Goal: Task Accomplishment & Management: Manage account settings

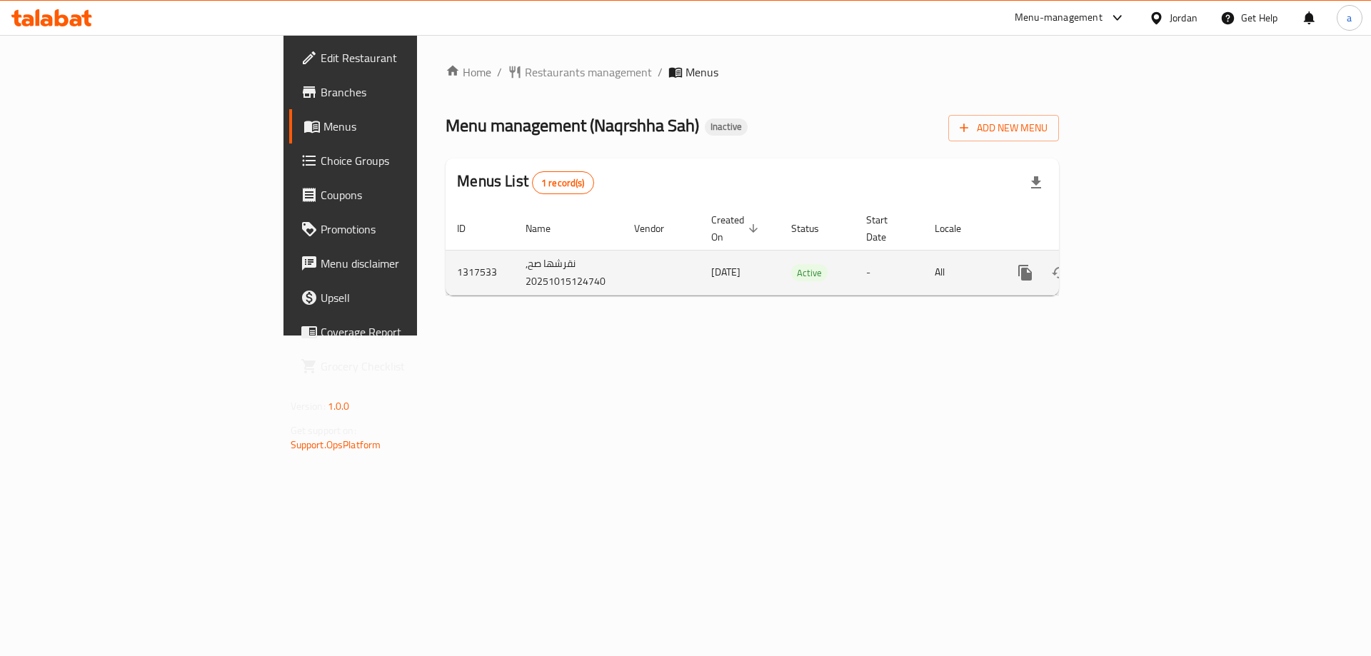
drag, startPoint x: 482, startPoint y: 262, endPoint x: 601, endPoint y: 258, distance: 119.3
click at [601, 258] on tr "1317533 نقرشها صح, 20251015124740 15/10/2025 Active - All" at bounding box center [801, 272] width 711 height 45
click at [700, 258] on td "[DATE]" at bounding box center [740, 272] width 80 height 45
click at [1135, 266] on icon "enhanced table" at bounding box center [1128, 272] width 13 height 13
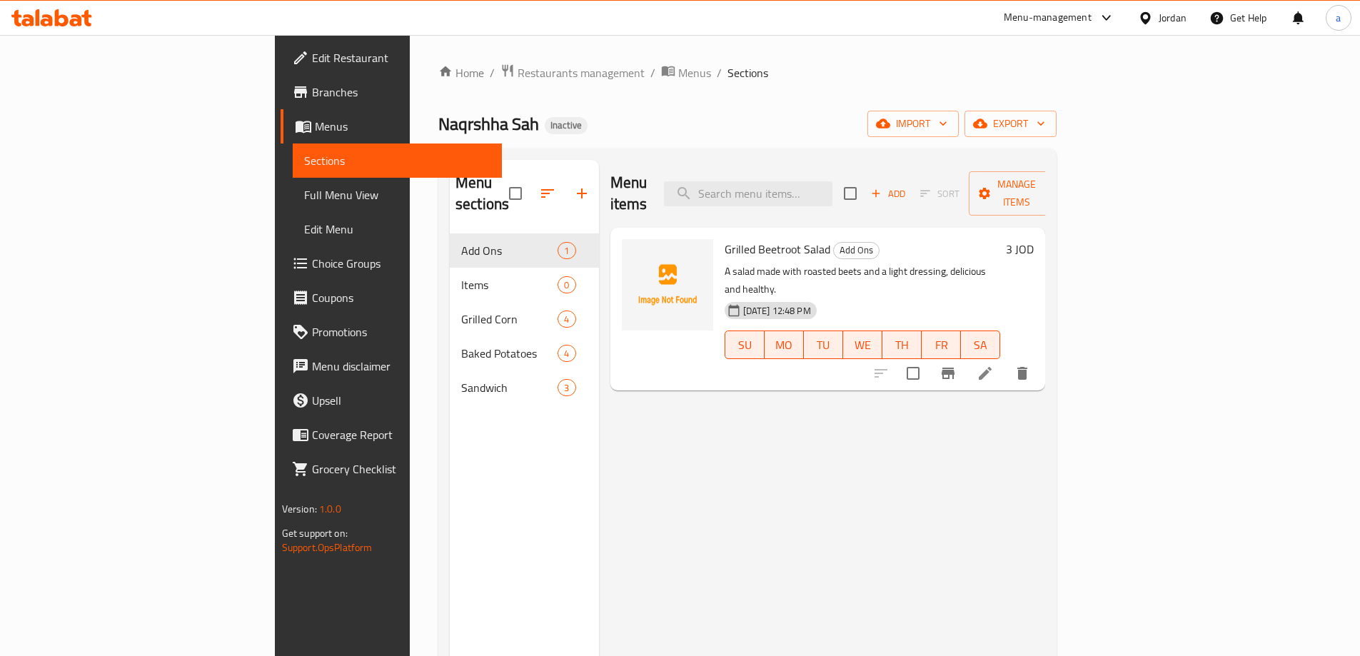
click at [315, 119] on span "Menus" at bounding box center [403, 126] width 176 height 17
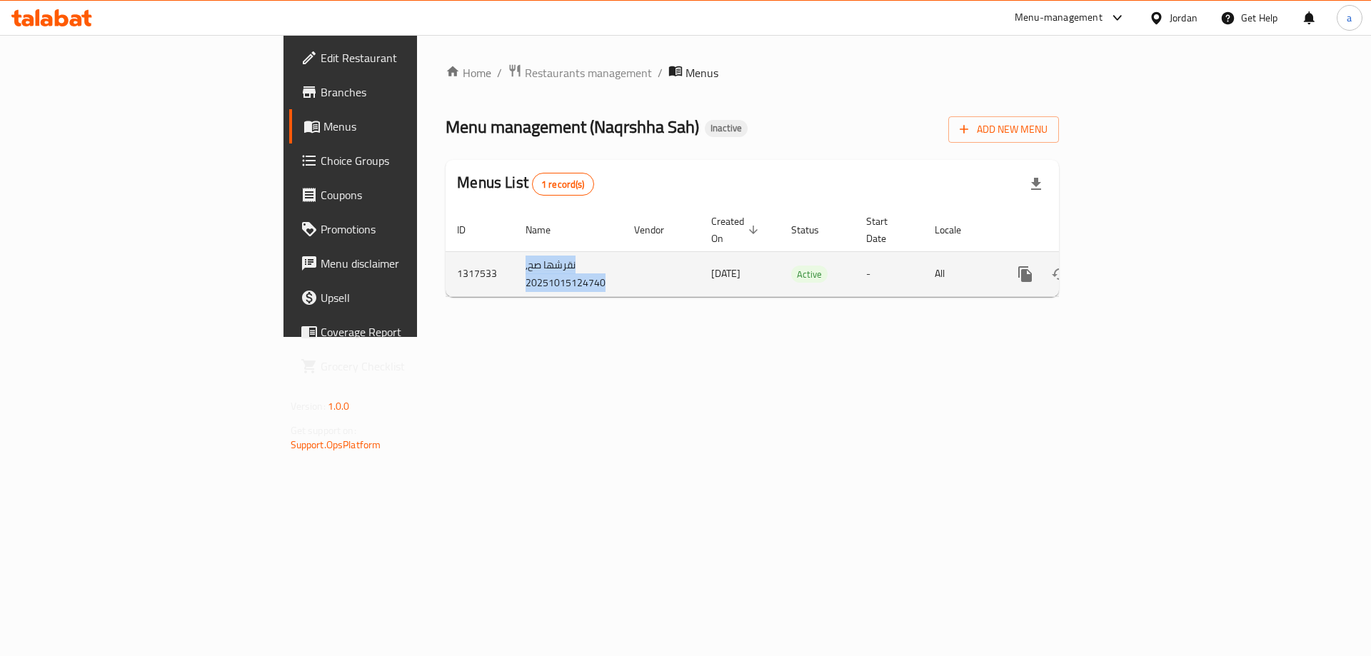
drag, startPoint x: 334, startPoint y: 243, endPoint x: 456, endPoint y: 277, distance: 126.1
click at [456, 277] on tr "1317533 نقرشها صح, 20251015124740 15/10/2025 Active - All" at bounding box center [801, 273] width 711 height 45
click at [623, 277] on td "enhanced table" at bounding box center [661, 273] width 77 height 45
click at [1137, 266] on icon "enhanced table" at bounding box center [1128, 274] width 17 height 17
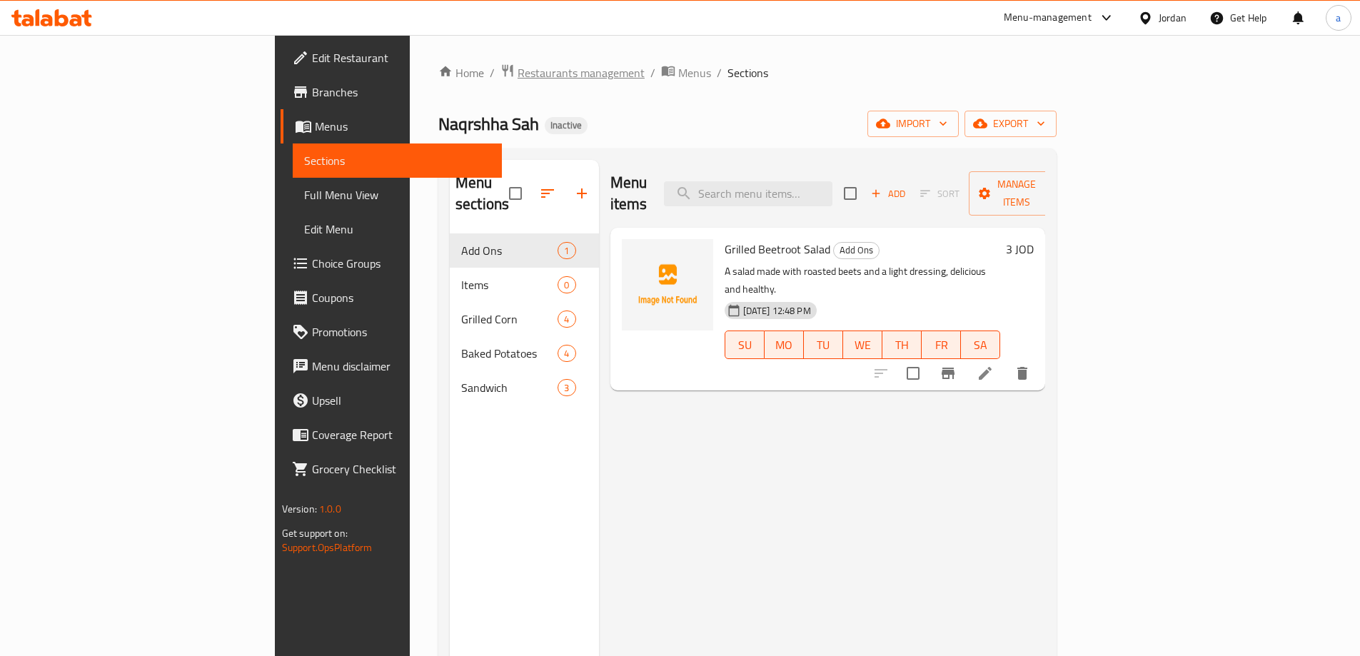
click at [518, 64] on span "Restaurants management" at bounding box center [581, 72] width 127 height 17
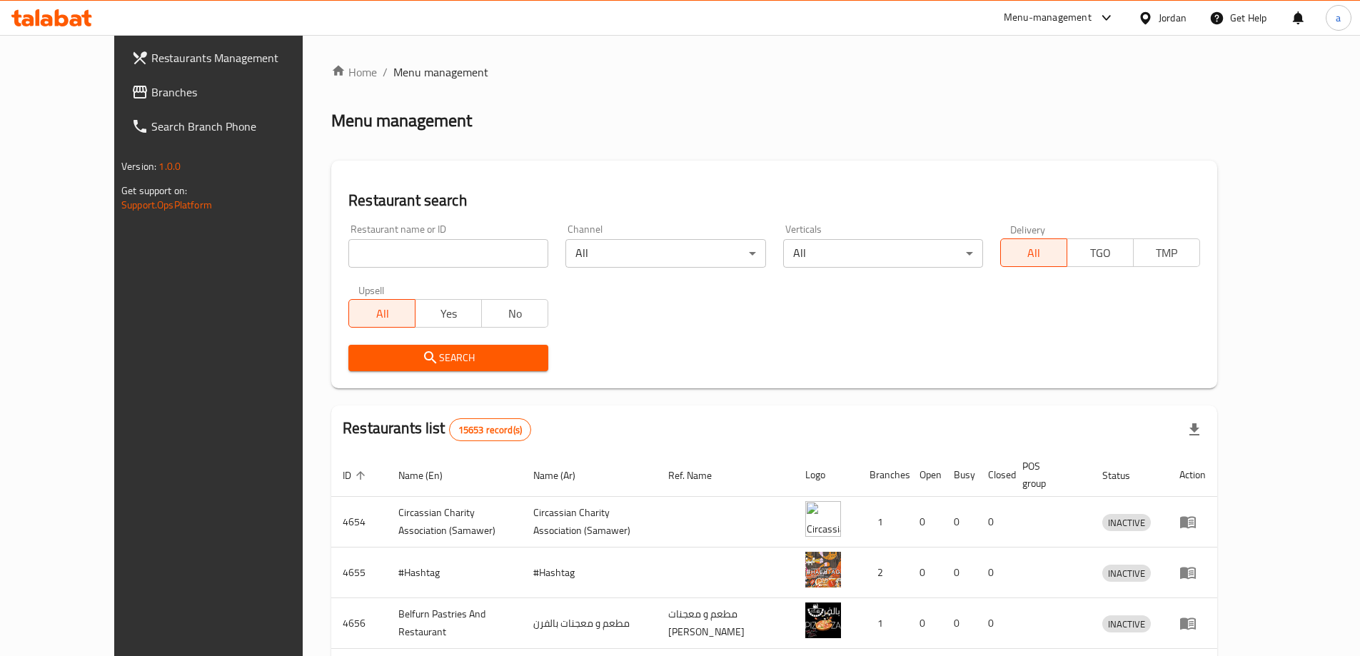
click at [151, 96] on span "Branches" at bounding box center [240, 92] width 179 height 17
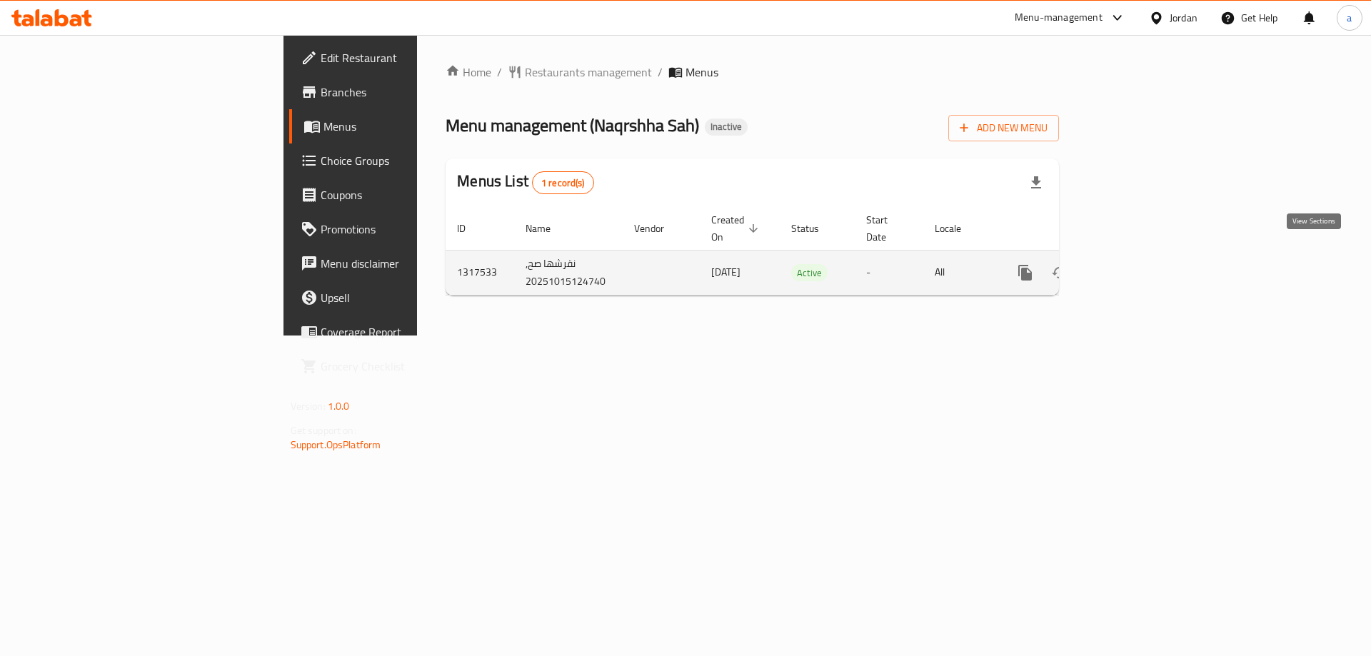
click at [1137, 264] on icon "enhanced table" at bounding box center [1128, 272] width 17 height 17
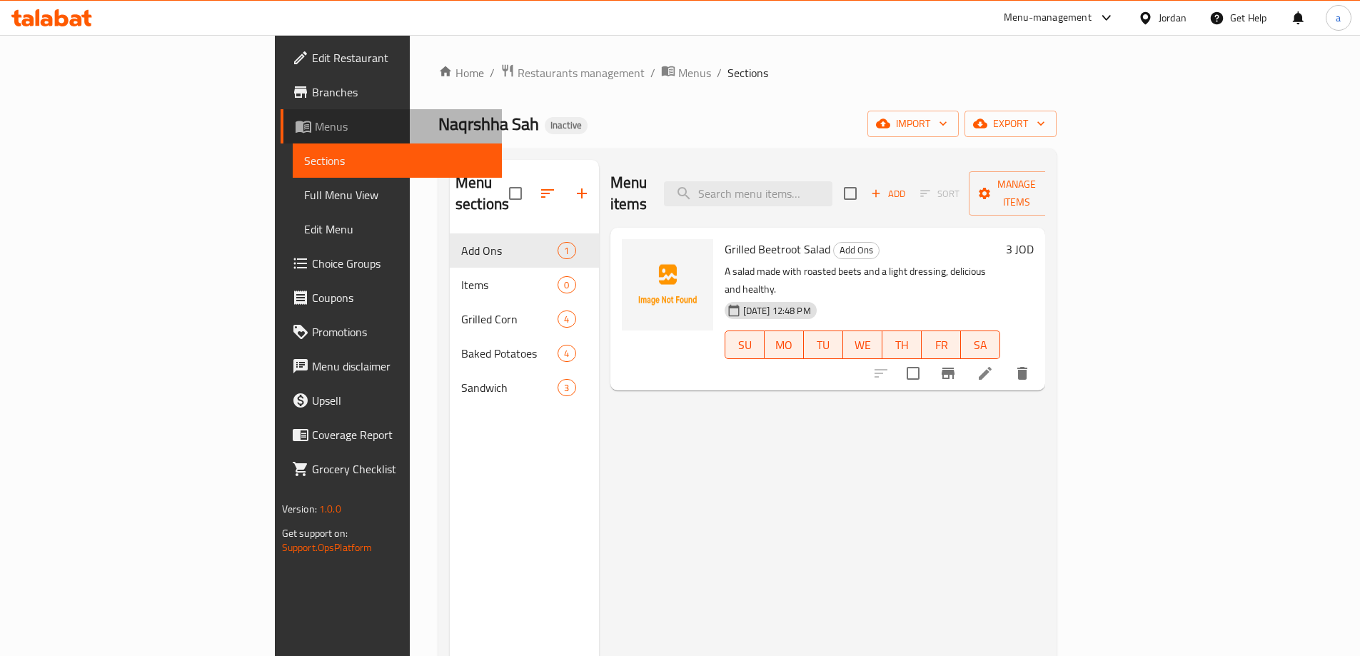
click at [315, 124] on span "Menus" at bounding box center [403, 126] width 176 height 17
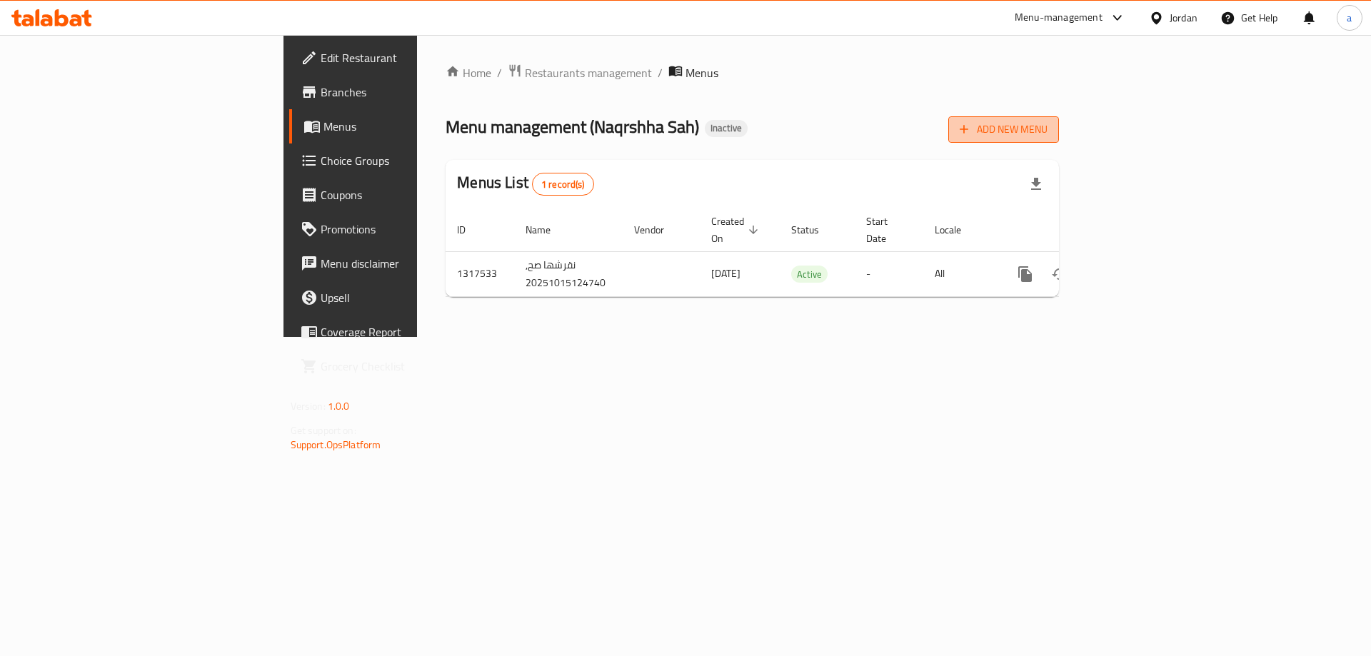
click at [1047, 127] on span "Add New Menu" at bounding box center [1004, 130] width 88 height 18
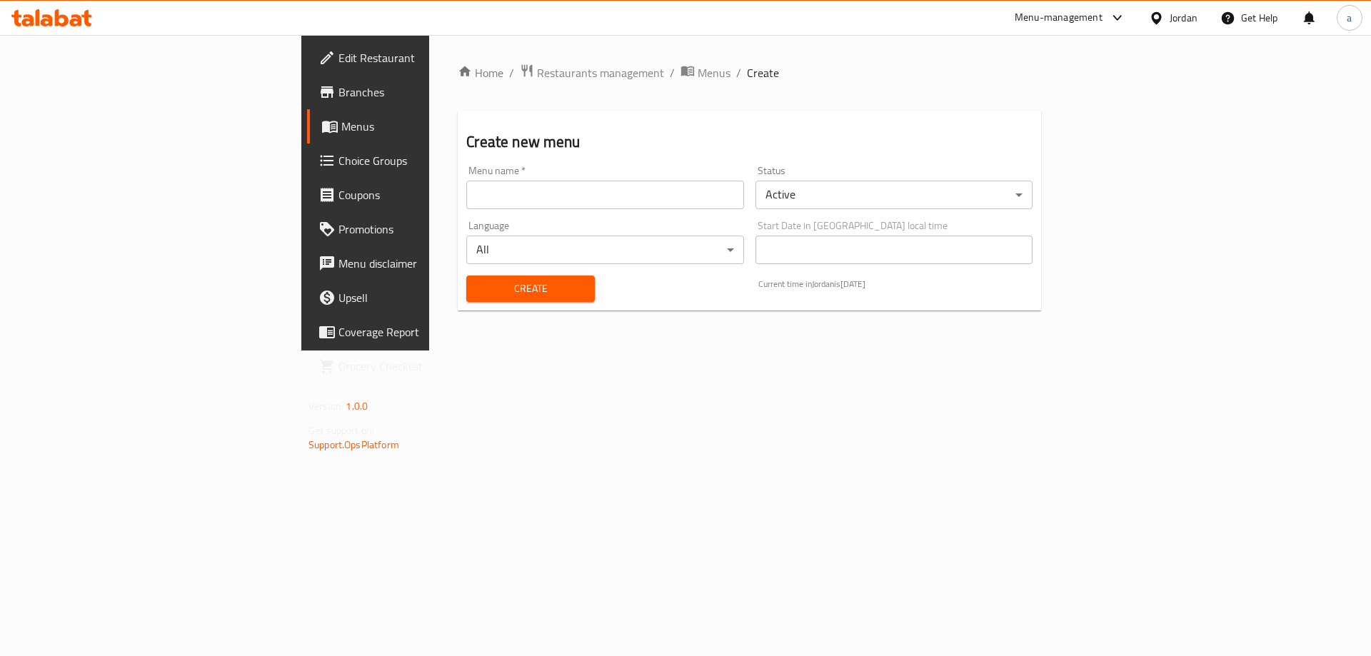
click at [501, 200] on input "text" at bounding box center [604, 195] width 277 height 29
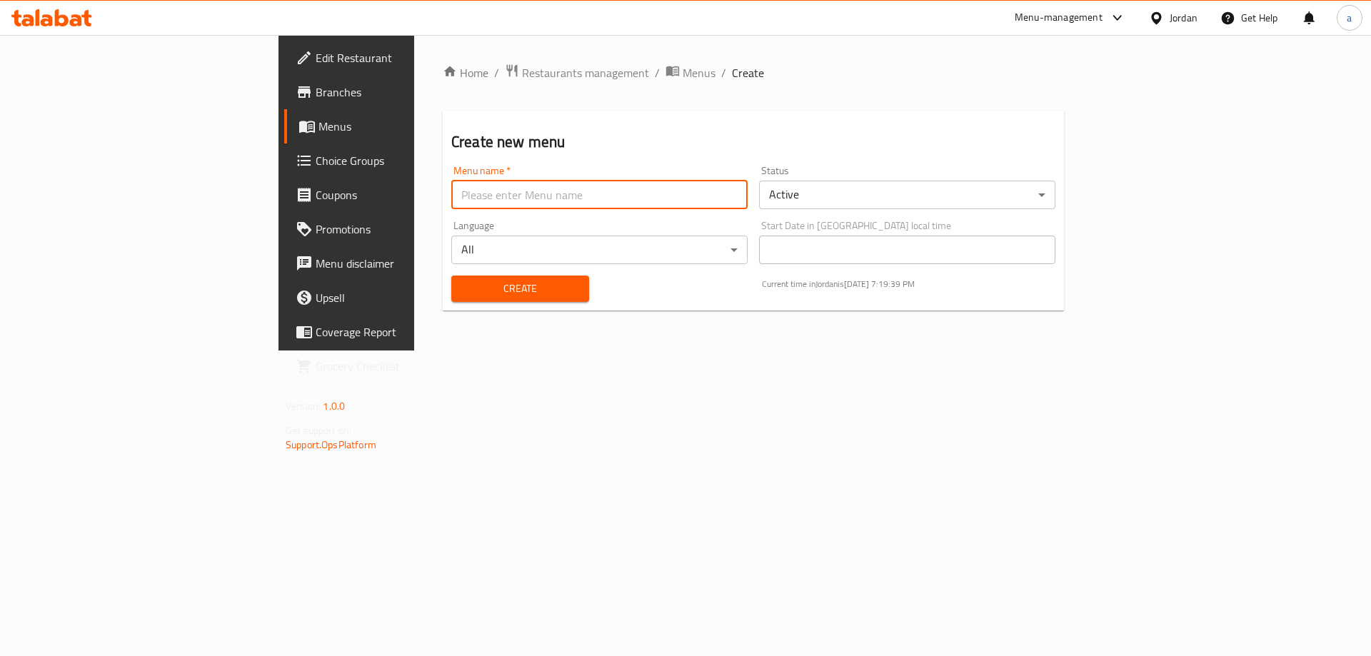
type input "Final"
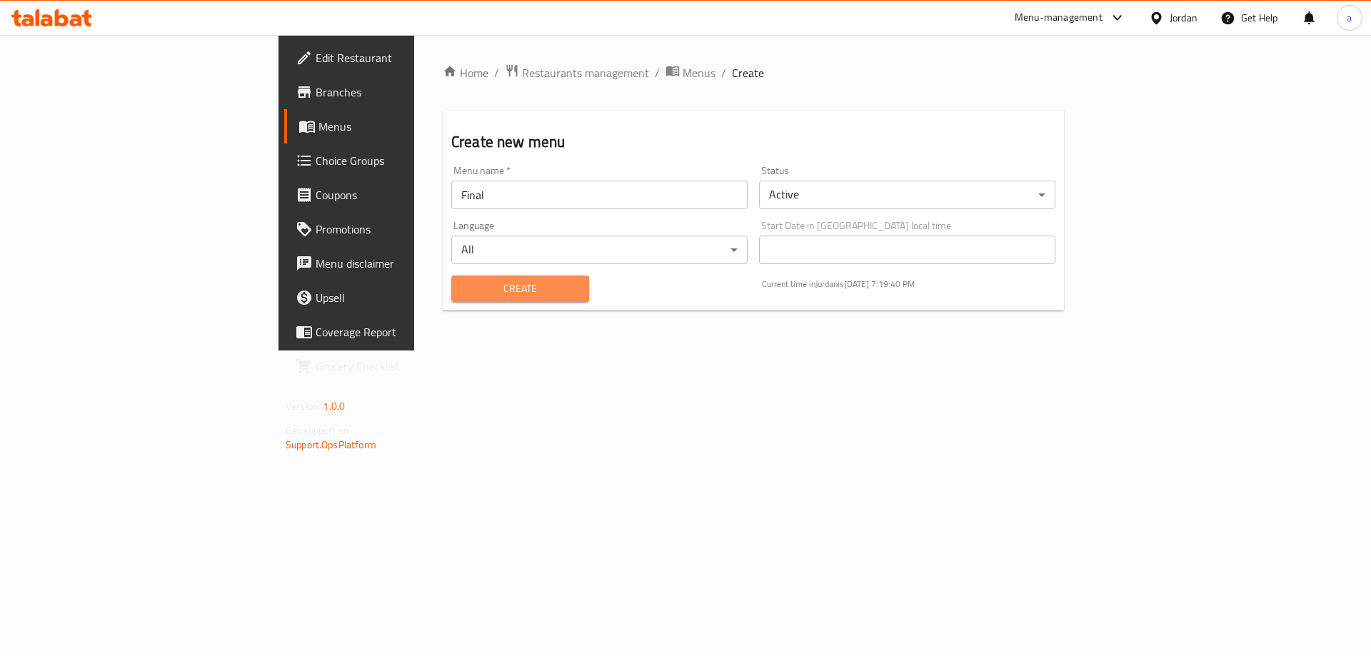
click at [463, 293] on span "Create" at bounding box center [520, 289] width 115 height 18
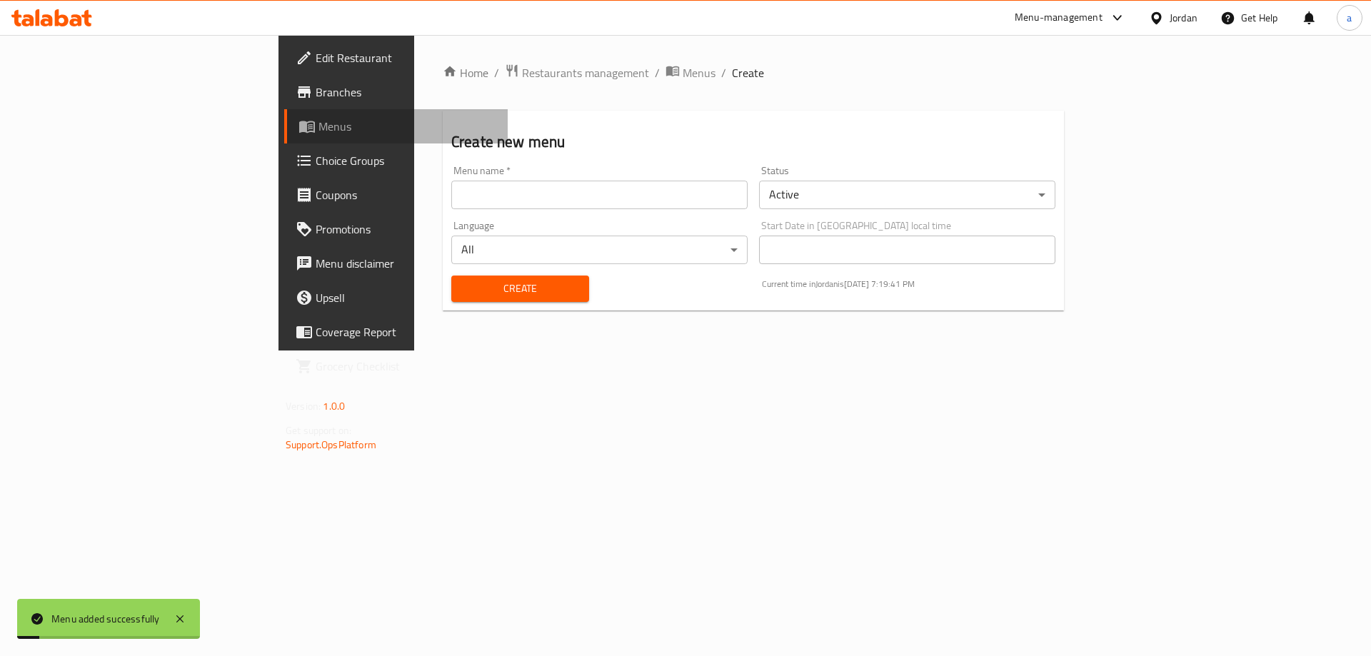
click at [318, 131] on span "Menus" at bounding box center [407, 126] width 178 height 17
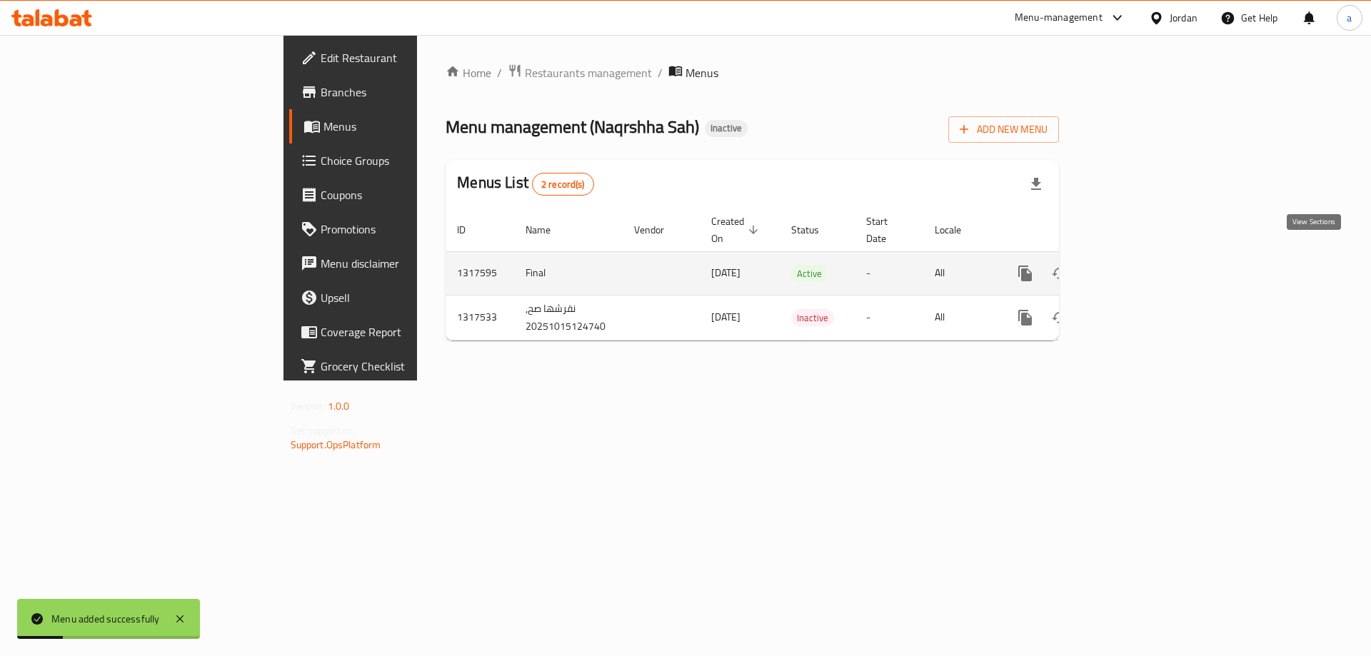
click at [1137, 265] on icon "enhanced table" at bounding box center [1128, 273] width 17 height 17
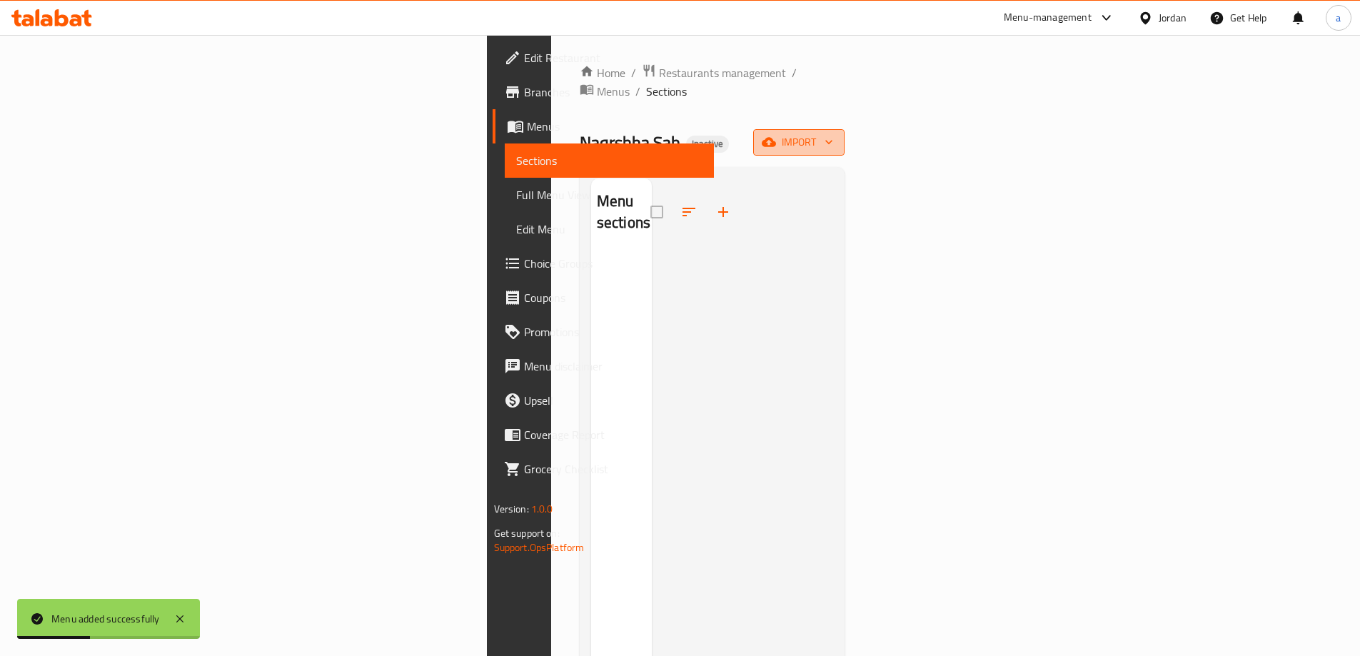
click at [833, 134] on span "import" at bounding box center [799, 143] width 69 height 18
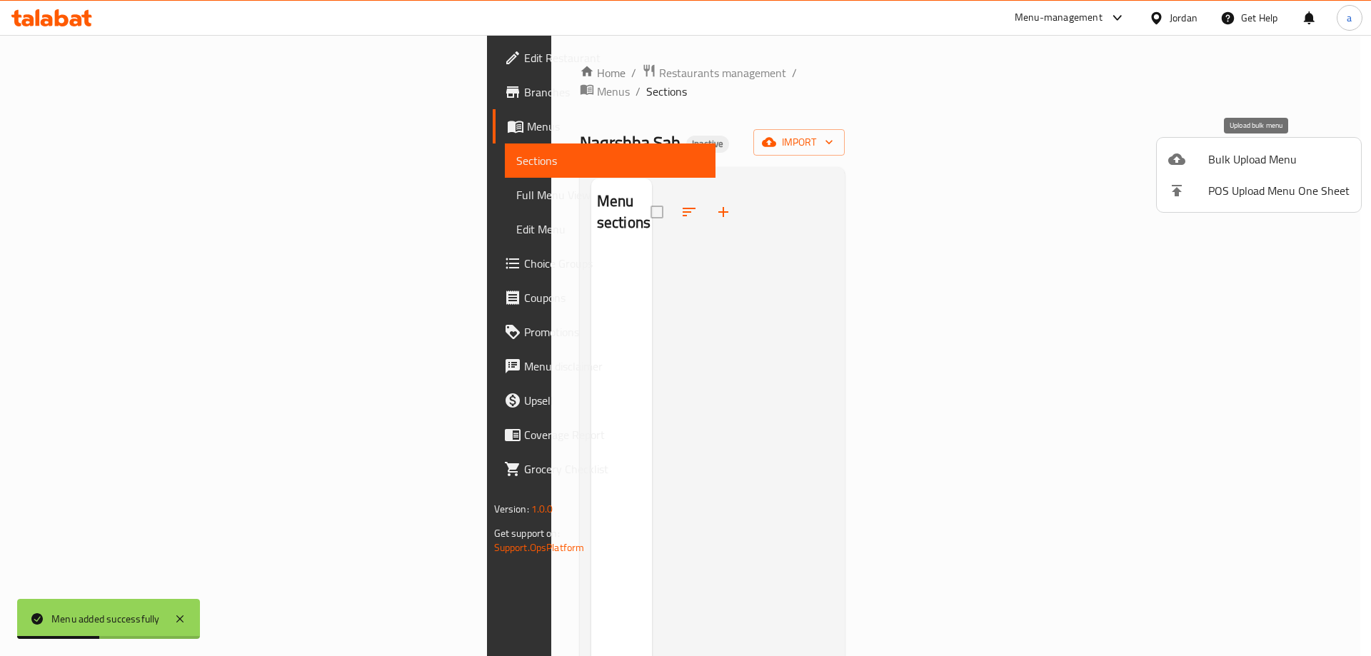
click at [1265, 151] on span "Bulk Upload Menu" at bounding box center [1278, 159] width 141 height 17
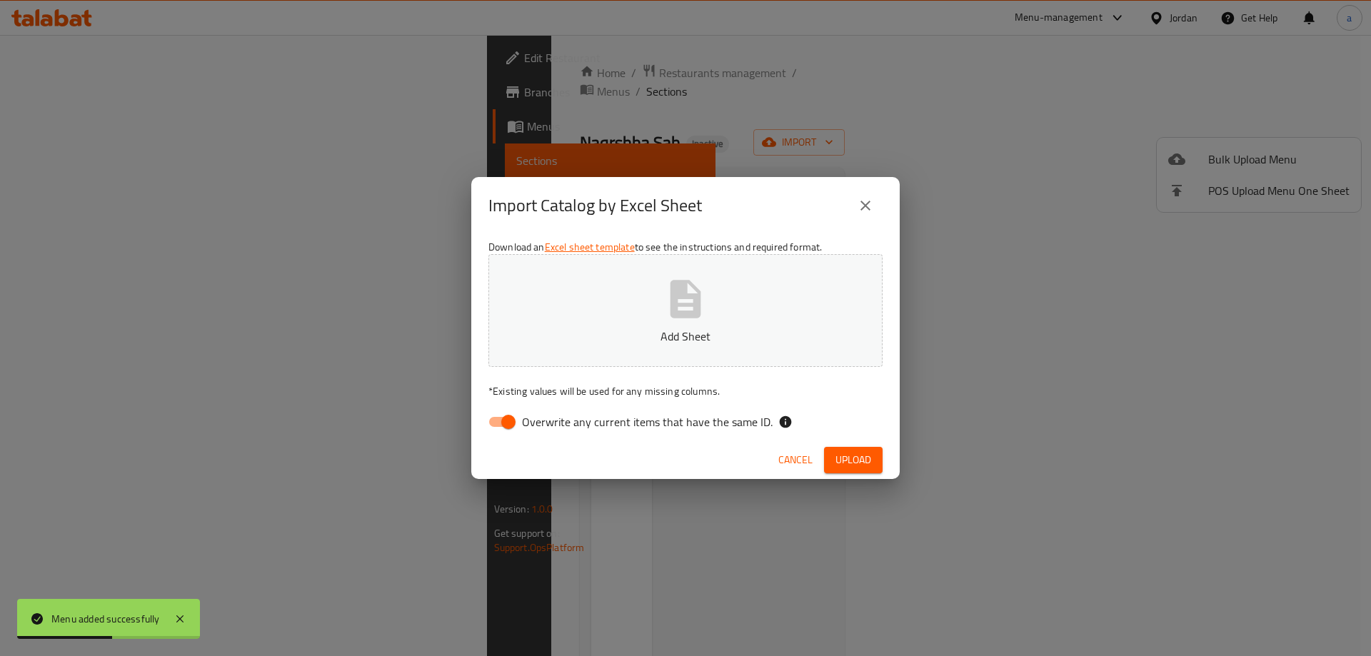
click at [739, 327] on button "Add Sheet" at bounding box center [685, 310] width 394 height 113
click at [509, 423] on input "Overwrite any current items that have the same ID." at bounding box center [508, 421] width 81 height 27
checkbox input "false"
click at [863, 458] on span "Upload" at bounding box center [853, 460] width 36 height 18
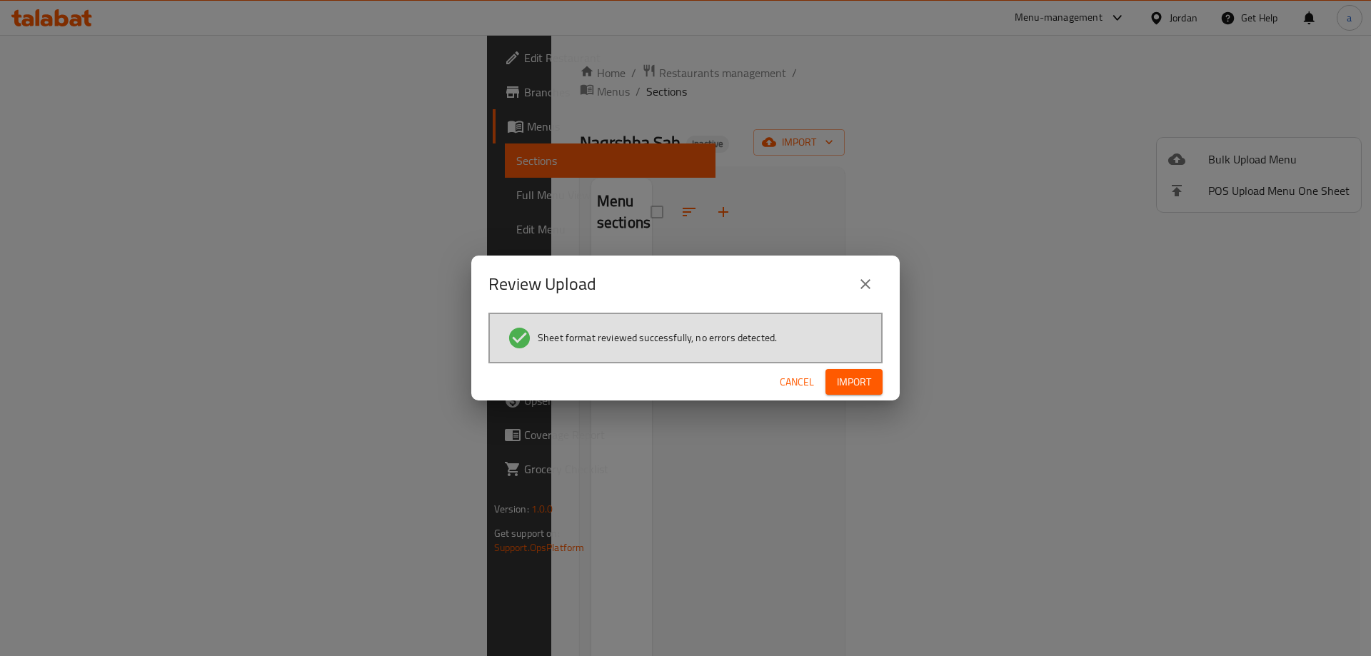
click at [840, 384] on span "Import" at bounding box center [854, 382] width 34 height 18
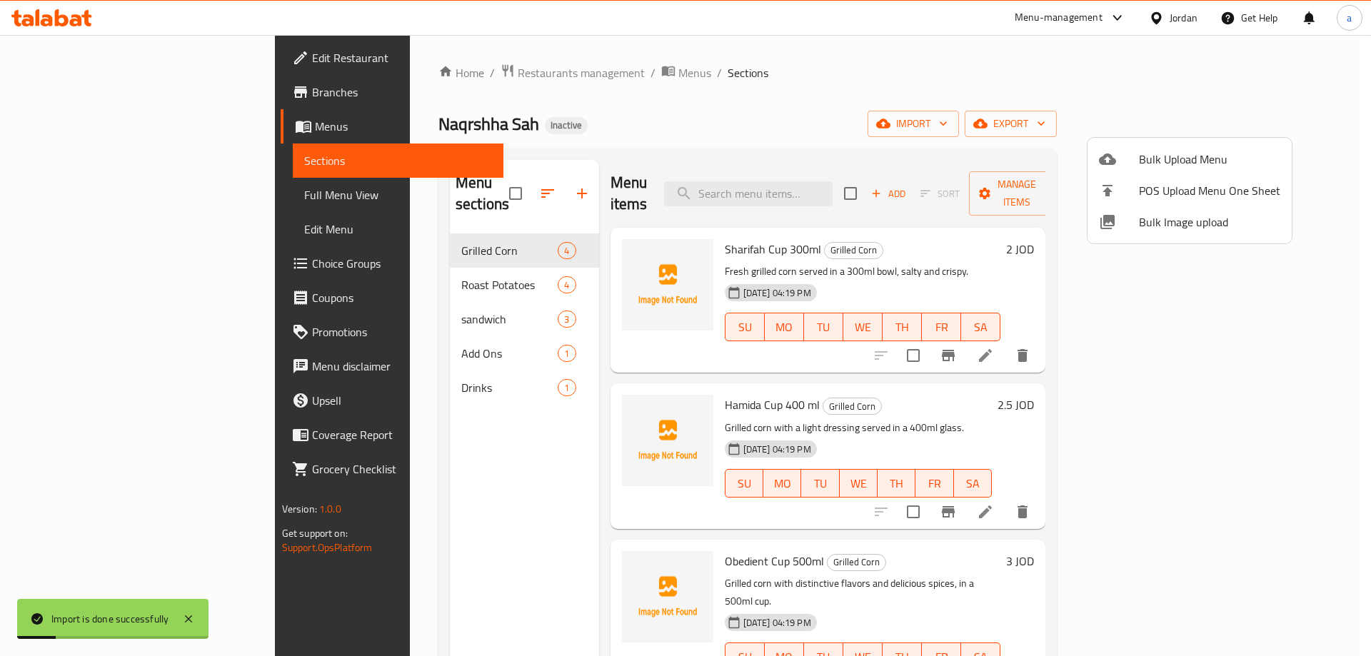
click at [76, 203] on div at bounding box center [685, 328] width 1371 height 656
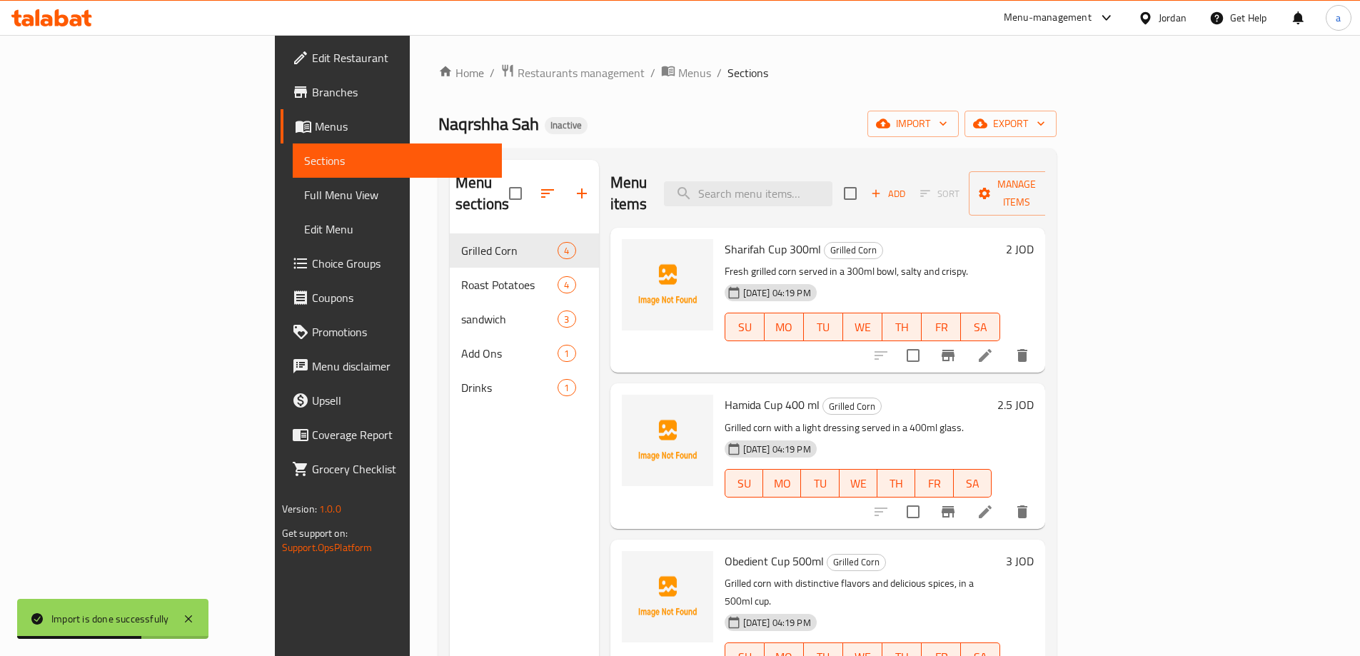
click at [304, 191] on span "Full Menu View" at bounding box center [397, 194] width 186 height 17
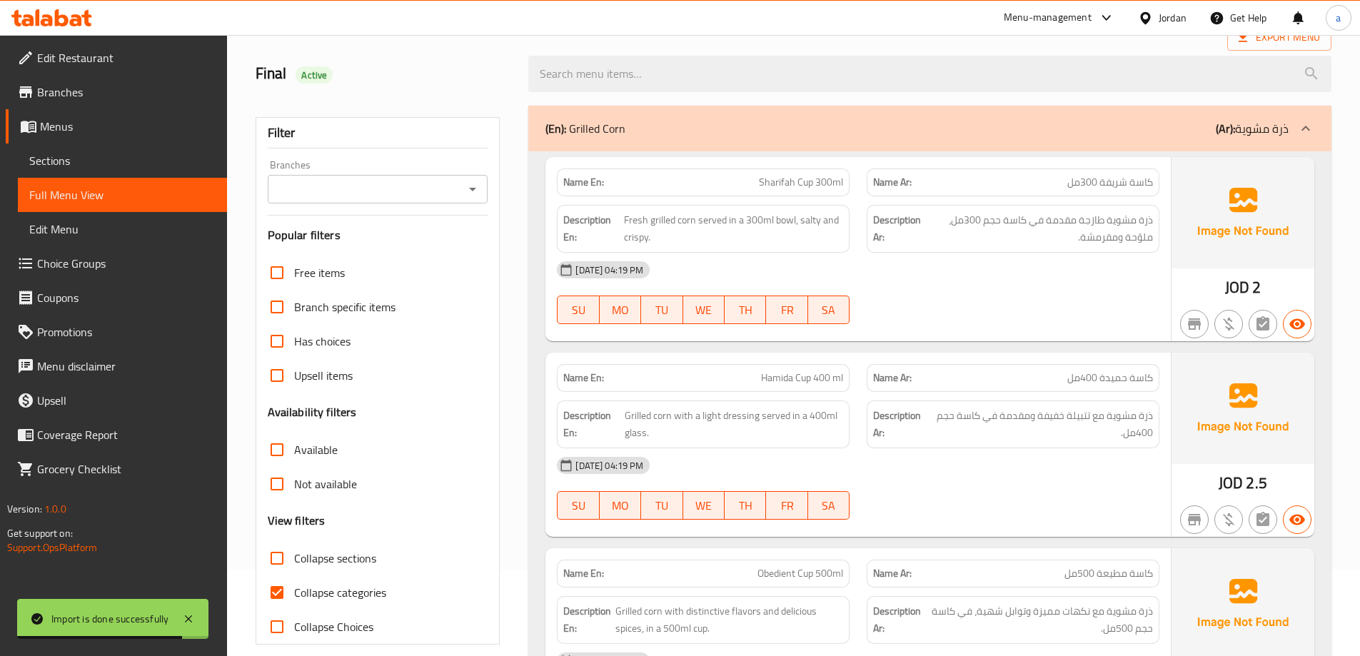
scroll to position [143, 0]
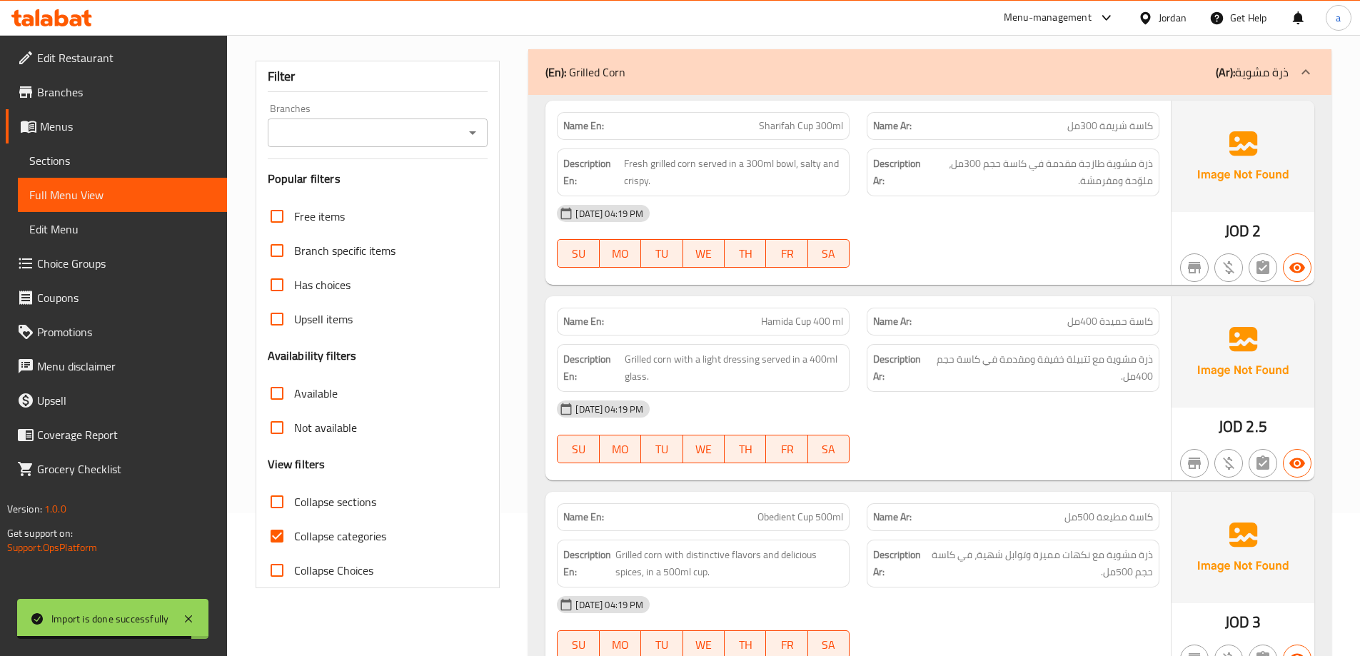
click at [334, 531] on span "Collapse categories" at bounding box center [340, 536] width 92 height 17
click at [294, 531] on input "Collapse categories" at bounding box center [277, 536] width 34 height 34
checkbox input "false"
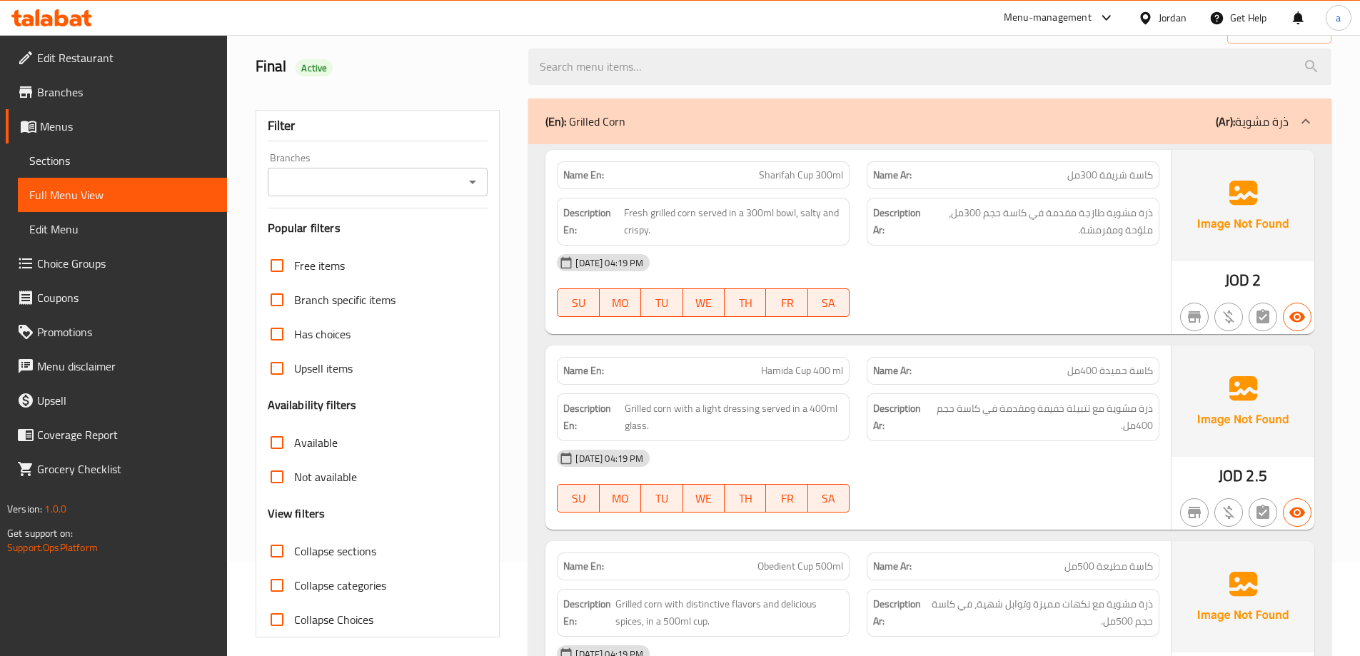
scroll to position [0, 0]
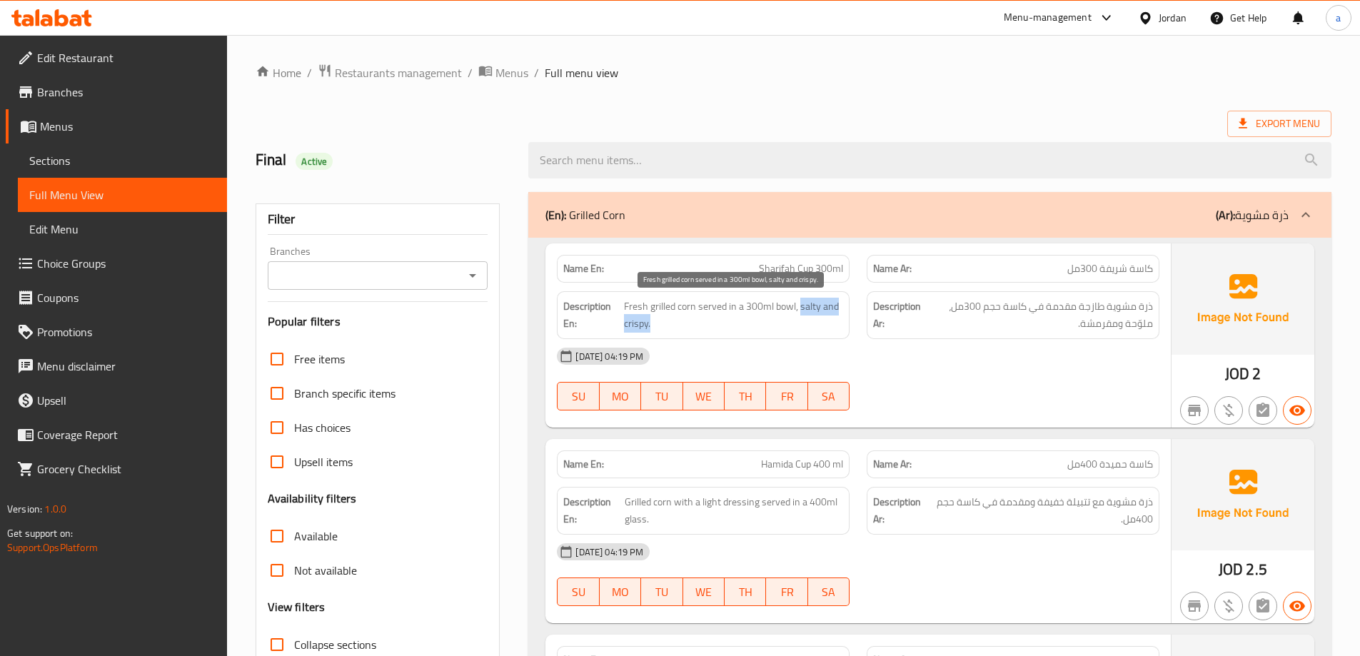
drag, startPoint x: 827, startPoint y: 309, endPoint x: 823, endPoint y: 326, distance: 17.7
click at [829, 327] on span "Fresh grilled corn served in a 300ml bowl, salty and crispy." at bounding box center [734, 315] width 220 height 35
click at [823, 326] on span "Fresh grilled corn served in a 300ml bowl, salty and crispy." at bounding box center [734, 315] width 220 height 35
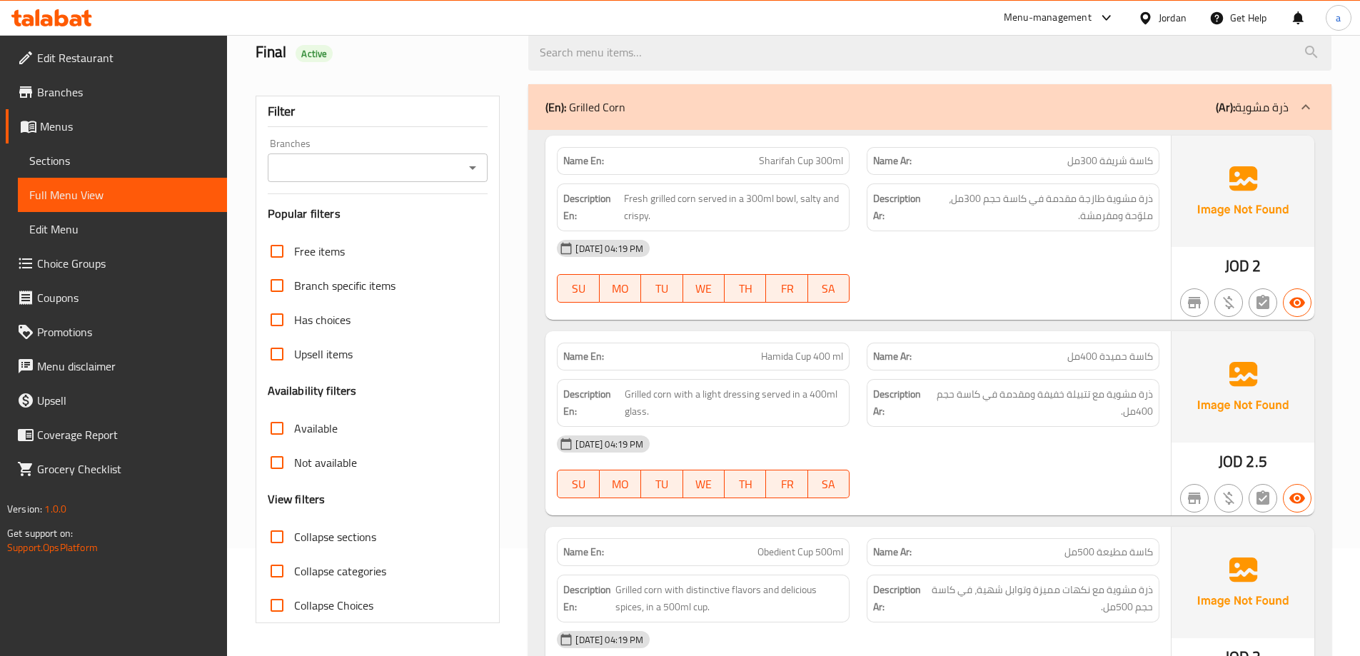
scroll to position [214, 0]
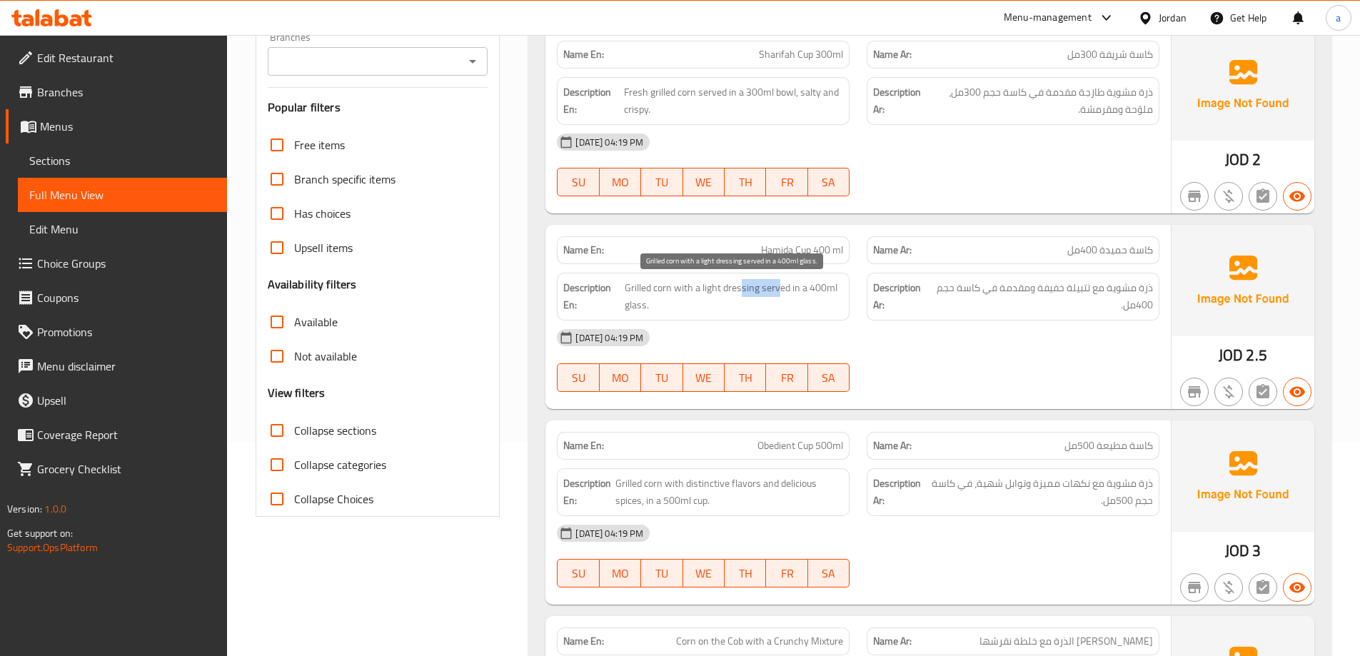
drag, startPoint x: 740, startPoint y: 288, endPoint x: 780, endPoint y: 296, distance: 40.2
click at [780, 296] on span "Grilled corn with a light dressing served in a 400ml glass." at bounding box center [734, 296] width 218 height 35
drag, startPoint x: 806, startPoint y: 291, endPoint x: 830, endPoint y: 300, distance: 26.0
click at [830, 300] on span "Grilled corn with a light dressing served in a 400ml glass." at bounding box center [734, 296] width 218 height 35
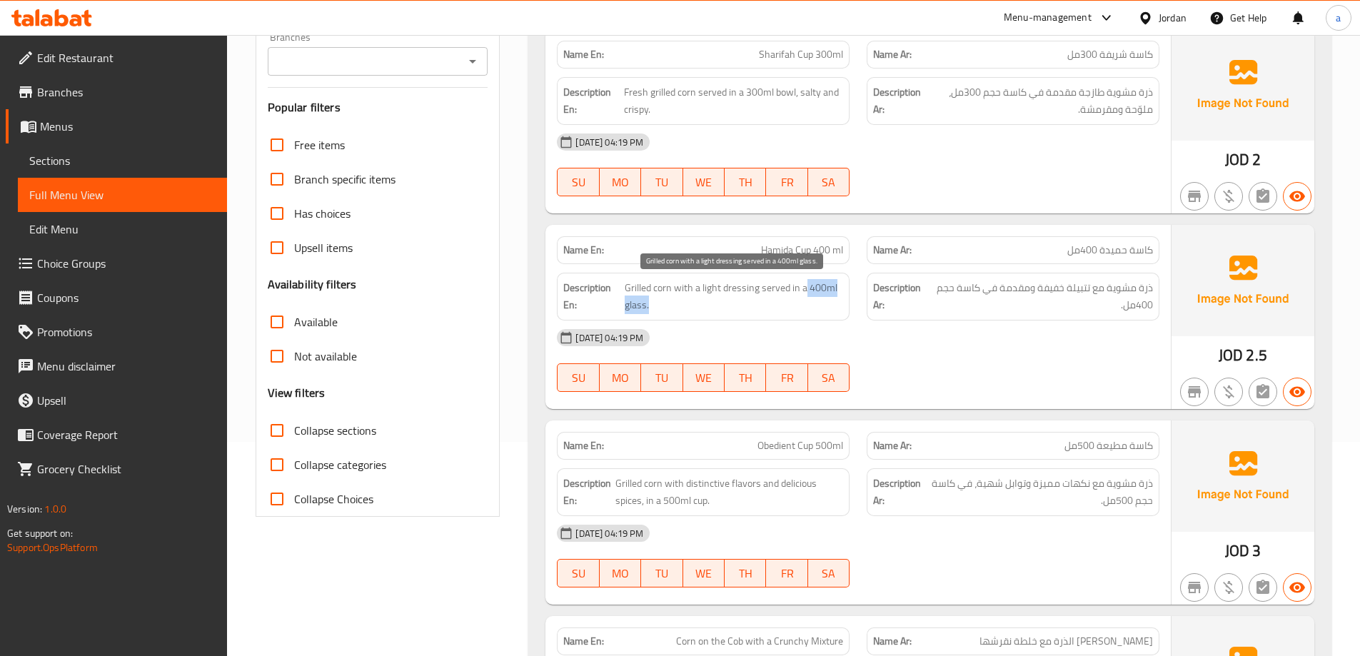
click at [830, 300] on span "Grilled corn with a light dressing served in a 400ml glass." at bounding box center [734, 296] width 218 height 35
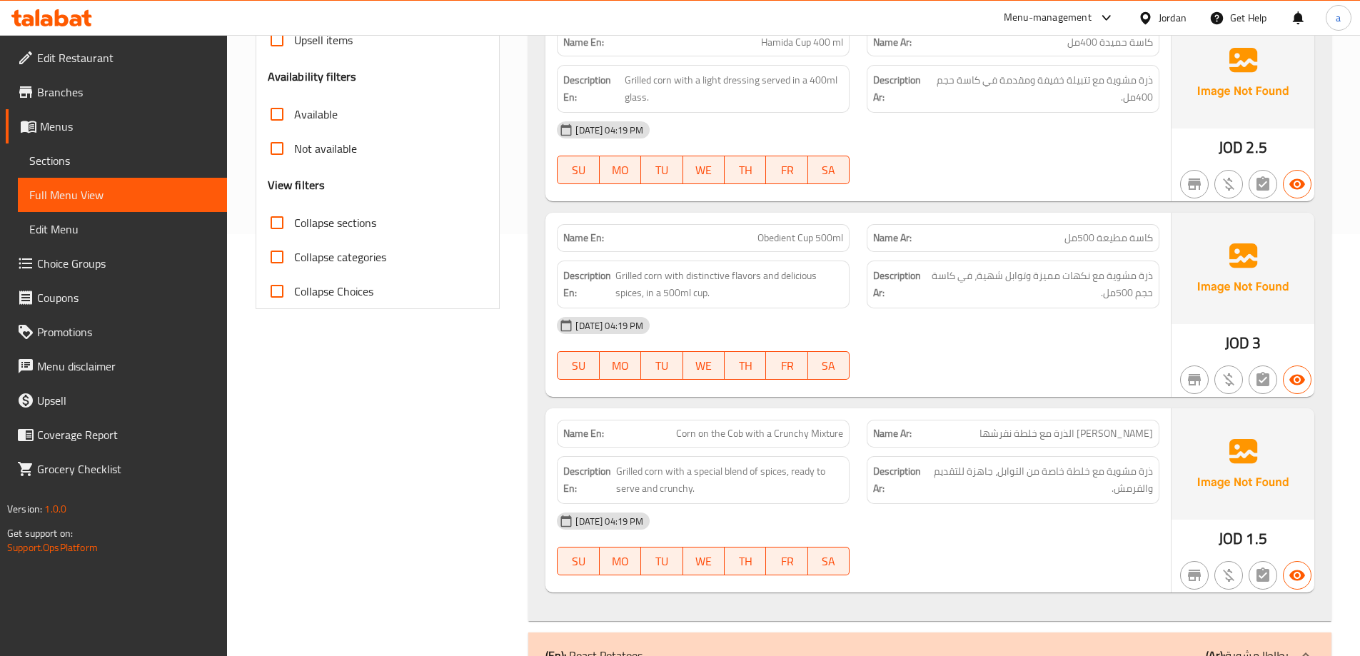
scroll to position [428, 0]
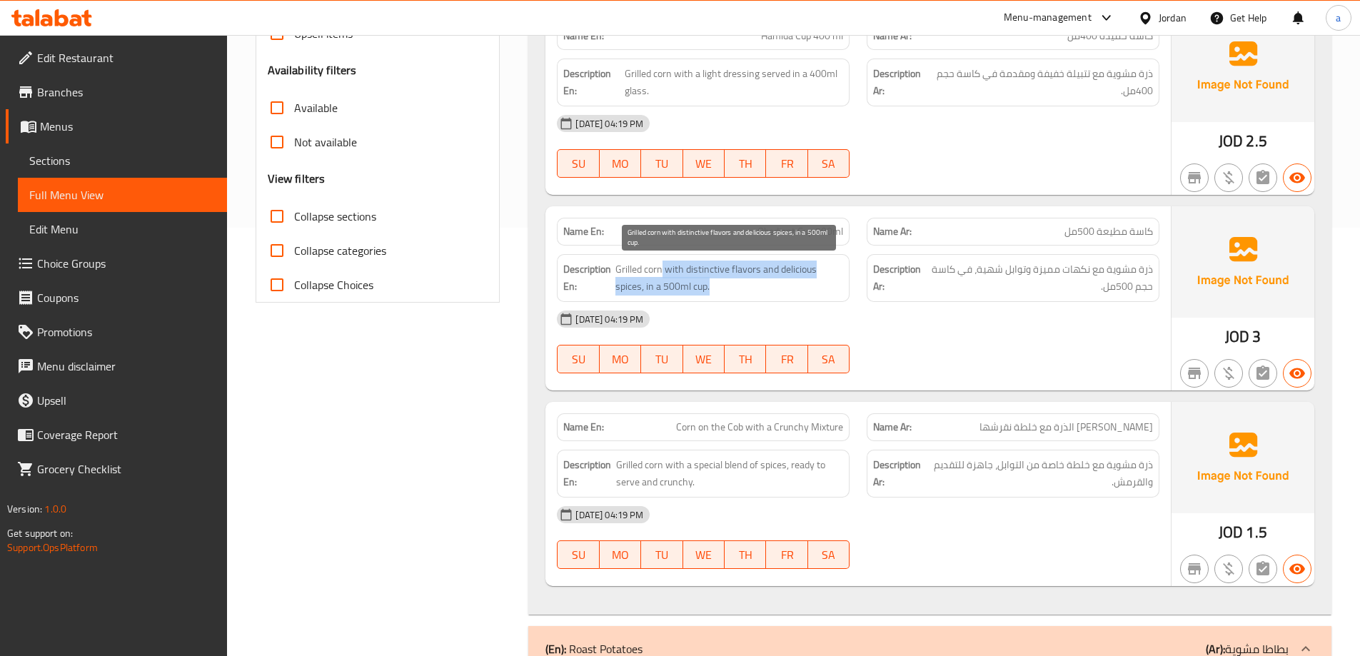
drag, startPoint x: 663, startPoint y: 271, endPoint x: 754, endPoint y: 297, distance: 94.9
click at [754, 297] on div "Description En: Grilled corn with distinctive flavors and delicious spices, in …" at bounding box center [703, 278] width 293 height 48
drag, startPoint x: 775, startPoint y: 267, endPoint x: 805, endPoint y: 271, distance: 29.6
click at [805, 271] on span "Grilled corn with distinctive flavors and delicious spices, in a 500ml cup." at bounding box center [729, 278] width 228 height 35
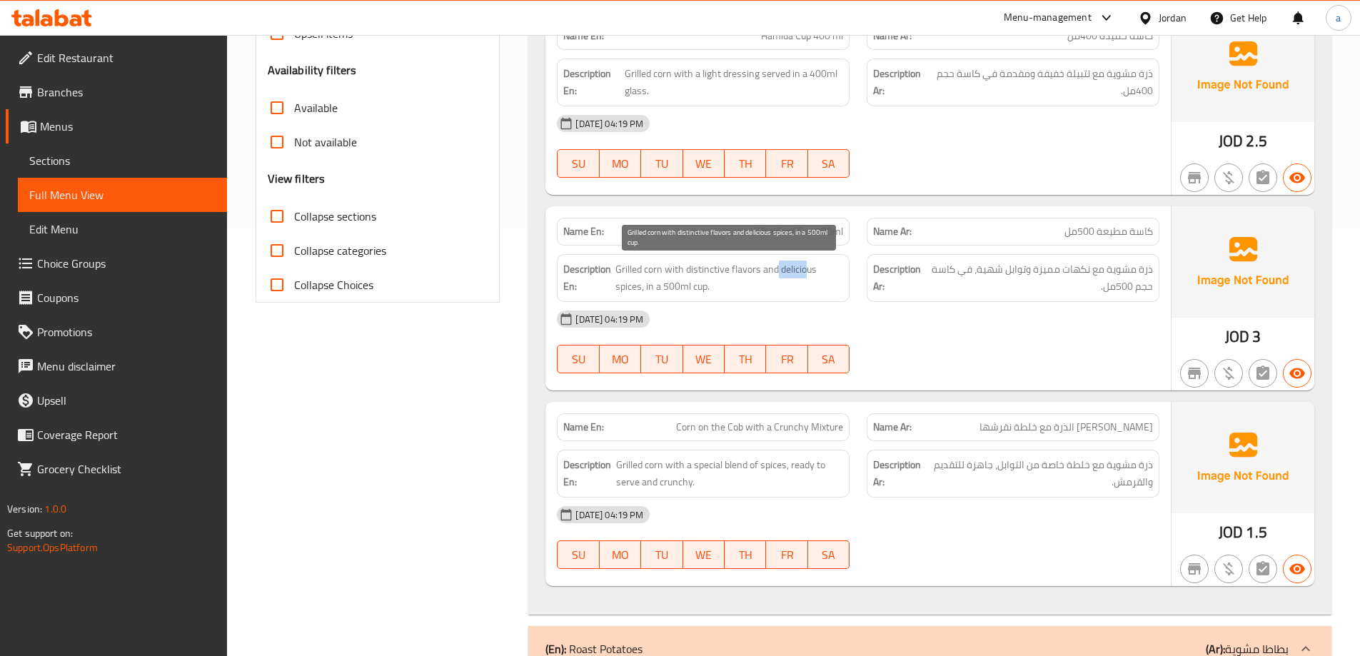
click at [805, 271] on span "Grilled corn with distinctive flavors and delicious spices, in a 500ml cup." at bounding box center [729, 278] width 228 height 35
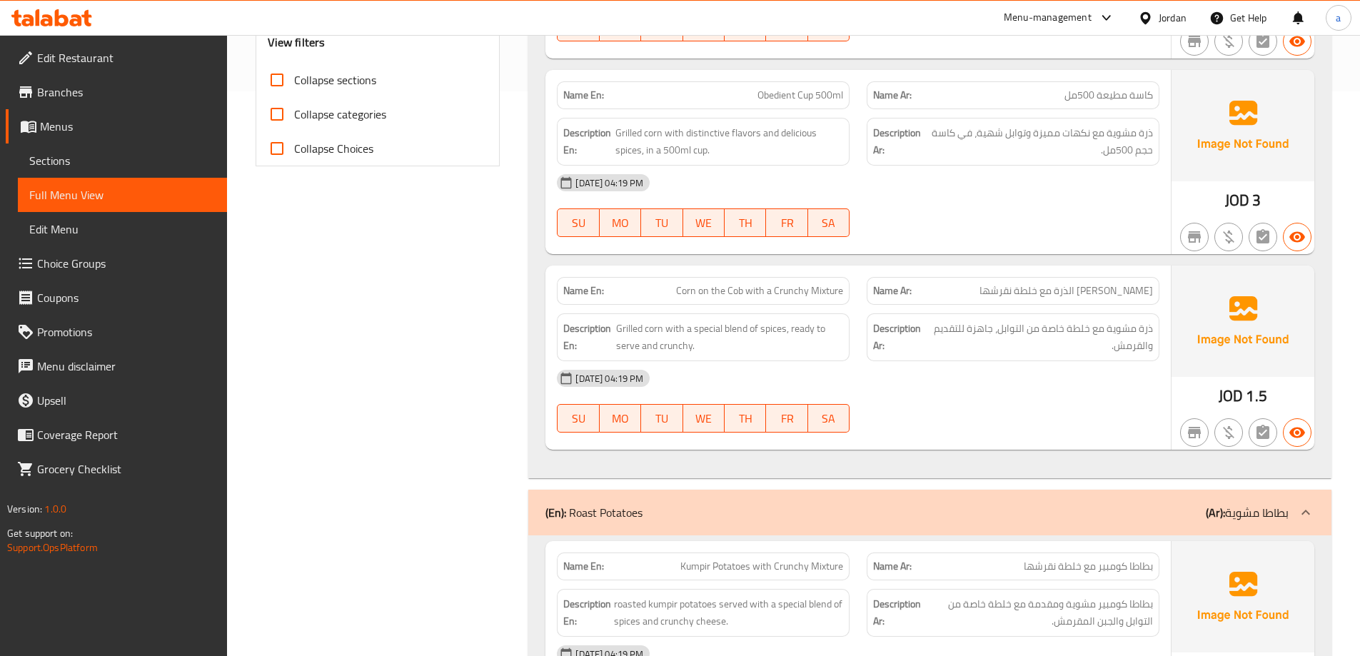
scroll to position [571, 0]
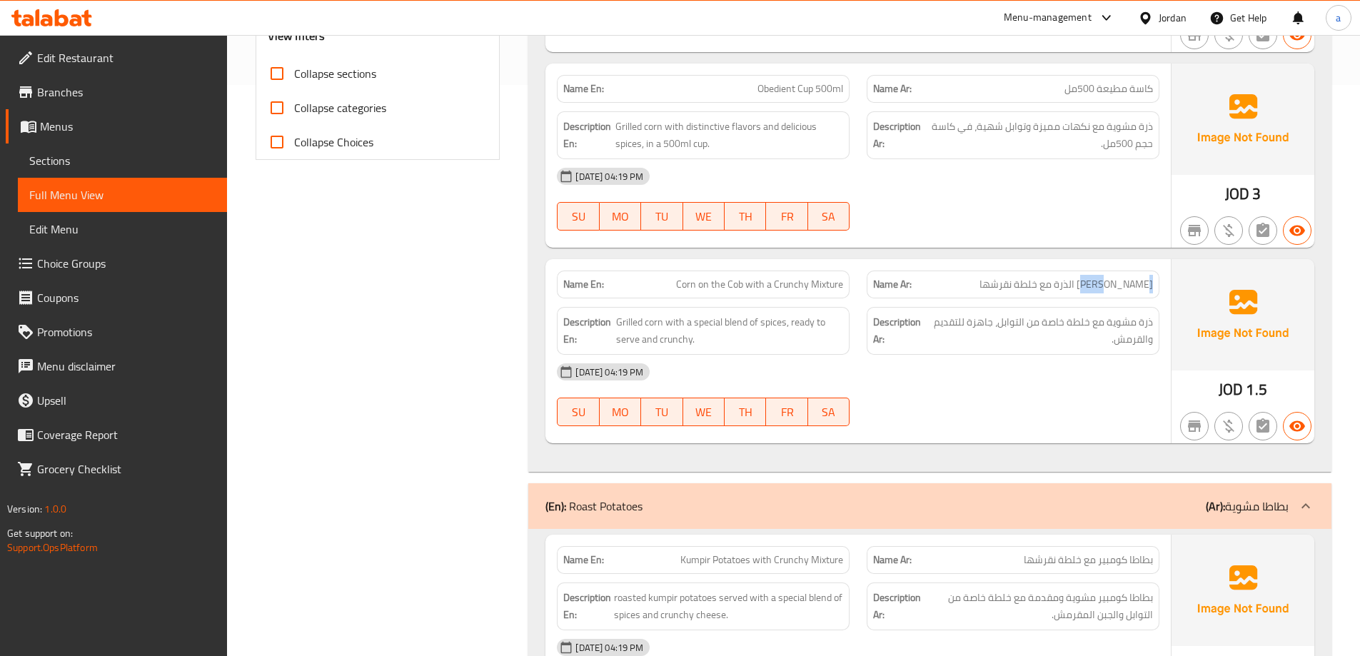
drag, startPoint x: 1125, startPoint y: 283, endPoint x: 1160, endPoint y: 284, distance: 34.3
click at [1160, 284] on div "Name Ar: عرنوس الذرة مع خلطة نقرشها" at bounding box center [1013, 284] width 310 height 45
copy span "عرنوس"
click at [1030, 289] on span "عرنوس الذرة مع خلطة نقرشها" at bounding box center [1067, 284] width 174 height 15
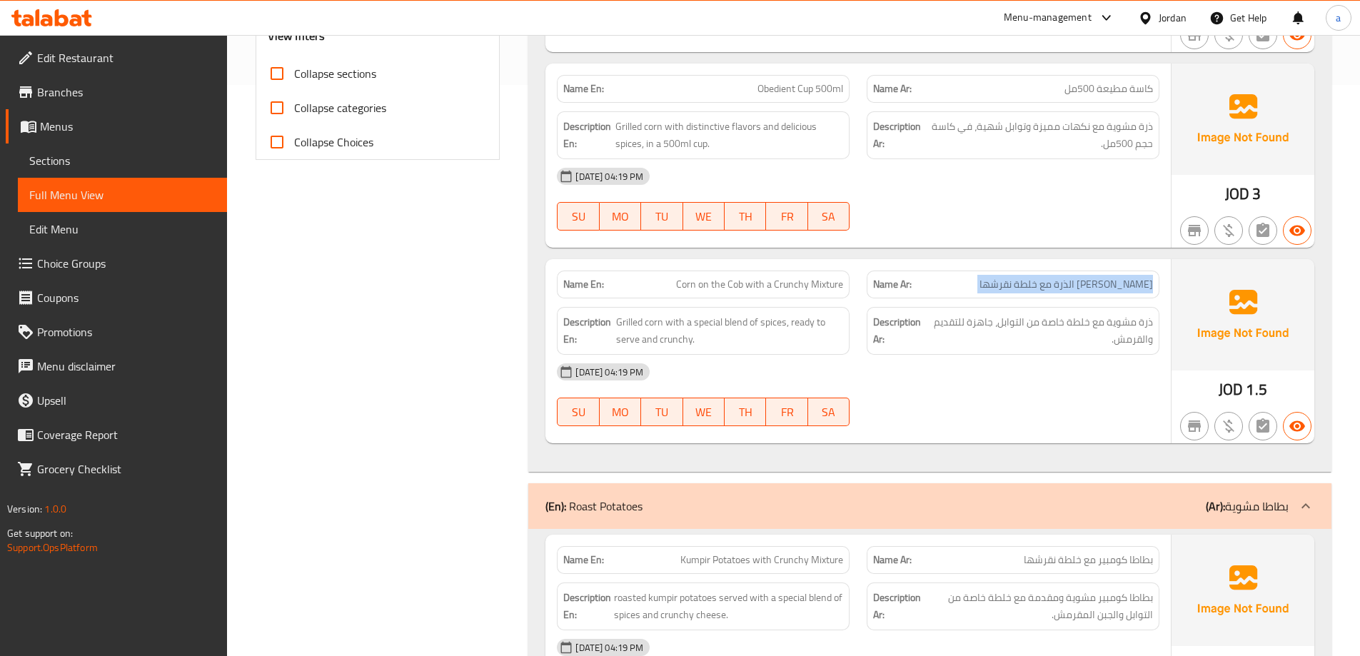
click at [1030, 289] on span "عرنوس الذرة مع خلطة نقرشها" at bounding box center [1067, 284] width 174 height 15
copy span "عرنوس الذرة مع خلطة نقرشها"
click at [1134, 339] on span "ذرة مشوية مع خلطة خاصة من التوابل، جاهزة للتقديم والقرمش." at bounding box center [1041, 330] width 224 height 35
click at [1095, 284] on span "عرنوس الذرة مع خلطة نقرشها" at bounding box center [1067, 284] width 174 height 15
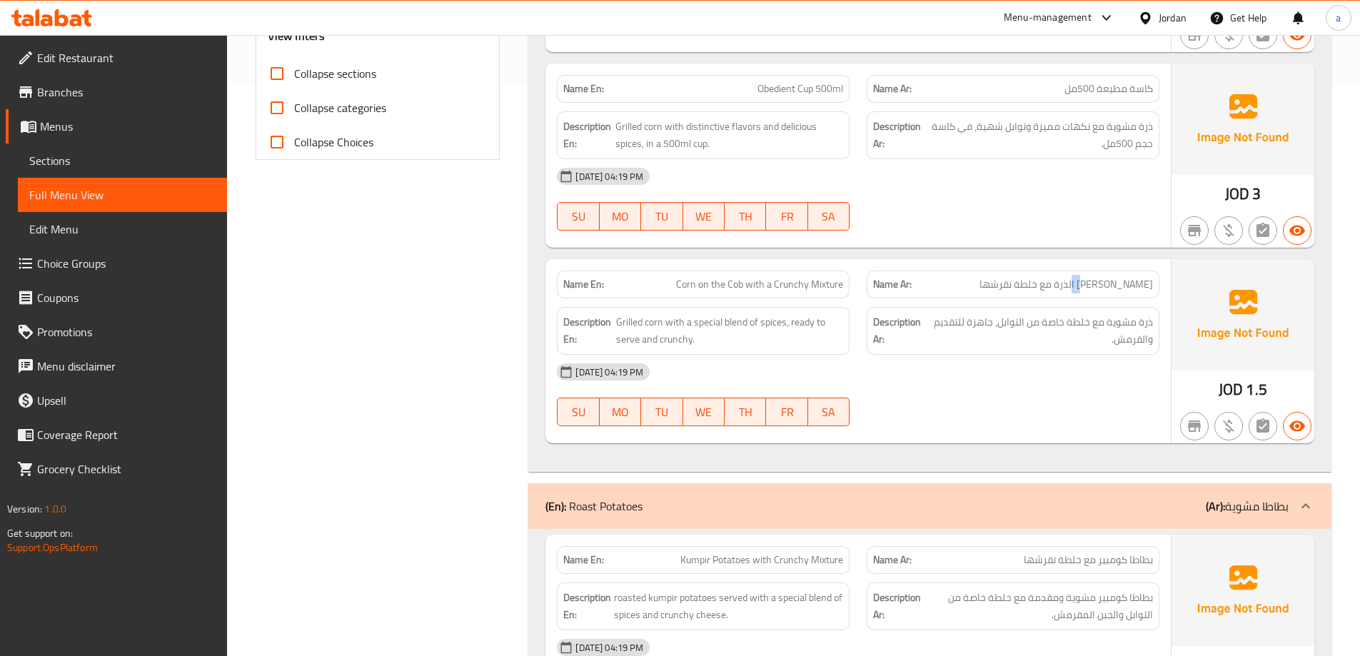
click at [1095, 284] on span "عرنوس الذرة مع خلطة نقرشها" at bounding box center [1067, 284] width 174 height 15
copy span "عرنوس الذرة مع خلطة نقرشها"
click at [1049, 402] on div "15-10-2025 04:19 PM SU MO TU WE TH FR SA" at bounding box center [858, 395] width 620 height 80
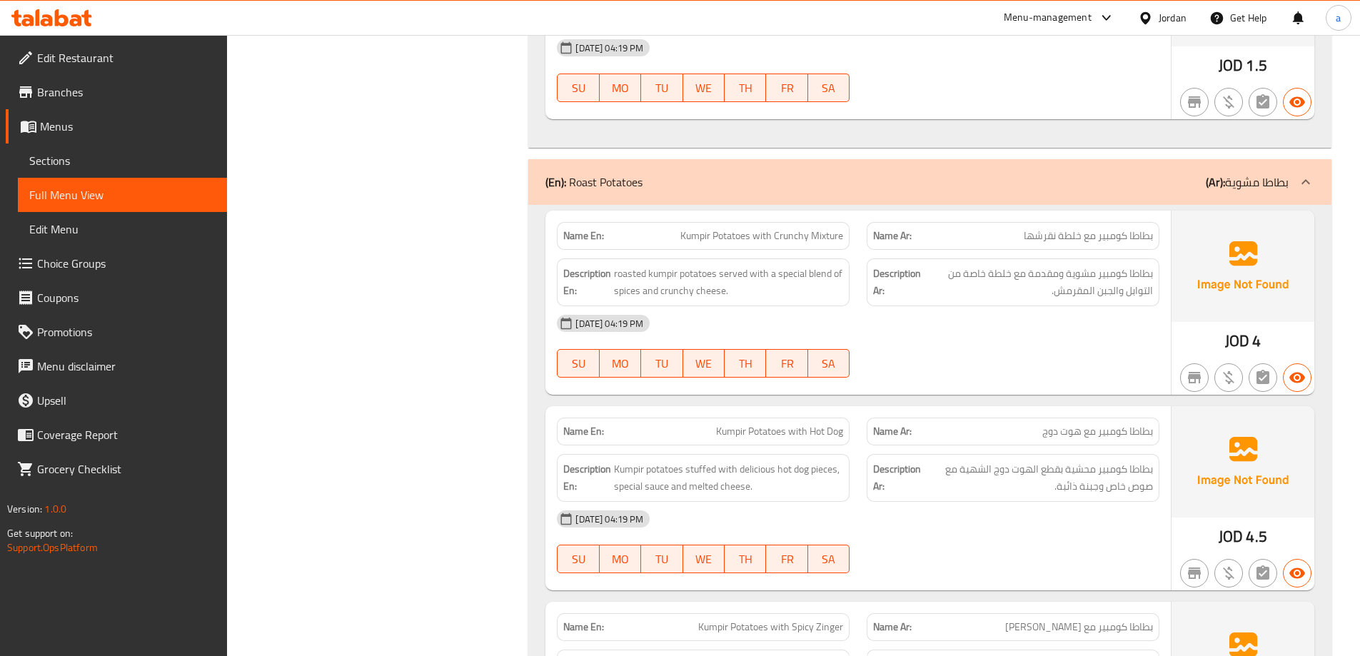
scroll to position [928, 0]
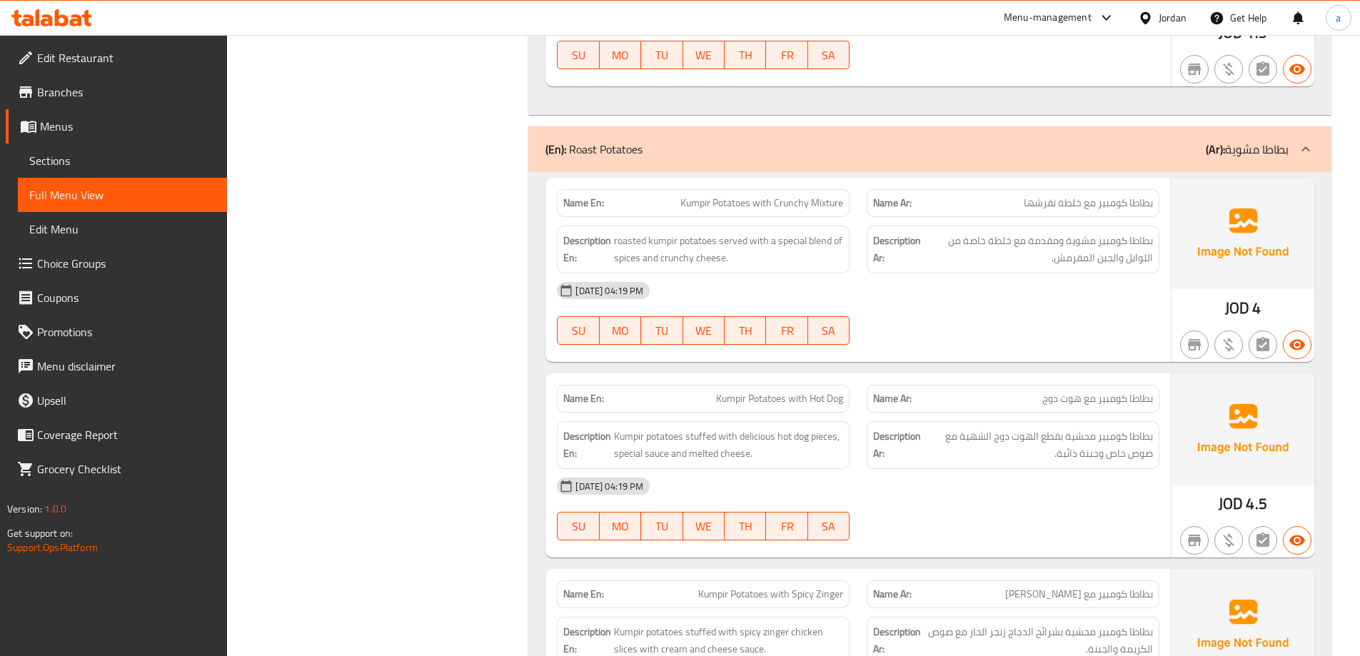
click at [733, 205] on span "Kumpir Potatoes with Crunchy Mixture" at bounding box center [761, 203] width 163 height 15
click at [698, 199] on span "Kumpir Potatoes with Crunchy Mixture" at bounding box center [761, 203] width 163 height 15
click at [749, 196] on span "Kumpir Potatoes with Crunchy Mixture" at bounding box center [761, 203] width 163 height 15
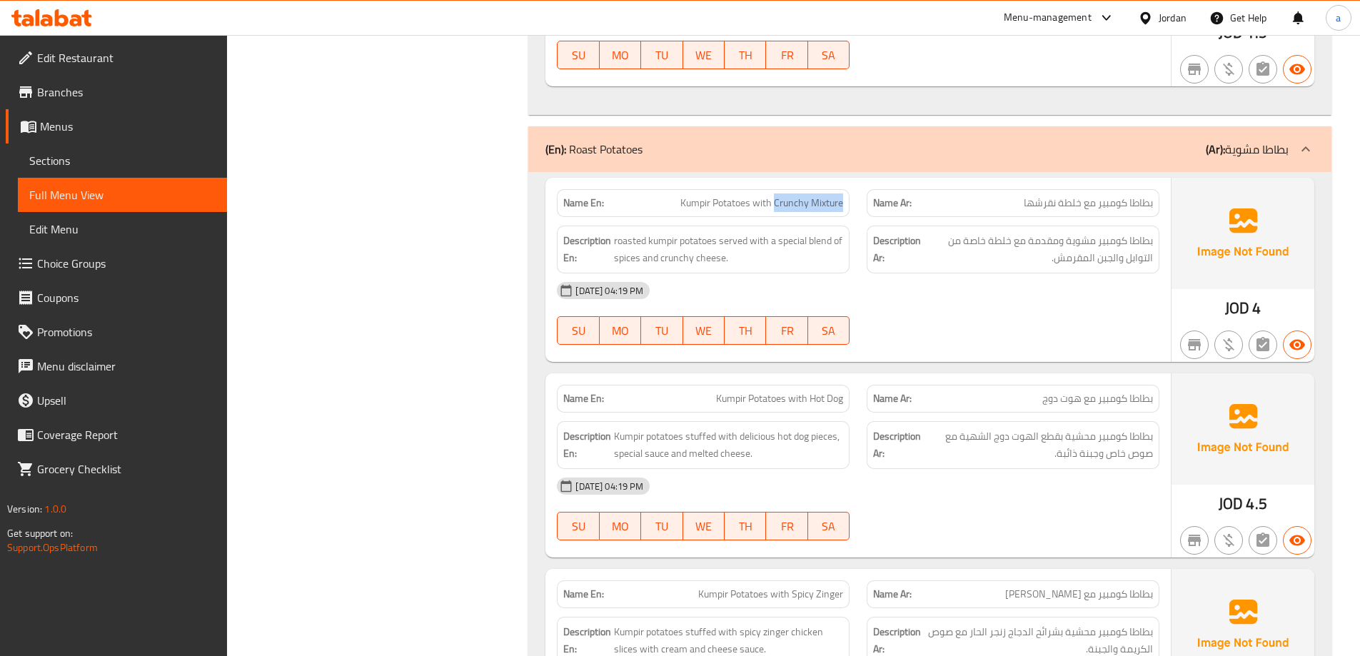
drag, startPoint x: 775, startPoint y: 201, endPoint x: 844, endPoint y: 200, distance: 69.3
click at [844, 200] on div "Name En: Kumpir Potatoes with Crunchy Mixture" at bounding box center [703, 203] width 293 height 28
drag, startPoint x: 1015, startPoint y: 199, endPoint x: 1086, endPoint y: 206, distance: 71.0
click at [1086, 206] on p "Name Ar: بطاطا كومبير مع خلطة نقرشها" at bounding box center [1013, 203] width 280 height 15
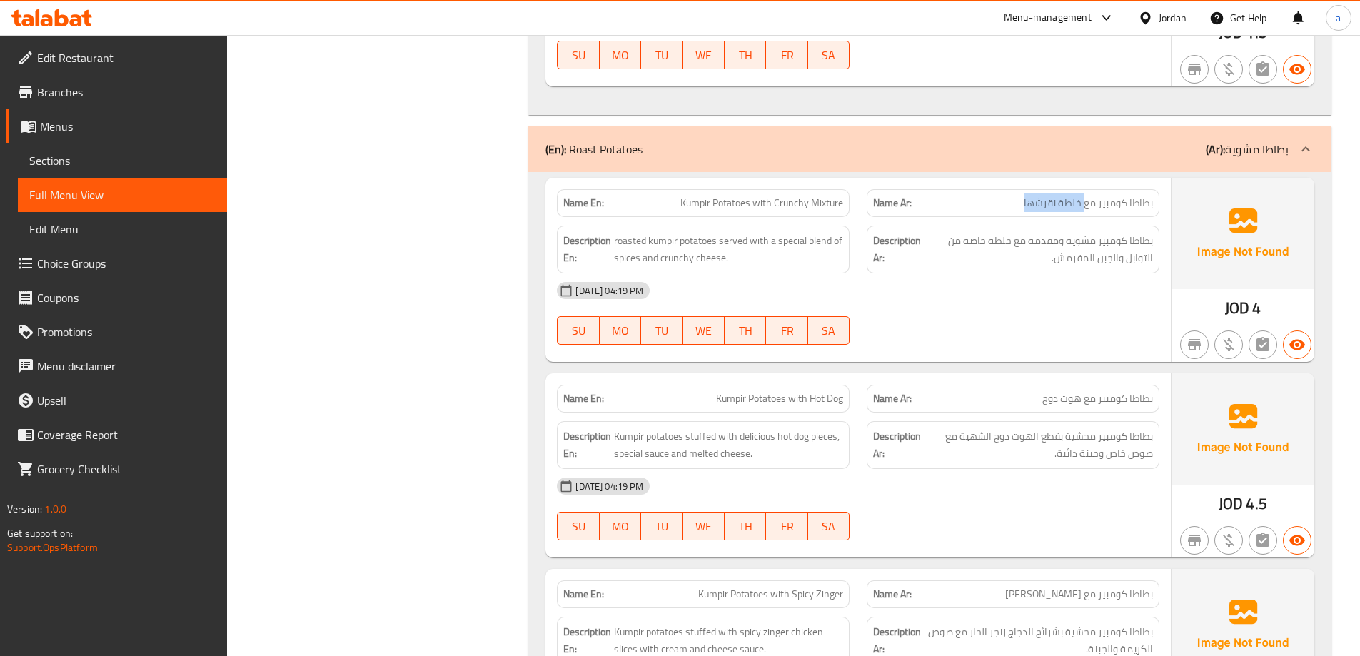
copy span "خلطة نقرشها"
click at [1047, 212] on div "Name Ar: بطاطا كومبير مع خلطة نقرشها" at bounding box center [1013, 203] width 293 height 28
click at [1076, 190] on div "Name Ar: بطاطا كومبير مع خلطة نقرشها" at bounding box center [1013, 203] width 293 height 28
click at [1089, 210] on span "بطاطا كومبير مع خلطة نقرشها" at bounding box center [1088, 203] width 129 height 15
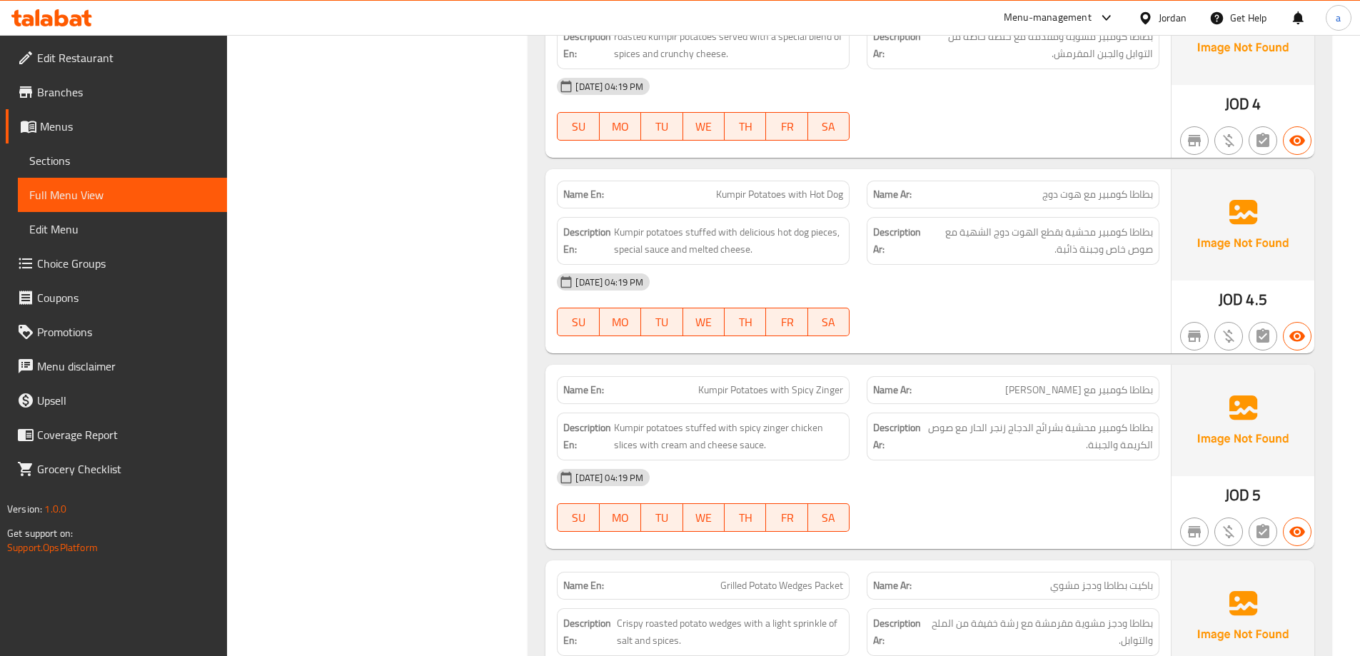
scroll to position [1214, 0]
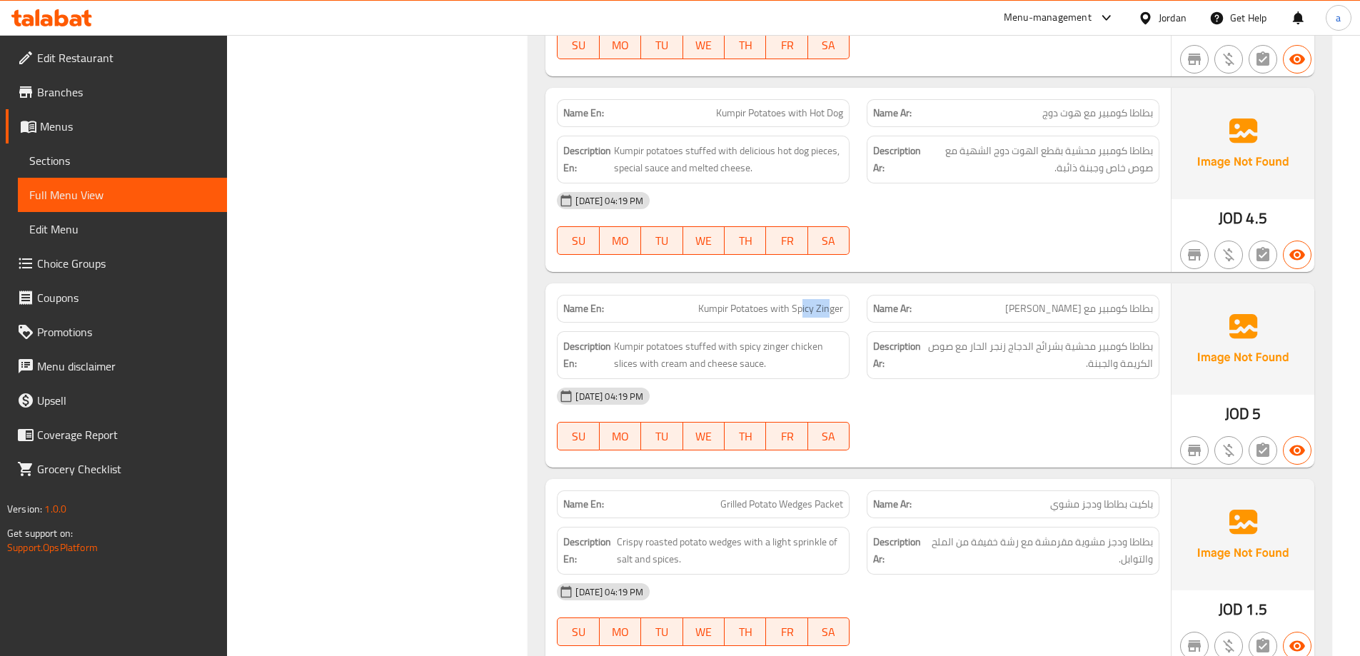
drag, startPoint x: 803, startPoint y: 314, endPoint x: 833, endPoint y: 319, distance: 31.1
click at [833, 319] on div "Name En: Kumpir Potatoes with Spicy Zinger" at bounding box center [703, 309] width 293 height 28
click at [750, 345] on span "Kumpir potatoes stuffed with spicy zinger chicken slices with cream and cheese …" at bounding box center [728, 355] width 229 height 35
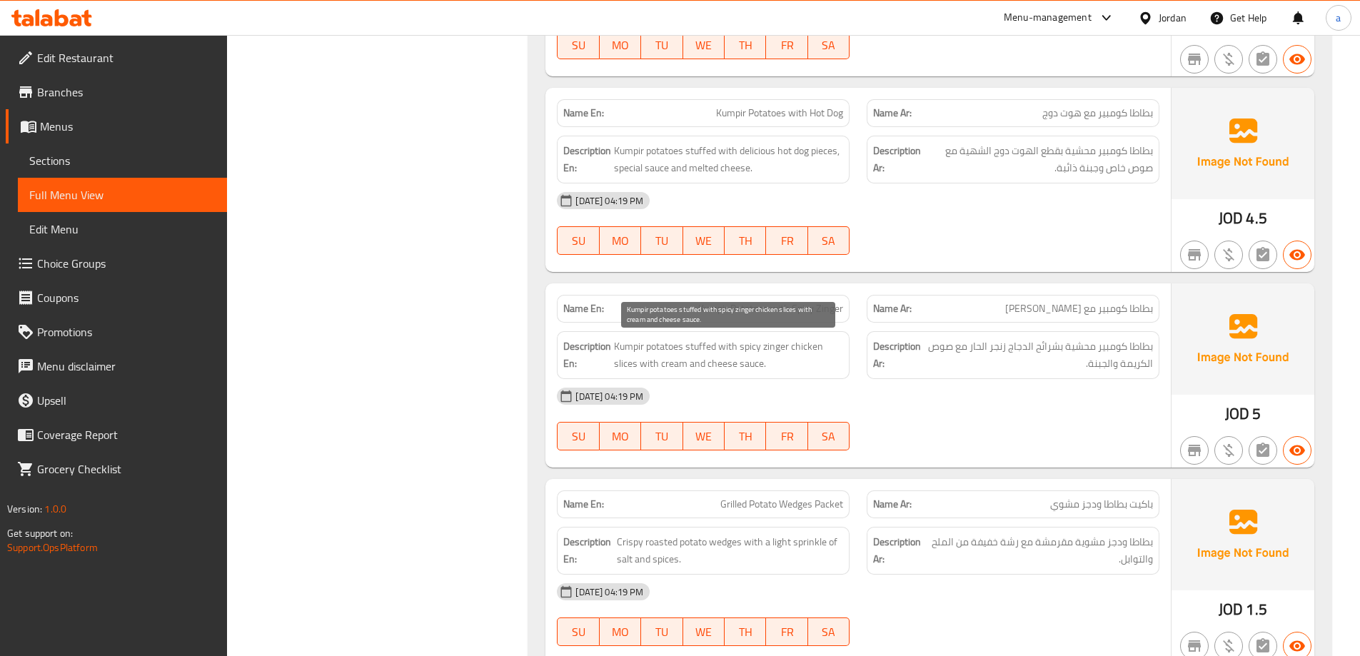
click at [792, 354] on span "Kumpir potatoes stuffed with spicy zinger chicken slices with cream and cheese …" at bounding box center [728, 355] width 229 height 35
drag, startPoint x: 817, startPoint y: 345, endPoint x: 780, endPoint y: 345, distance: 36.4
click at [780, 345] on span "Kumpir potatoes stuffed with spicy zinger chicken slices with cream and cheese …" at bounding box center [728, 355] width 229 height 35
drag, startPoint x: 667, startPoint y: 367, endPoint x: 788, endPoint y: 366, distance: 120.7
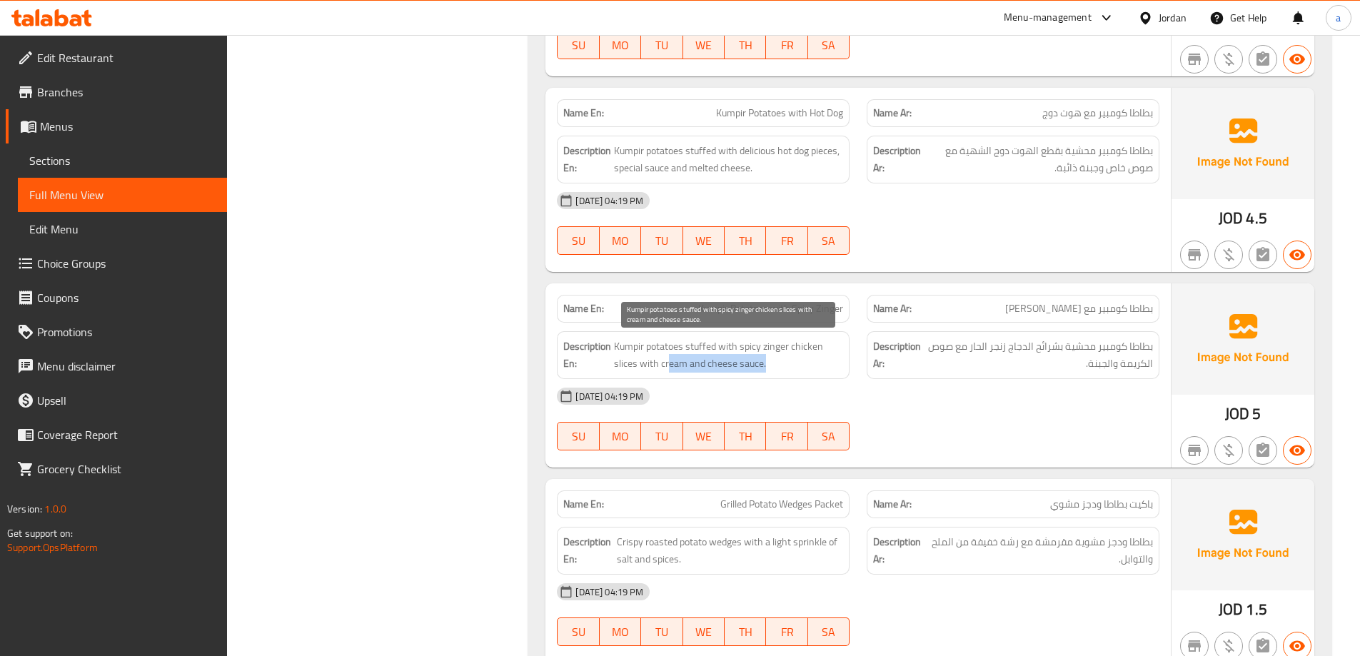
click at [788, 366] on span "Kumpir potatoes stuffed with spicy zinger chicken slices with cream and cheese …" at bounding box center [728, 355] width 229 height 35
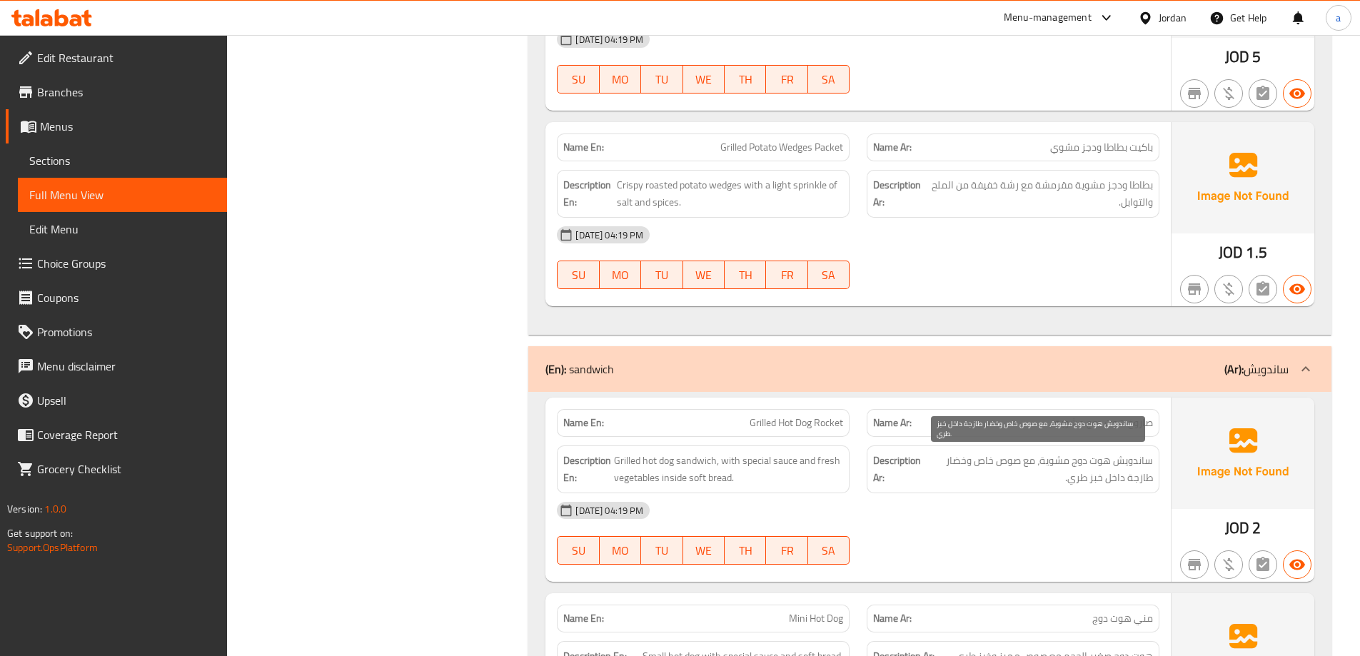
scroll to position [1357, 0]
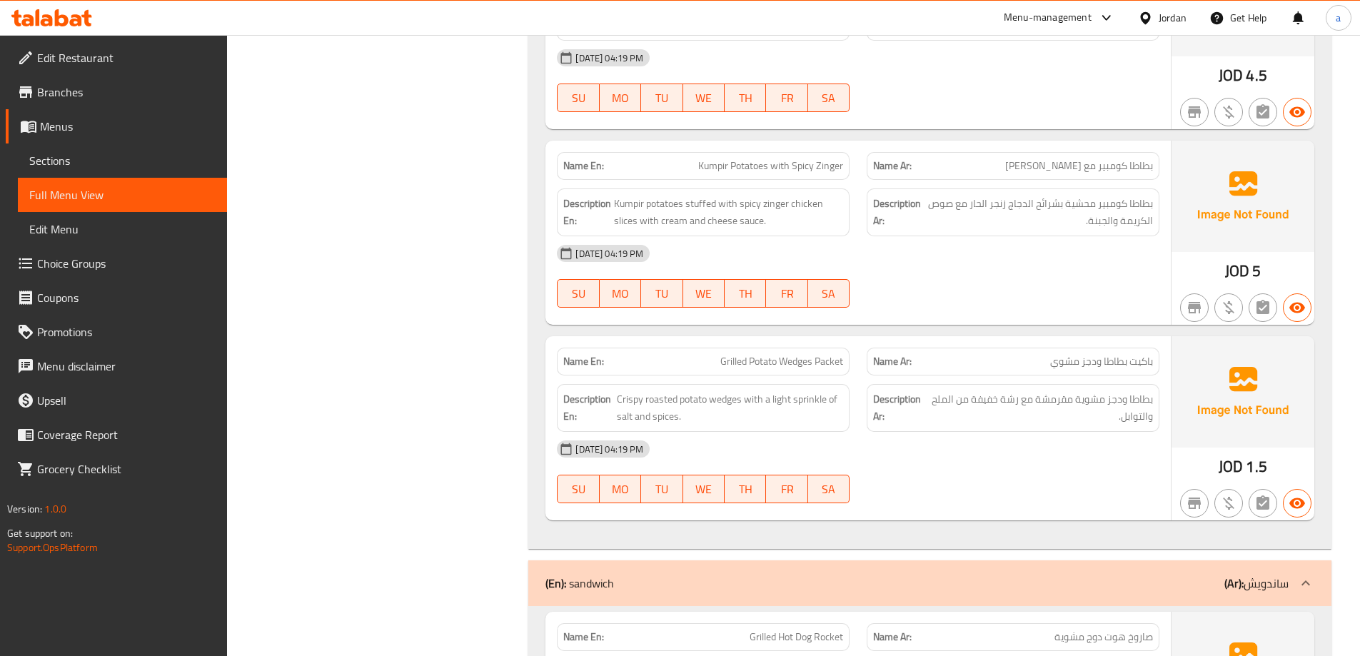
click at [804, 363] on span "Grilled Potato Wedges Packet" at bounding box center [781, 361] width 123 height 15
click at [845, 370] on div "Name En: Grilled Potato Wedges Packet" at bounding box center [703, 362] width 293 height 28
click at [828, 366] on span "Grilled Potato Wedges Packet" at bounding box center [781, 361] width 123 height 15
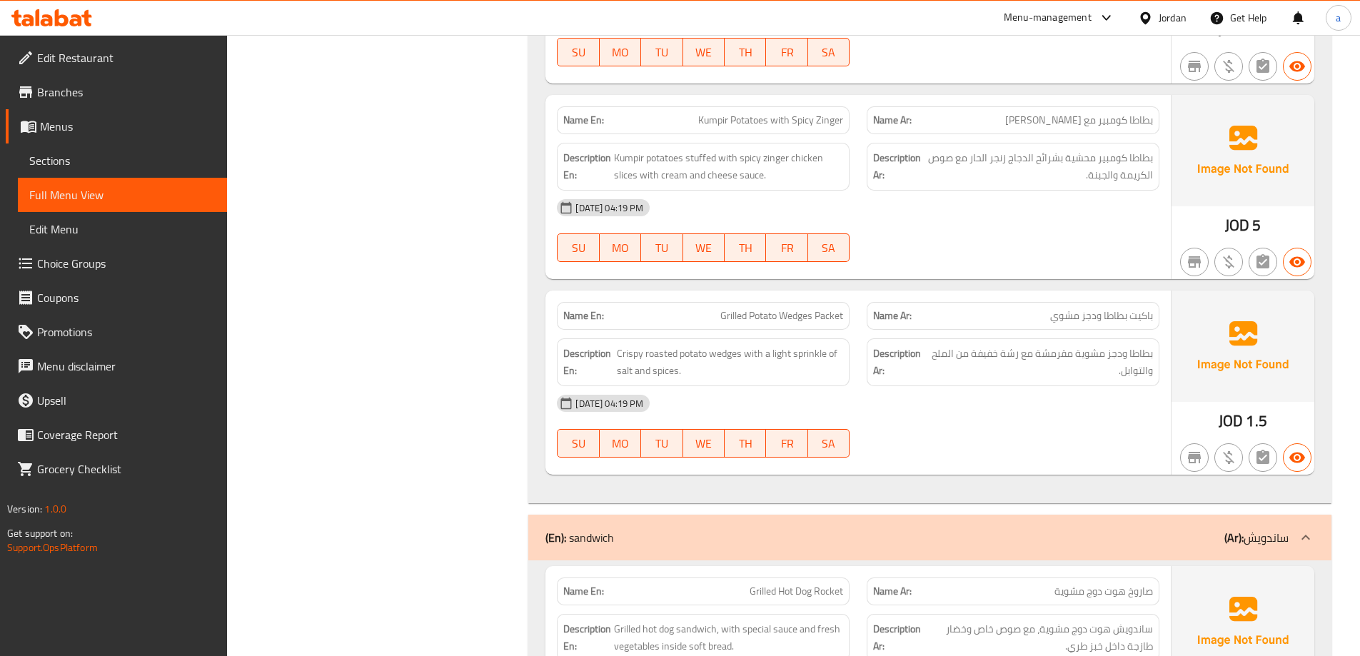
scroll to position [1428, 0]
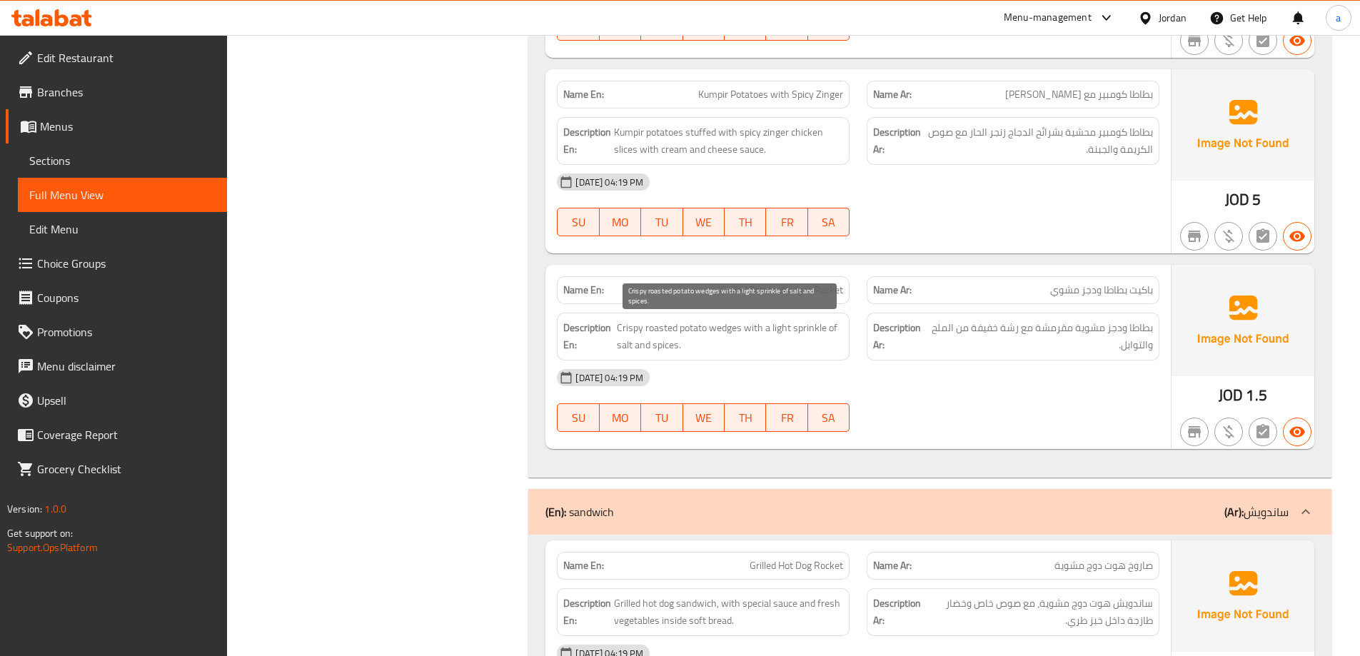
click at [691, 326] on span "Crispy roasted potato wedges with a light sprinkle of salt and spices." at bounding box center [730, 336] width 227 height 35
click at [671, 321] on span "Crispy roasted potato wedges with a light sprinkle of salt and spices." at bounding box center [730, 336] width 227 height 35
drag, startPoint x: 756, startPoint y: 325, endPoint x: 818, endPoint y: 326, distance: 61.4
click at [818, 326] on span "Crispy roasted potato wedges with a light sprinkle of salt and spices." at bounding box center [730, 336] width 227 height 35
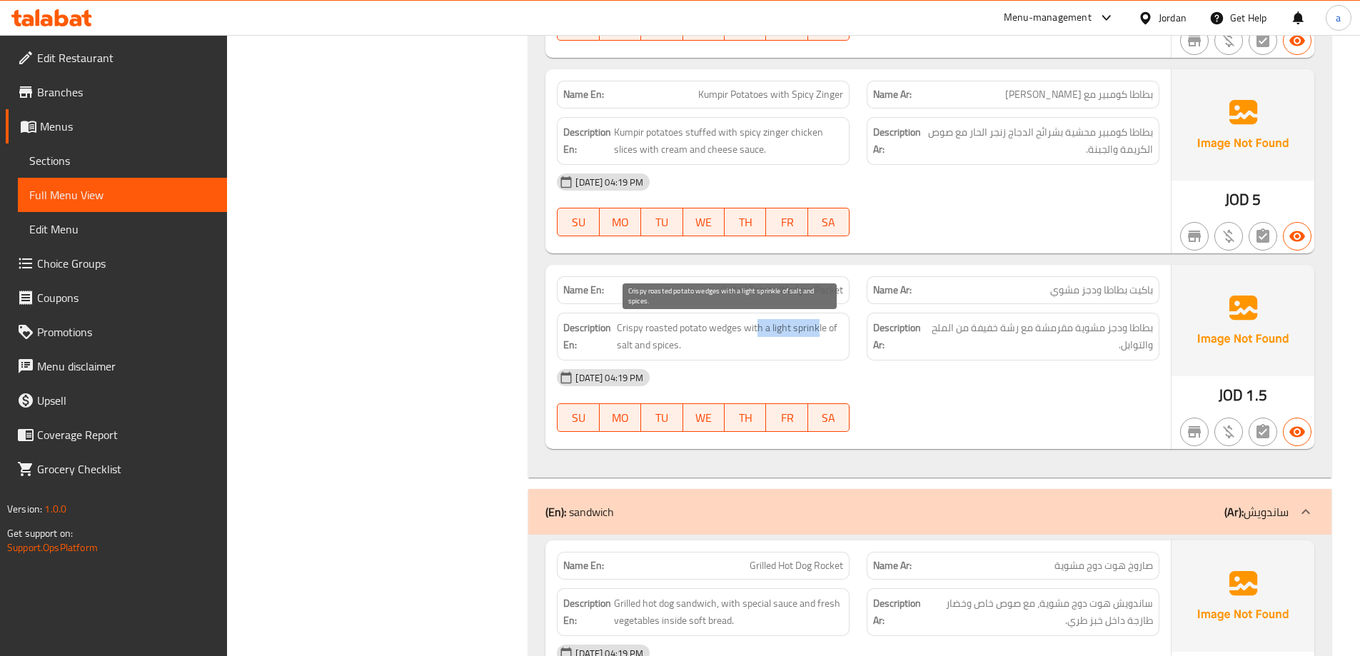
click at [818, 326] on span "Crispy roasted potato wedges with a light sprinkle of salt and spices." at bounding box center [730, 336] width 227 height 35
drag, startPoint x: 818, startPoint y: 334, endPoint x: 830, endPoint y: 340, distance: 13.4
click at [830, 340] on span "Crispy roasted potato wedges with a light sprinkle of salt and spices." at bounding box center [730, 336] width 227 height 35
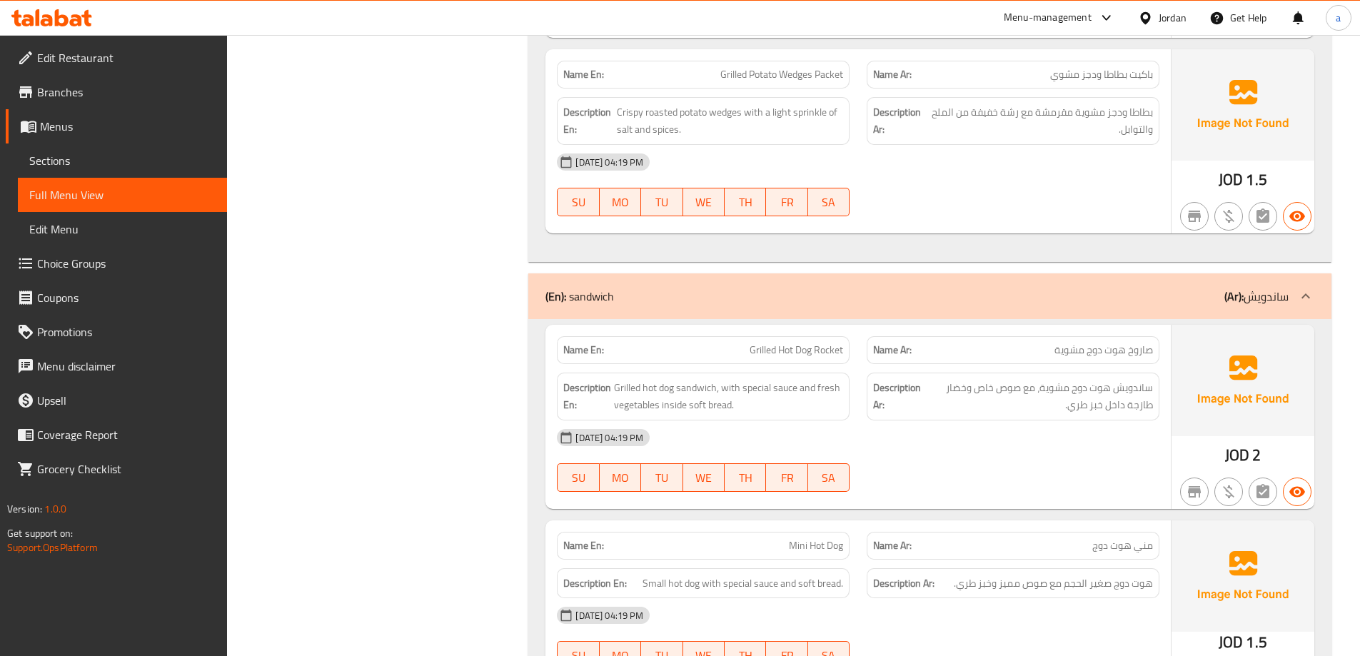
scroll to position [1642, 0]
click at [830, 350] on span "Grilled Hot Dog Rocket" at bounding box center [797, 351] width 94 height 15
click at [1127, 354] on span "صاروخ هوت دوج مشوية" at bounding box center [1104, 351] width 99 height 15
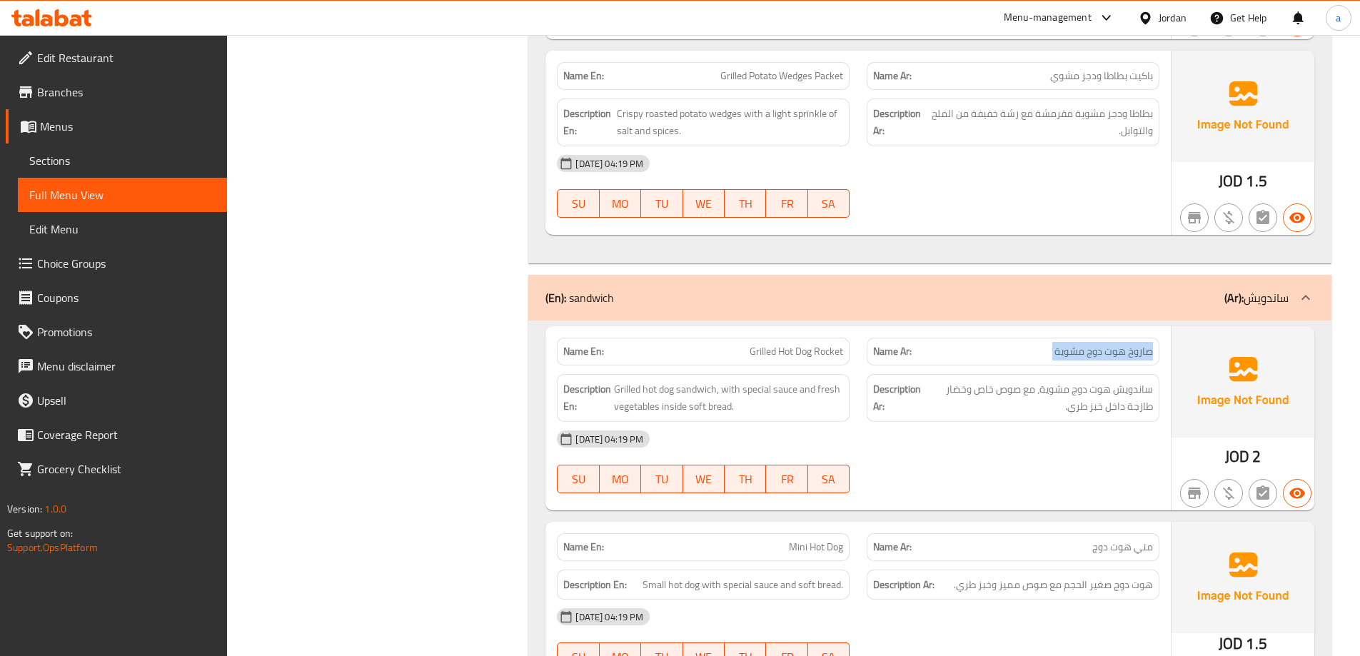
click at [1127, 354] on span "صاروخ هوت دوج مشوية" at bounding box center [1104, 351] width 99 height 15
click at [1142, 353] on span "صاروخ هوت دوج مشوية" at bounding box center [1104, 351] width 99 height 15
click at [1157, 348] on div "Name Ar: صاروخ هوت دوج مشوية" at bounding box center [1013, 352] width 293 height 28
click at [793, 346] on span "Grilled Hot Dog Rocket" at bounding box center [797, 351] width 94 height 15
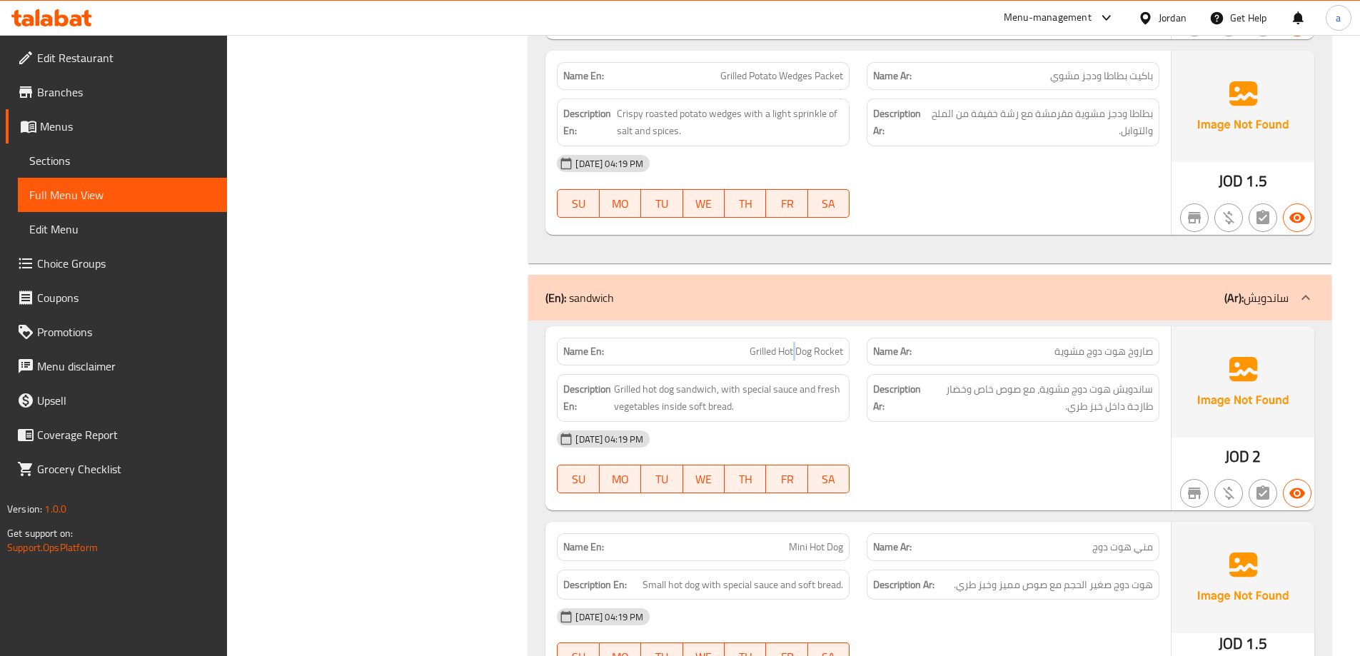
click at [793, 346] on span "Grilled Hot Dog Rocket" at bounding box center [797, 351] width 94 height 15
copy span "Grilled Hot Dog Rocket"
click at [1055, 361] on div "Name Ar: صاروخ هوت دوج مشوية" at bounding box center [1013, 352] width 293 height 28
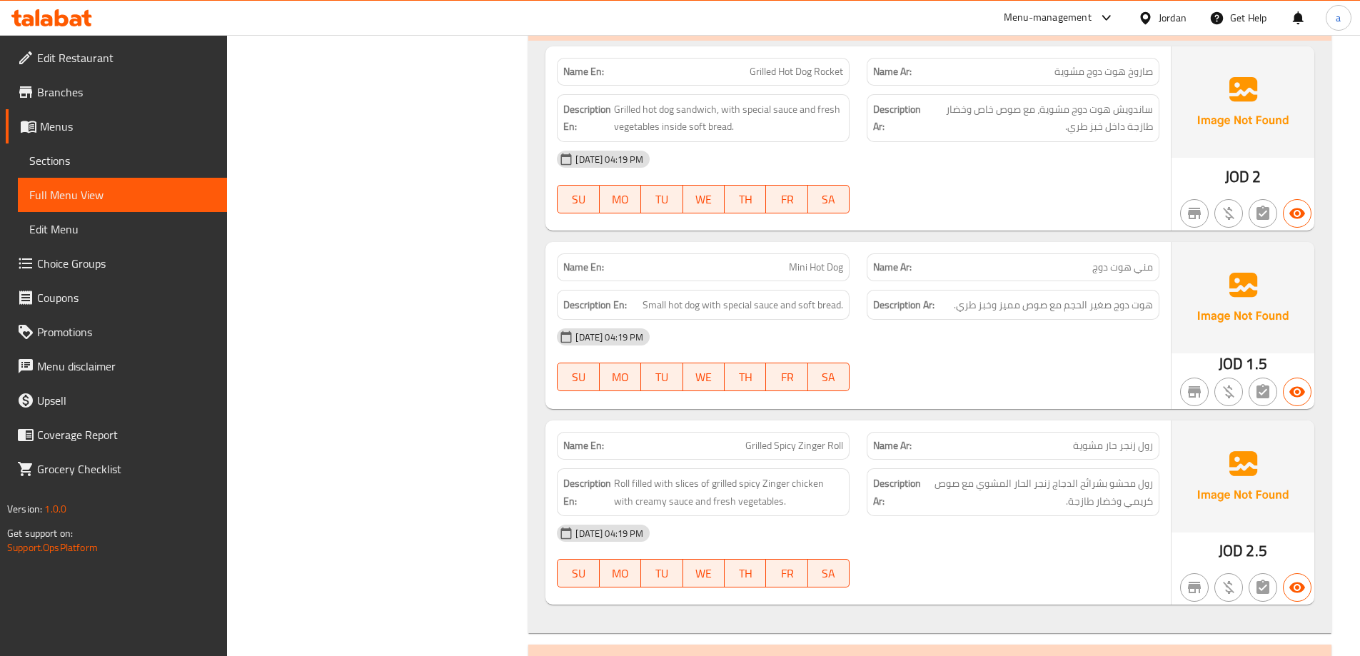
scroll to position [1928, 0]
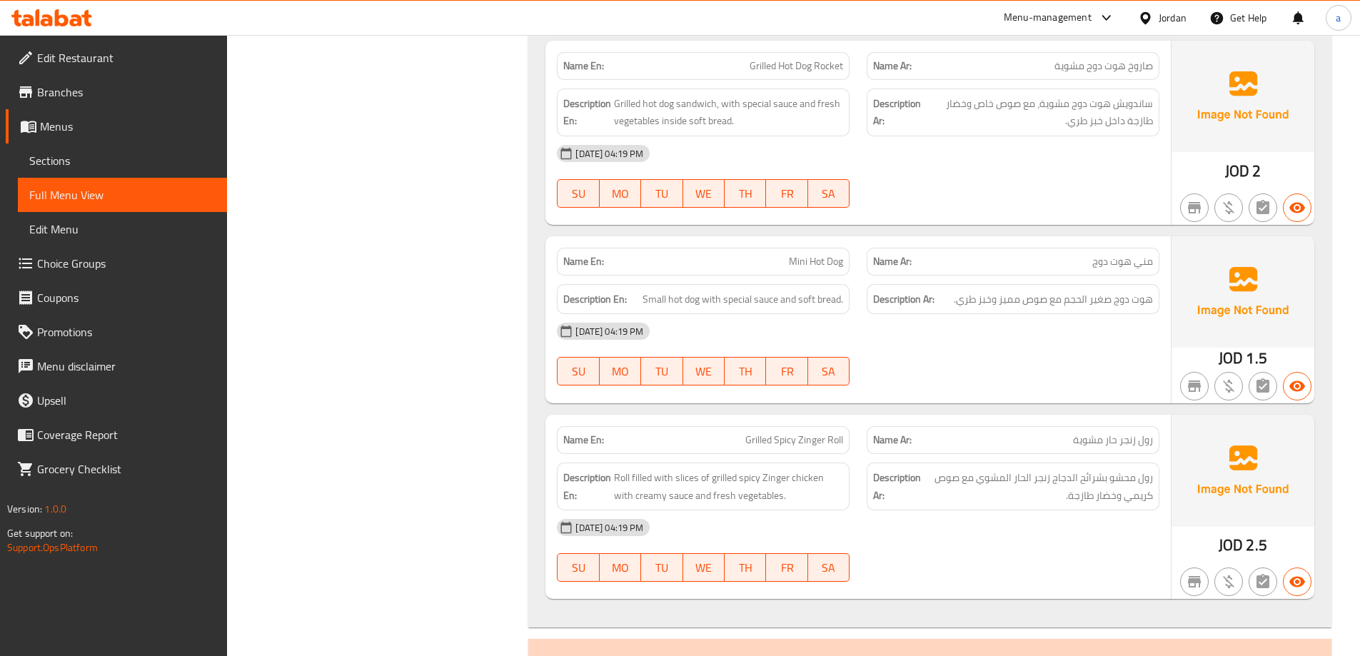
click at [1136, 268] on span "مني هوت دوج" at bounding box center [1122, 261] width 61 height 15
click at [811, 267] on span "Mini Hot Dog" at bounding box center [816, 261] width 54 height 15
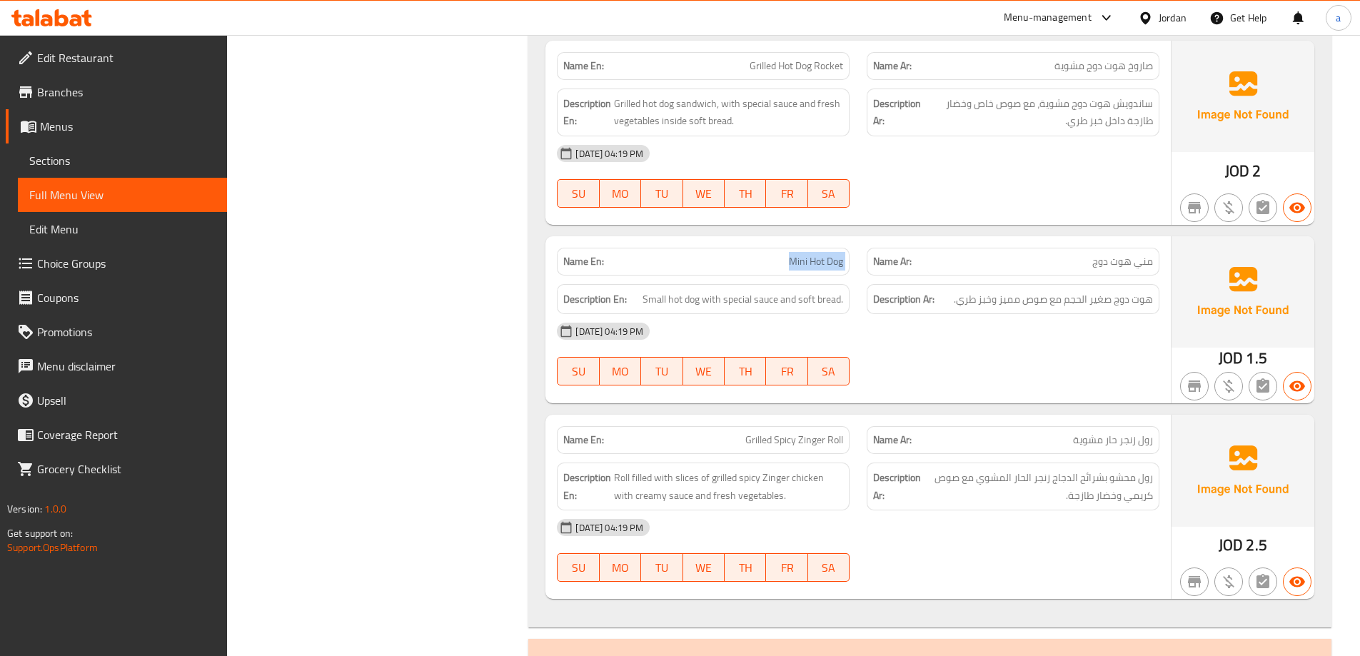
click at [811, 267] on span "Mini Hot Dog" at bounding box center [816, 261] width 54 height 15
copy span "Mini Hot Dog"
click at [1044, 340] on div "[DATE] 04:19 PM" at bounding box center [858, 331] width 620 height 34
click at [1132, 263] on span "مني هوت دوج" at bounding box center [1122, 261] width 61 height 15
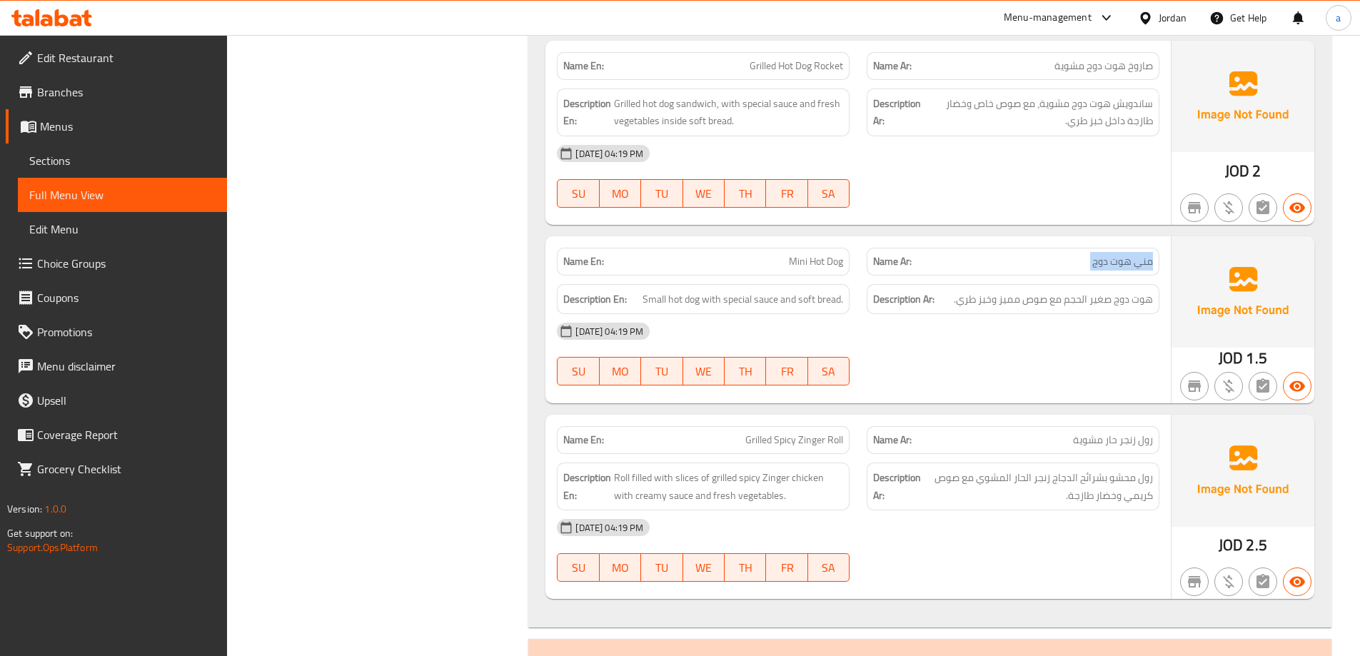
click at [1132, 263] on span "مني هوت دوج" at bounding box center [1122, 261] width 61 height 15
click at [1156, 309] on div "Description Ar: هوت دوج صغير الحجم مع صوص مميز وخبز طري." at bounding box center [1013, 299] width 293 height 31
click at [1155, 309] on div "Description Ar: هوت دوج صغير الحجم مع صوص مميز وخبز طري." at bounding box center [1013, 299] width 293 height 31
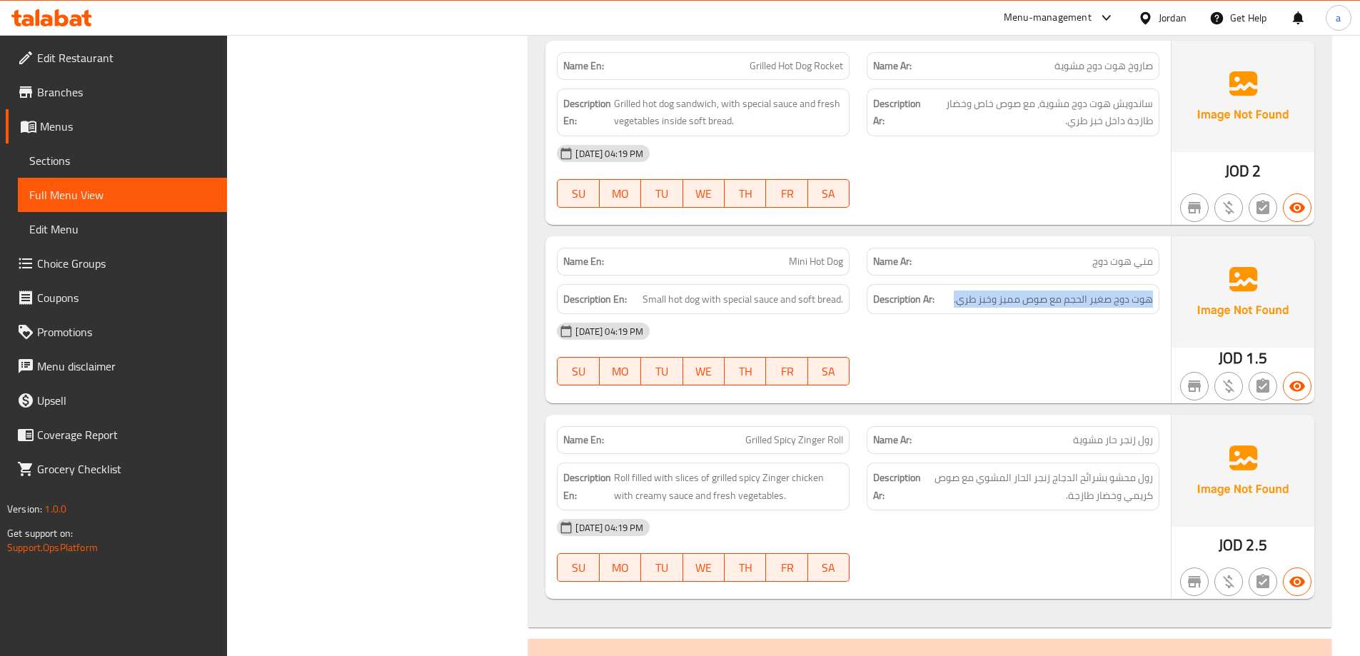
click at [1130, 302] on span "هوت دوج صغير الحجم مع صوص مميز وخبز طري." at bounding box center [1053, 300] width 199 height 18
click at [1125, 341] on div "[DATE] 04:19 PM" at bounding box center [858, 331] width 620 height 34
drag, startPoint x: 726, startPoint y: 298, endPoint x: 778, endPoint y: 298, distance: 51.4
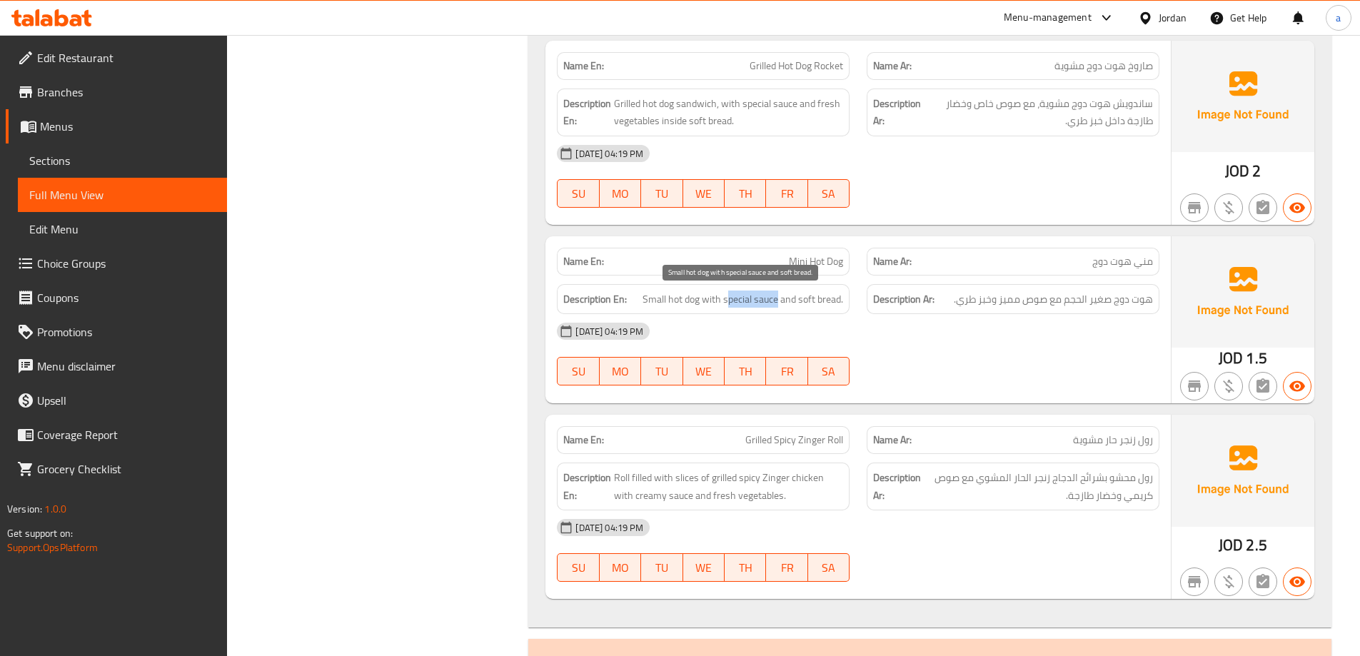
click at [778, 298] on span "Small hot dog with special sauce and soft bread." at bounding box center [743, 300] width 201 height 18
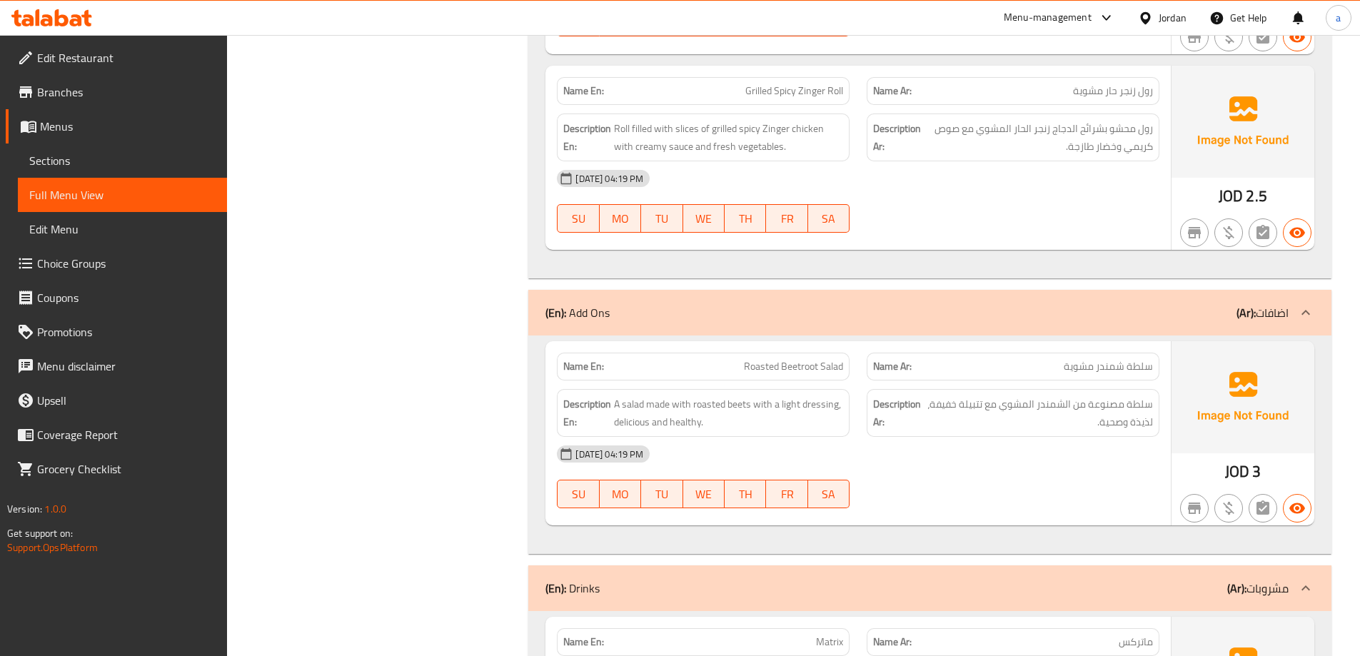
scroll to position [2285, 0]
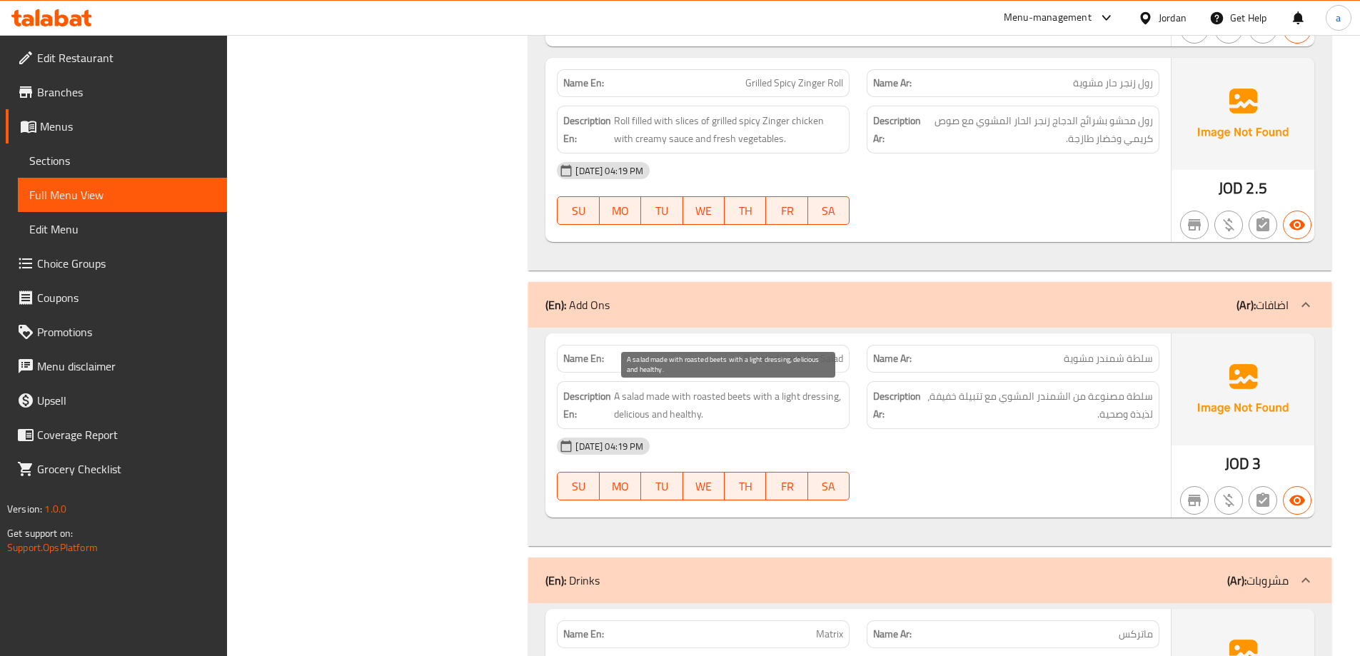
click at [737, 398] on span "A salad made with roasted beets with a light dressing, delicious and healthy." at bounding box center [728, 405] width 229 height 35
click at [699, 403] on span "A salad made with roasted beets with a light dressing, delicious and healthy." at bounding box center [728, 405] width 229 height 35
click at [815, 415] on span "A salad made with roasted beets with a light dressing, delicious and healthy." at bounding box center [728, 405] width 229 height 35
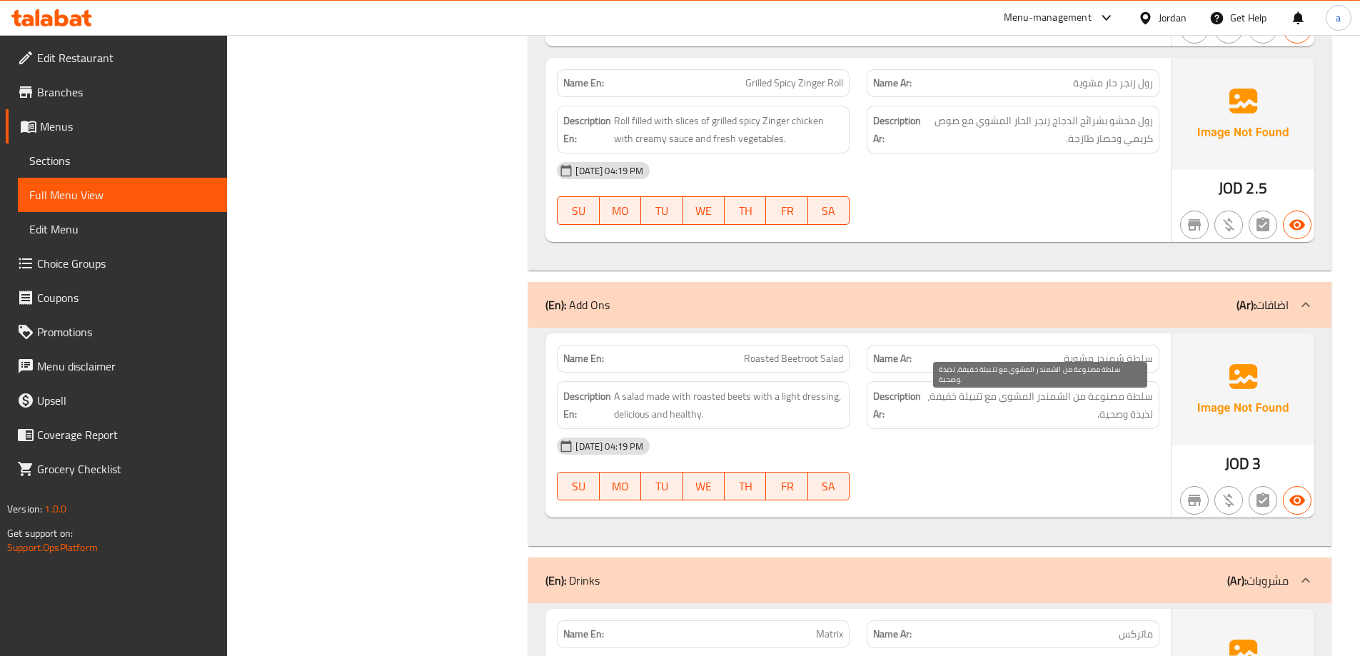
click at [1050, 396] on span "سلطة مصنوعة من الشمندر المشوي مع تتبيلة خفيفة، لذيذة وصحية." at bounding box center [1039, 405] width 228 height 35
copy span "الشمندر"
click at [890, 411] on strong "Description Ar:" at bounding box center [897, 405] width 49 height 35
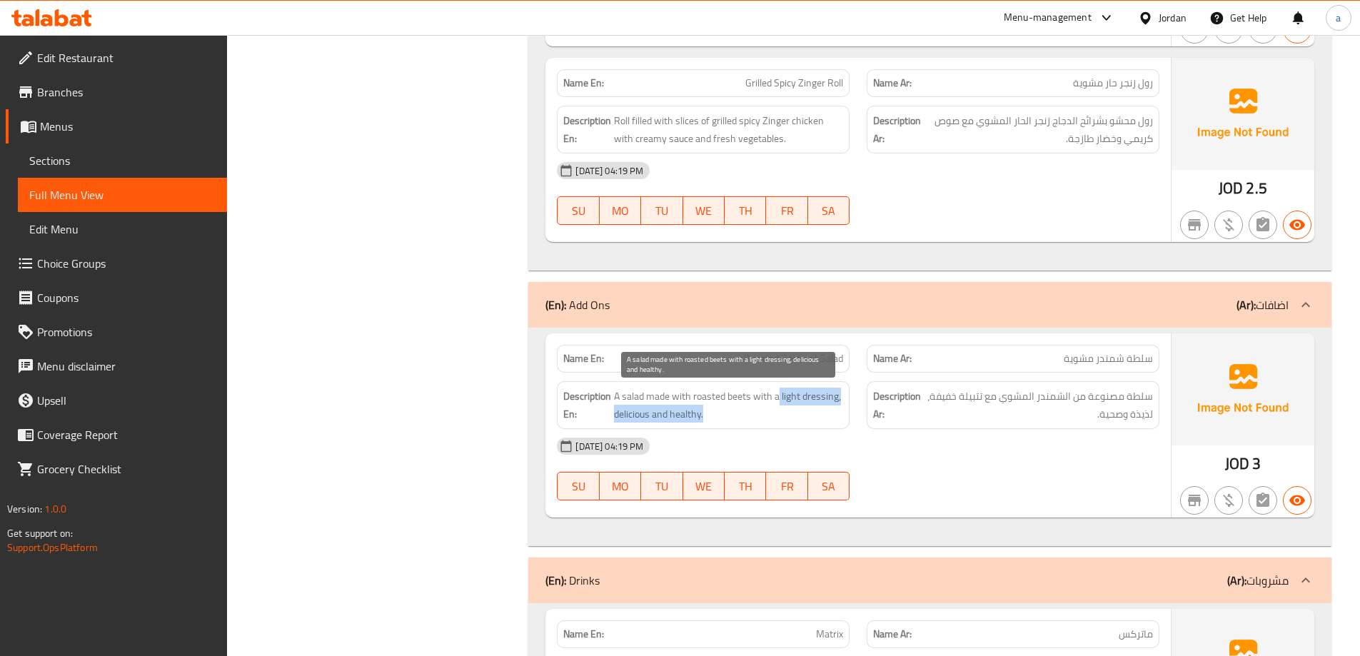
drag, startPoint x: 780, startPoint y: 395, endPoint x: 840, endPoint y: 413, distance: 63.3
click at [840, 413] on span "A salad made with roasted beets with a light dressing, delicious and healthy." at bounding box center [728, 405] width 229 height 35
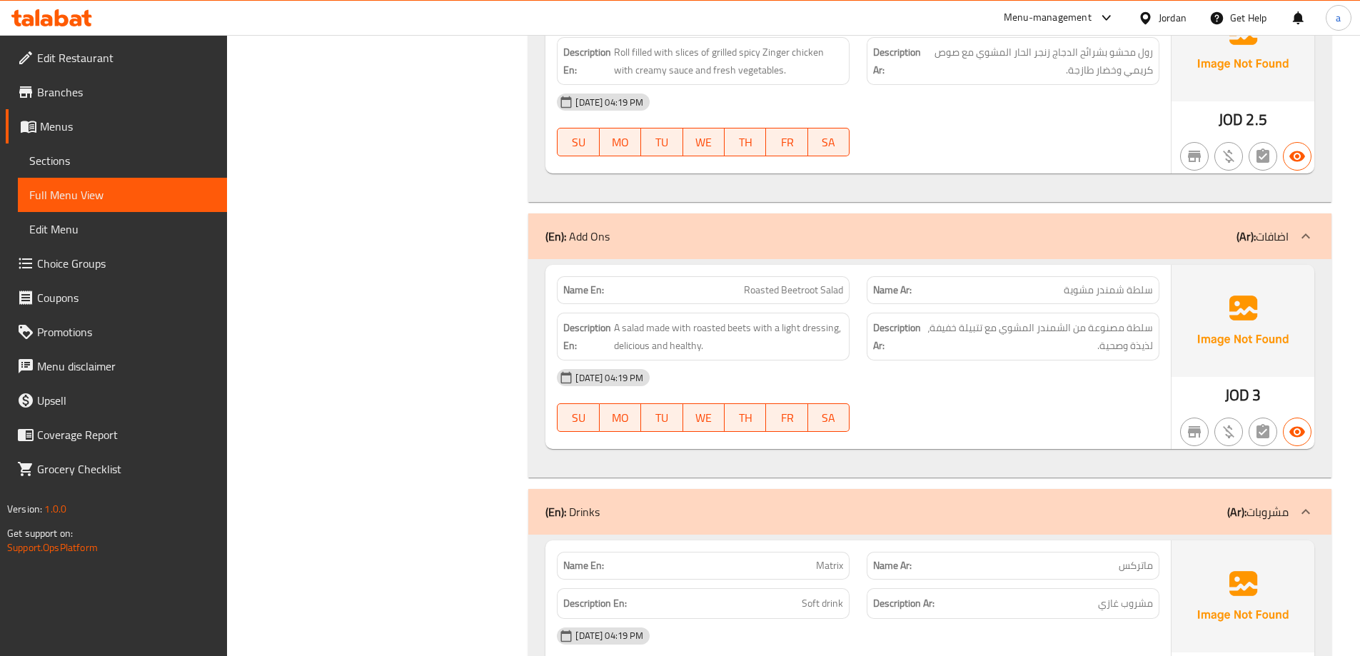
scroll to position [1925, 0]
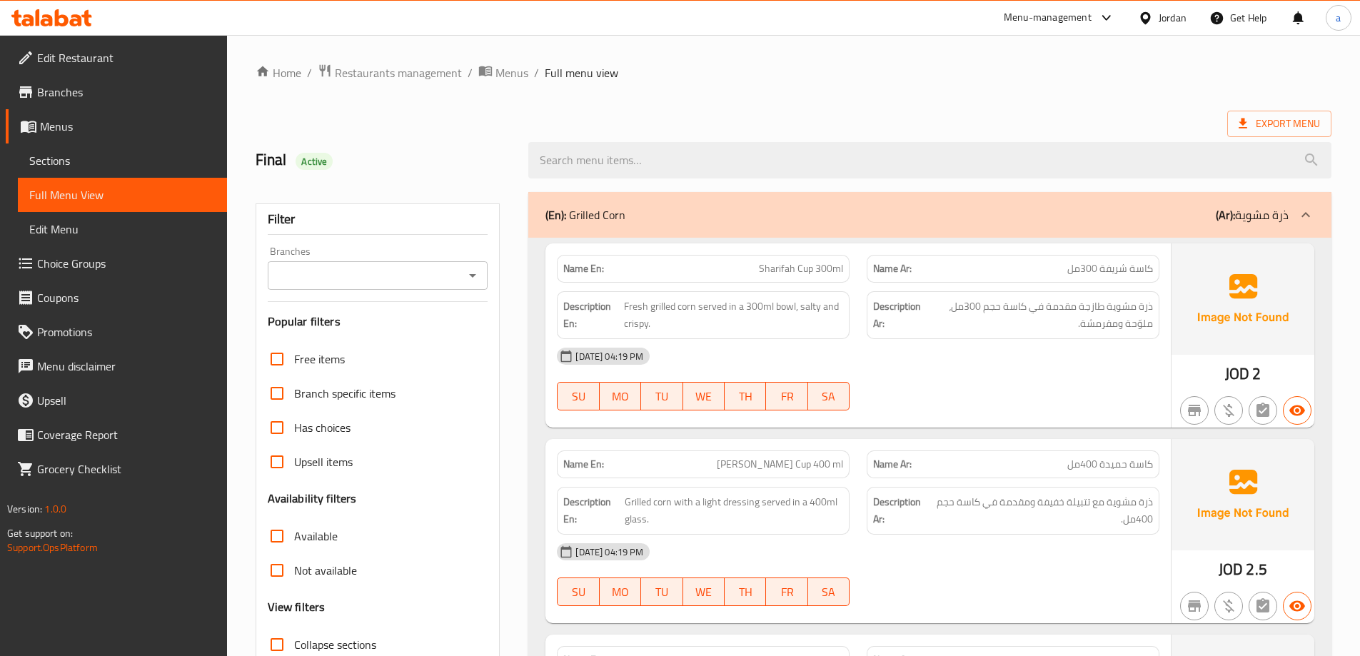
click at [99, 136] on link "Menus" at bounding box center [116, 126] width 221 height 34
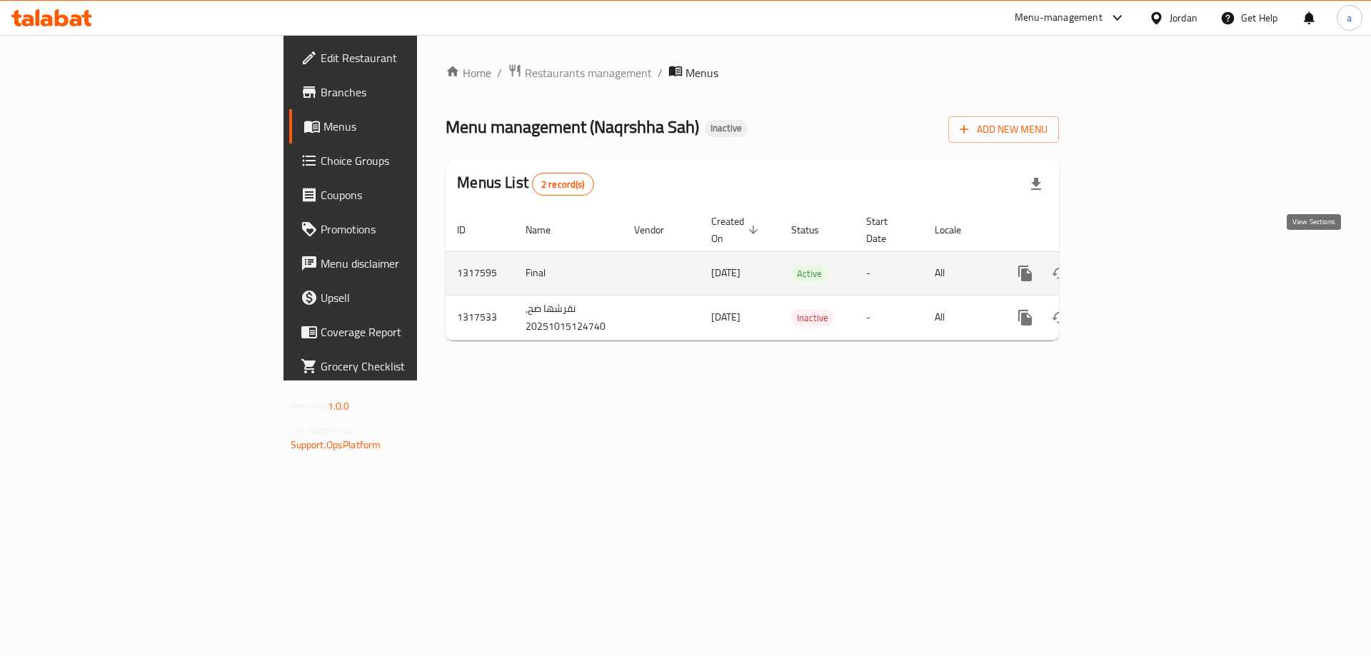
click at [1135, 267] on icon "enhanced table" at bounding box center [1128, 273] width 13 height 13
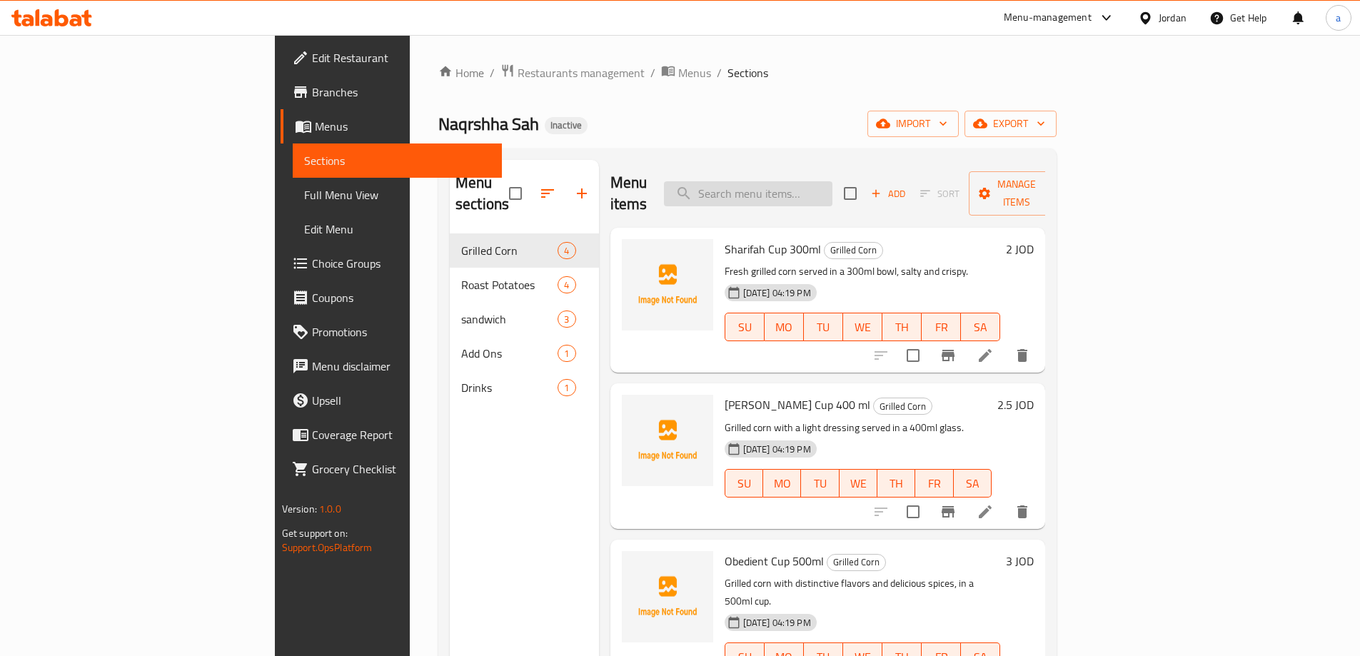
click at [833, 181] on input "search" at bounding box center [748, 193] width 169 height 25
click at [833, 194] on input "search" at bounding box center [748, 193] width 169 height 25
click at [830, 188] on input "search" at bounding box center [748, 193] width 169 height 25
click at [819, 190] on input "search" at bounding box center [748, 193] width 169 height 25
paste input "[PERSON_NAME] الذرة مع خلطة نقرشها"
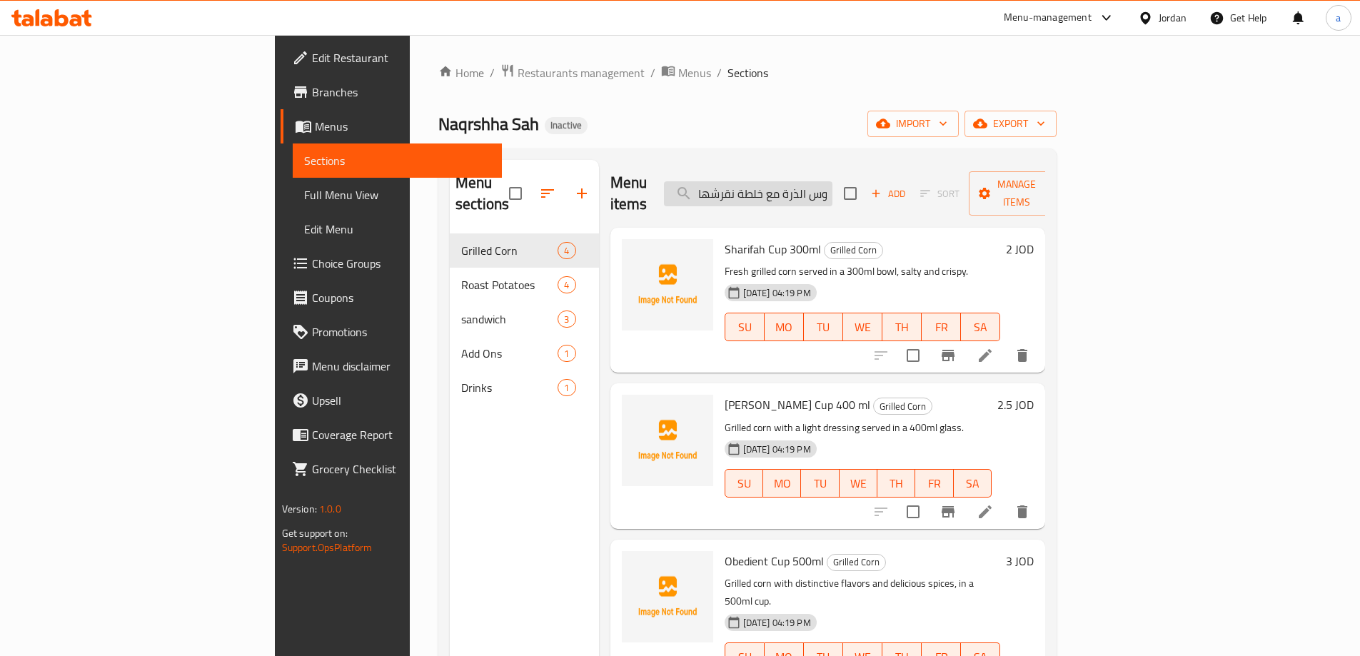
scroll to position [0, 15]
type input "[PERSON_NAME] الذرة مع خلطة نقرشها"
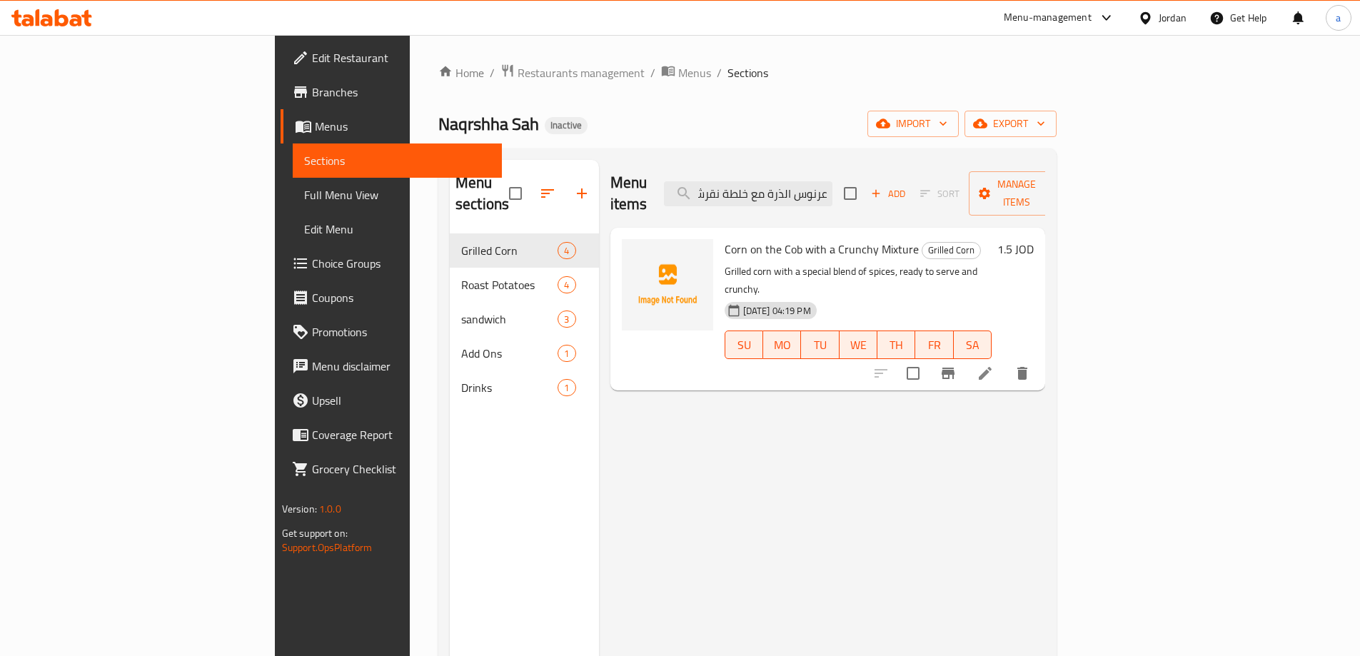
click at [992, 367] on icon at bounding box center [985, 373] width 13 height 13
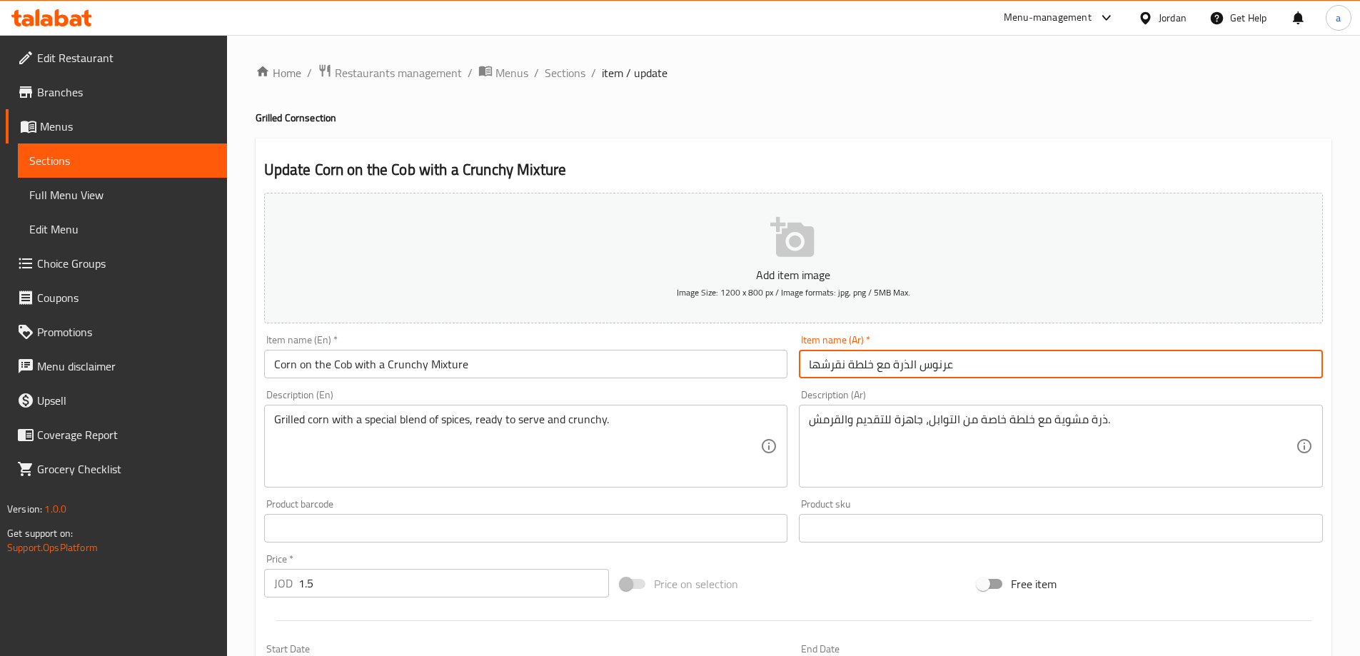
click at [983, 350] on input "عرنوس الذرة مع خلطة نقرشها" at bounding box center [1061, 364] width 524 height 29
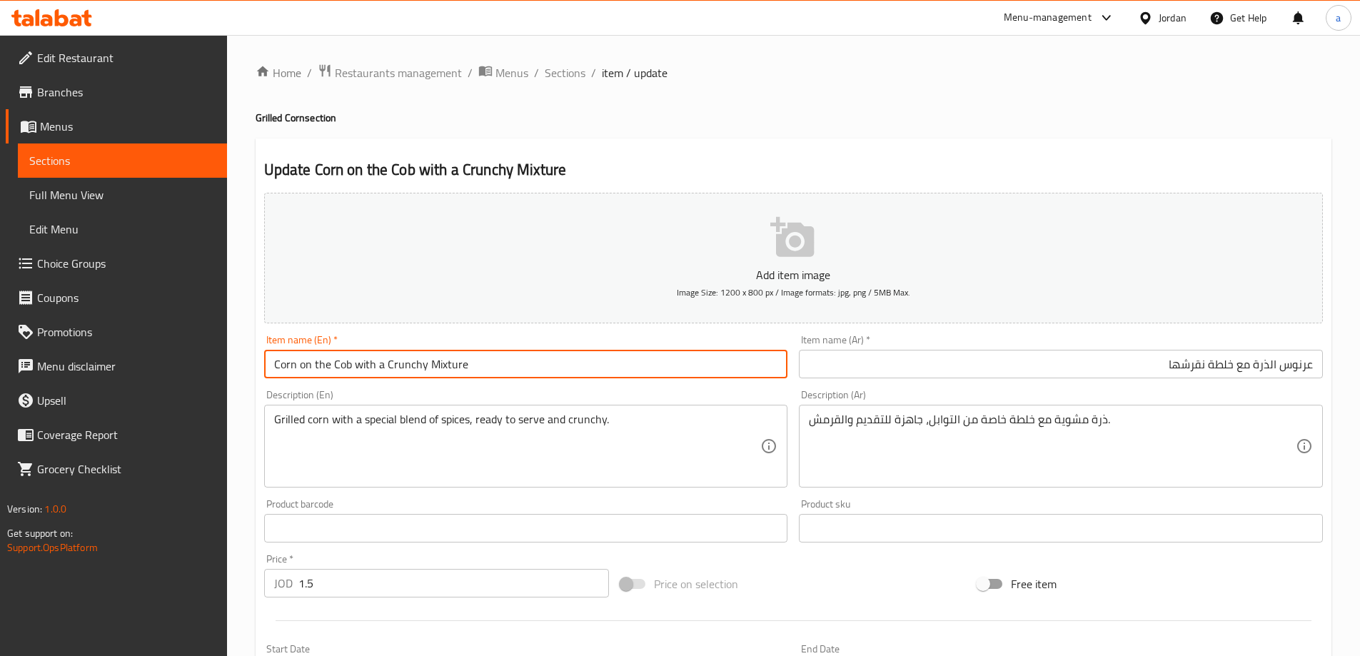
drag, startPoint x: 496, startPoint y: 366, endPoint x: 207, endPoint y: 374, distance: 288.6
click at [207, 374] on div "Edit Restaurant Branches Menus Sections Full Menu View Edit Menu Choice Groups …" at bounding box center [680, 522] width 1360 height 974
click at [1238, 360] on input "عرنوس الذرة مع خلطة نقرشها" at bounding box center [1061, 364] width 524 height 29
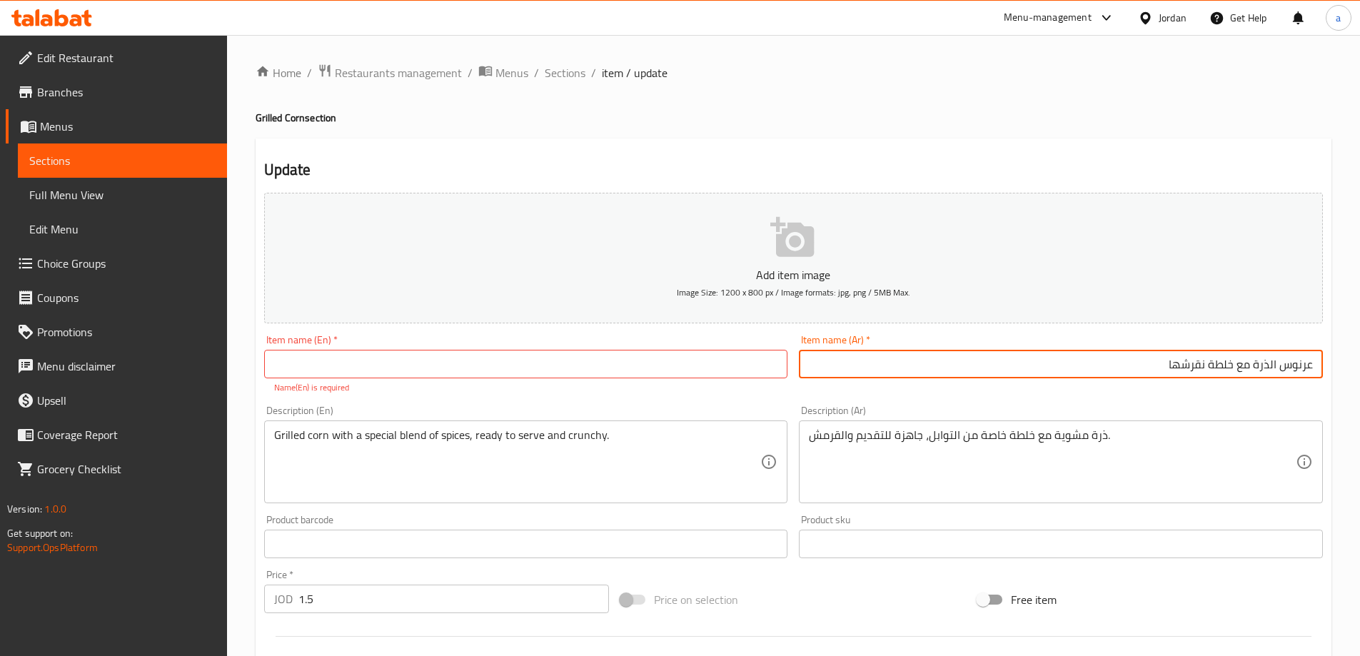
click at [1238, 360] on input "عرنوس الذرة مع خلطة نقرشها" at bounding box center [1061, 364] width 524 height 29
click at [1300, 366] on input "عرنوس الذرة مع خلطة نقرشها" at bounding box center [1061, 364] width 524 height 29
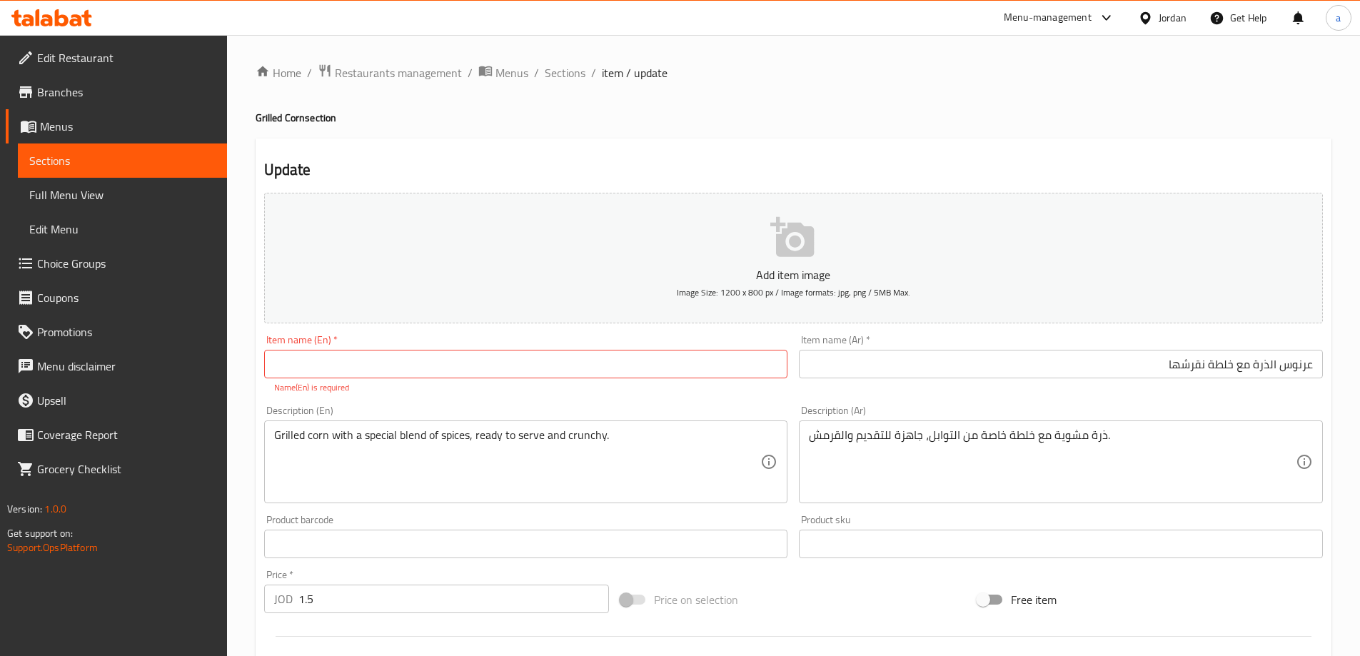
click at [326, 372] on input "text" at bounding box center [526, 364] width 524 height 29
paste input "Arnous"
type input "Arnous corn"
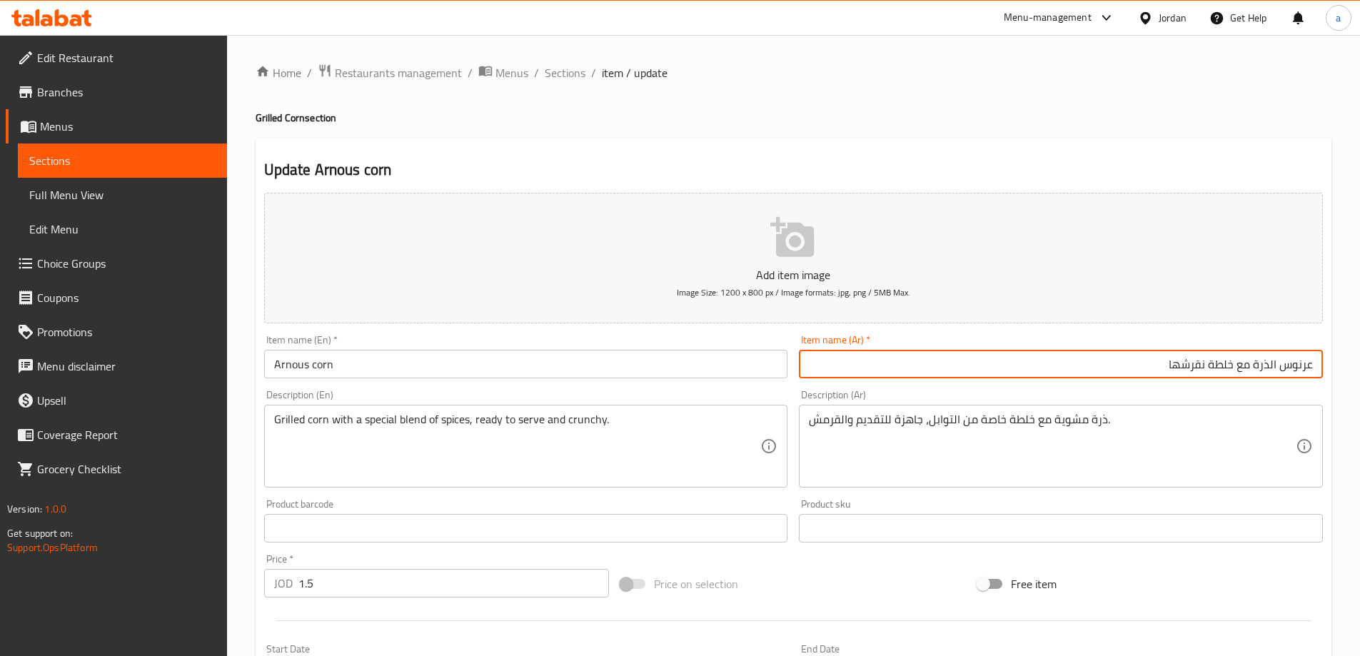
drag, startPoint x: 1156, startPoint y: 364, endPoint x: 1250, endPoint y: 367, distance: 94.3
click at [1250, 367] on input "عرنوس الذرة مع خلطة نقرشها" at bounding box center [1061, 364] width 524 height 29
click at [1235, 362] on input "عرنوس الذرة مع خلطة نقرشها" at bounding box center [1061, 364] width 524 height 29
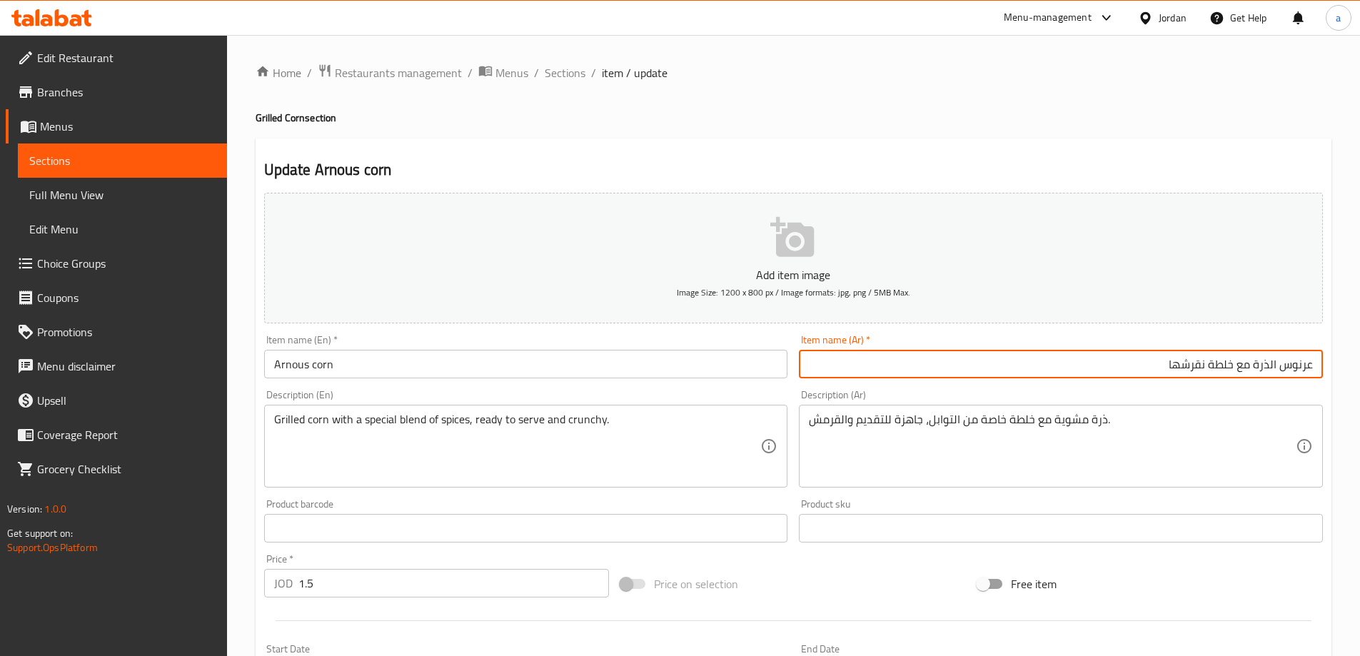
click at [1097, 351] on input "عرنوس الذرة مع خلطة نقرشها" at bounding box center [1061, 364] width 524 height 29
click at [1102, 366] on input "عرنوس الذرة مع خلطة نقرشها" at bounding box center [1061, 364] width 524 height 29
paste input "و"
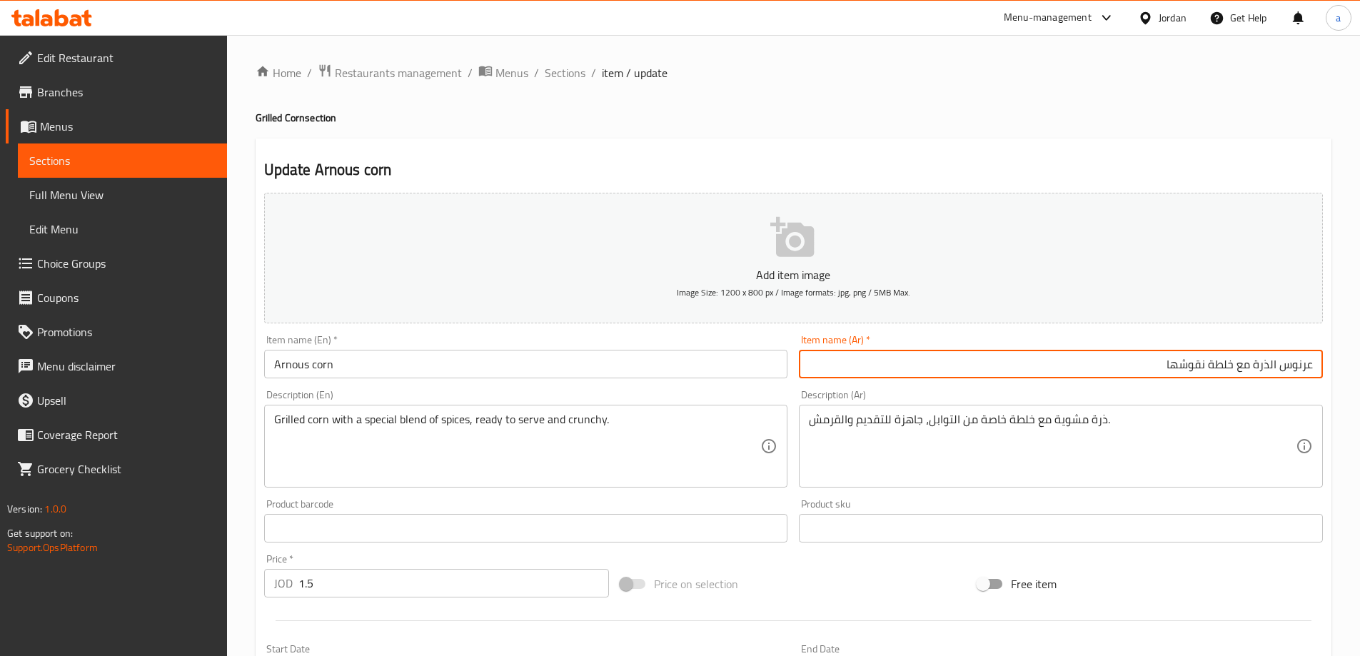
type input "عرنوس الذرة مع خلطة نقوشها"
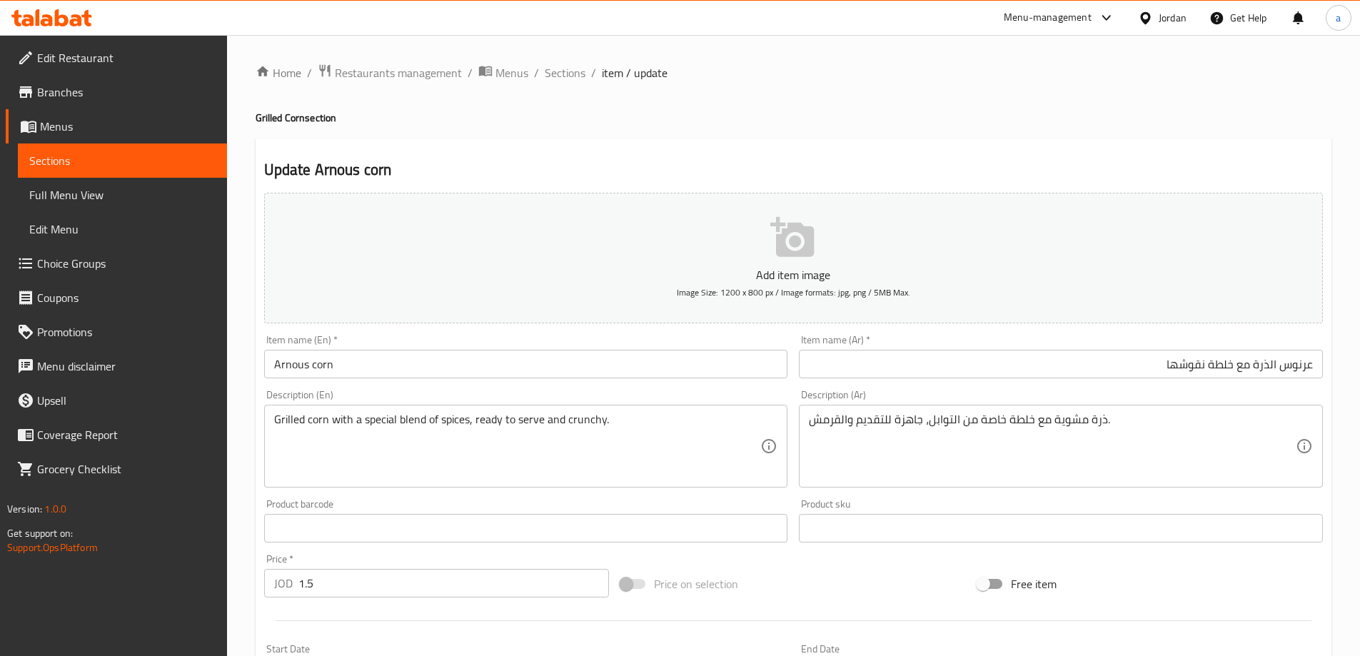
click at [1064, 364] on input "عرنوس الذرة مع خلطة نقوشها" at bounding box center [1061, 364] width 524 height 29
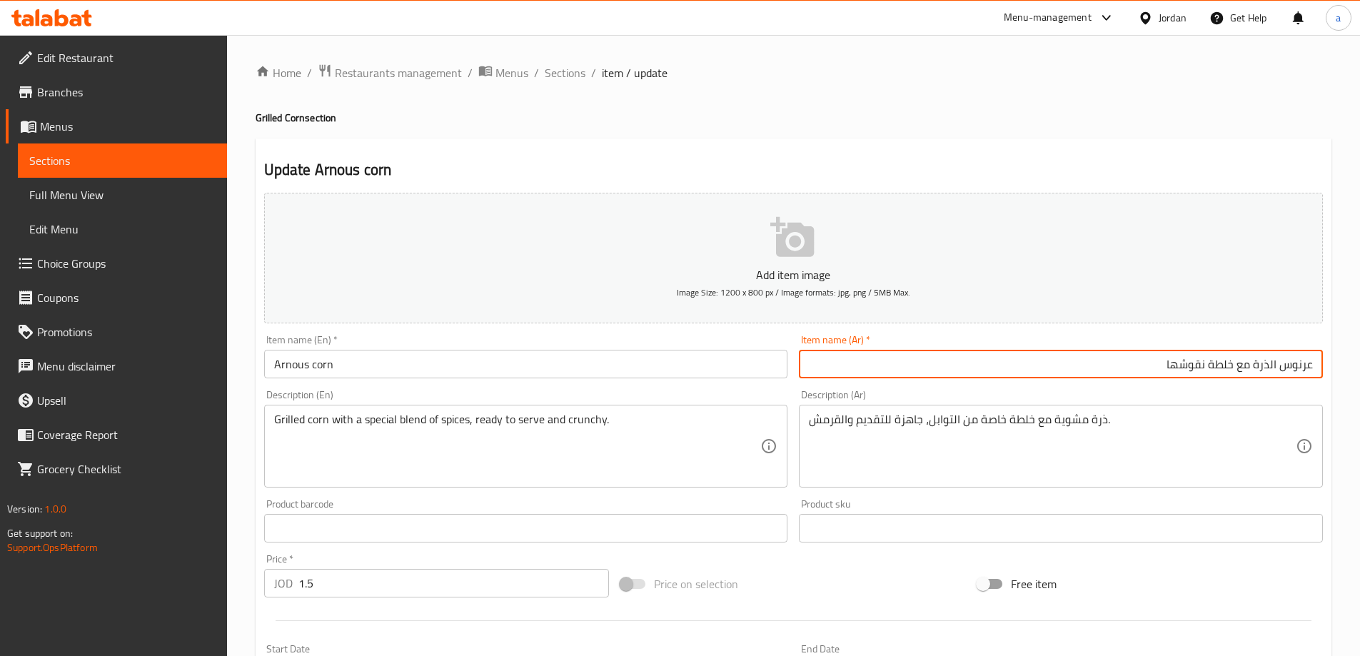
click at [1064, 364] on input "عرنوس الذرة مع خلطة نقوشها" at bounding box center [1061, 364] width 524 height 29
click at [1098, 372] on input "عرنوس الذرة مع خلطة نقوشها" at bounding box center [1061, 364] width 524 height 29
drag, startPoint x: 1252, startPoint y: 368, endPoint x: 1167, endPoint y: 367, distance: 85.7
click at [1167, 367] on input "عرنوس الذرة مع خلطة نقوشها" at bounding box center [1061, 364] width 524 height 29
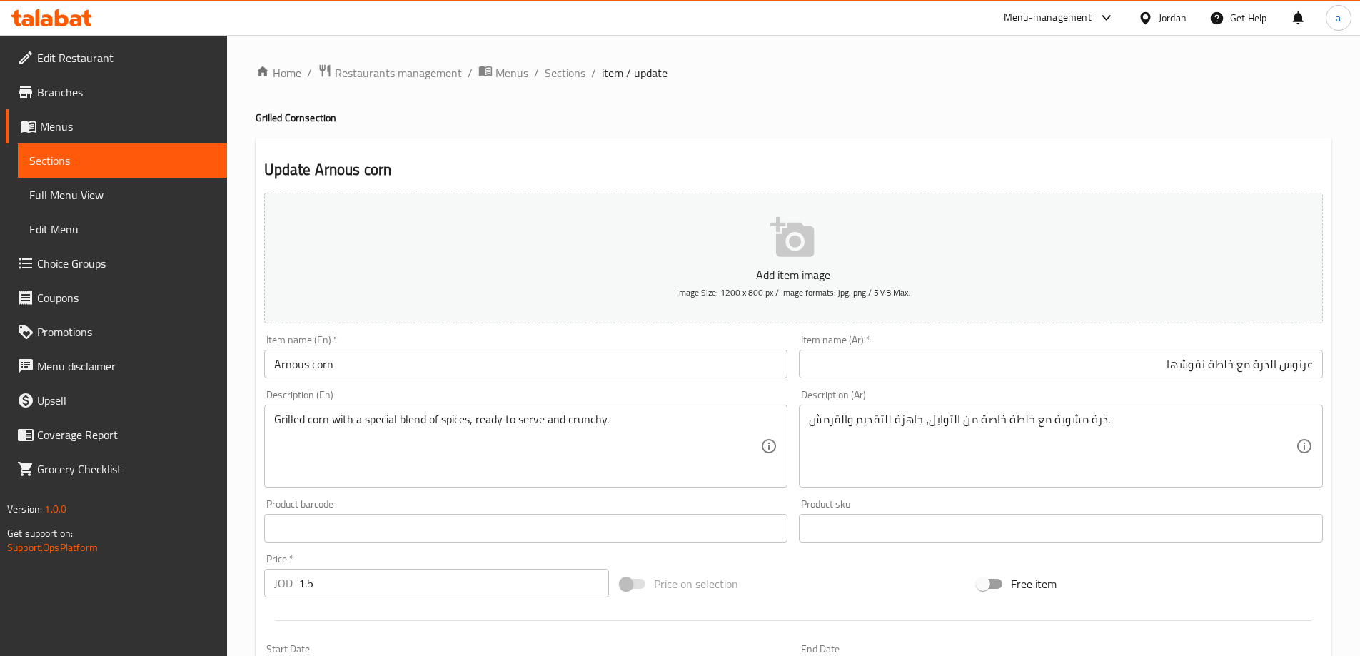
click at [480, 349] on div "Item name (En)   * Arnous corn Item name (En) *" at bounding box center [526, 357] width 524 height 44
click at [446, 374] on input "Arnous corn" at bounding box center [526, 364] width 524 height 29
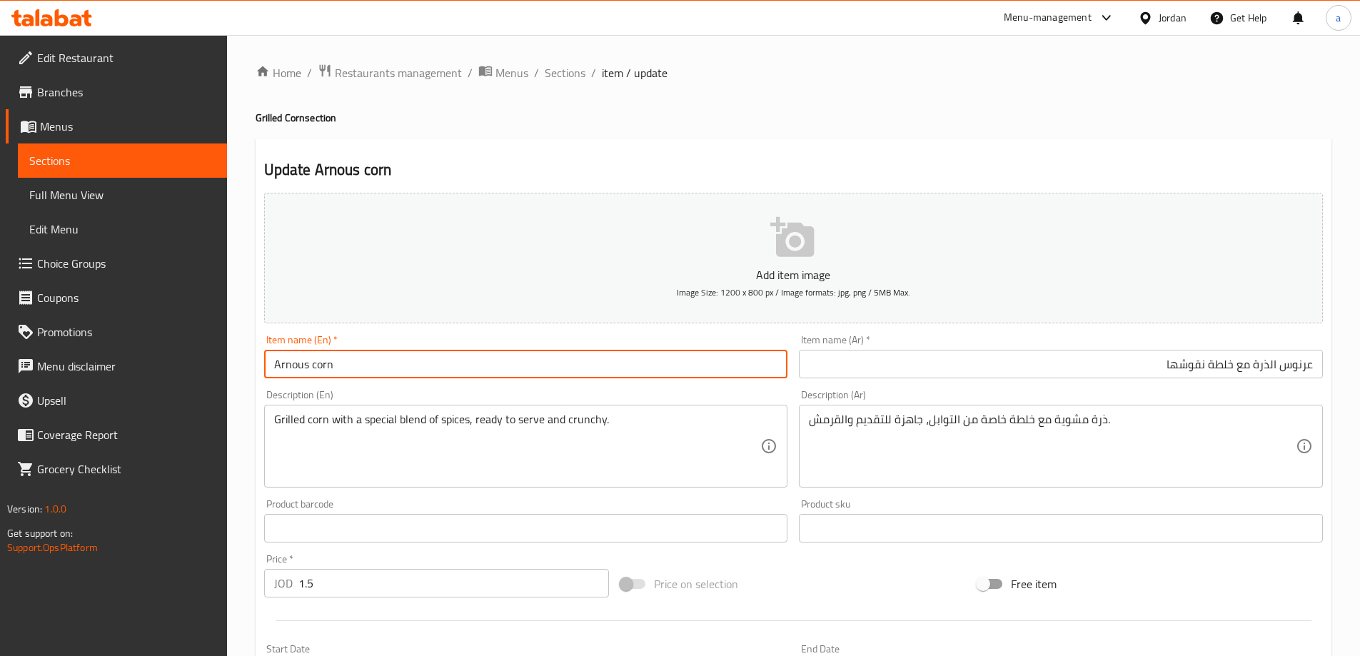
paste input "With a mixture"
click at [441, 373] on input "Arnous corn With a mixture" at bounding box center [526, 364] width 524 height 29
click at [429, 362] on input "Arnous Corn With A Mixture" at bounding box center [526, 364] width 524 height 29
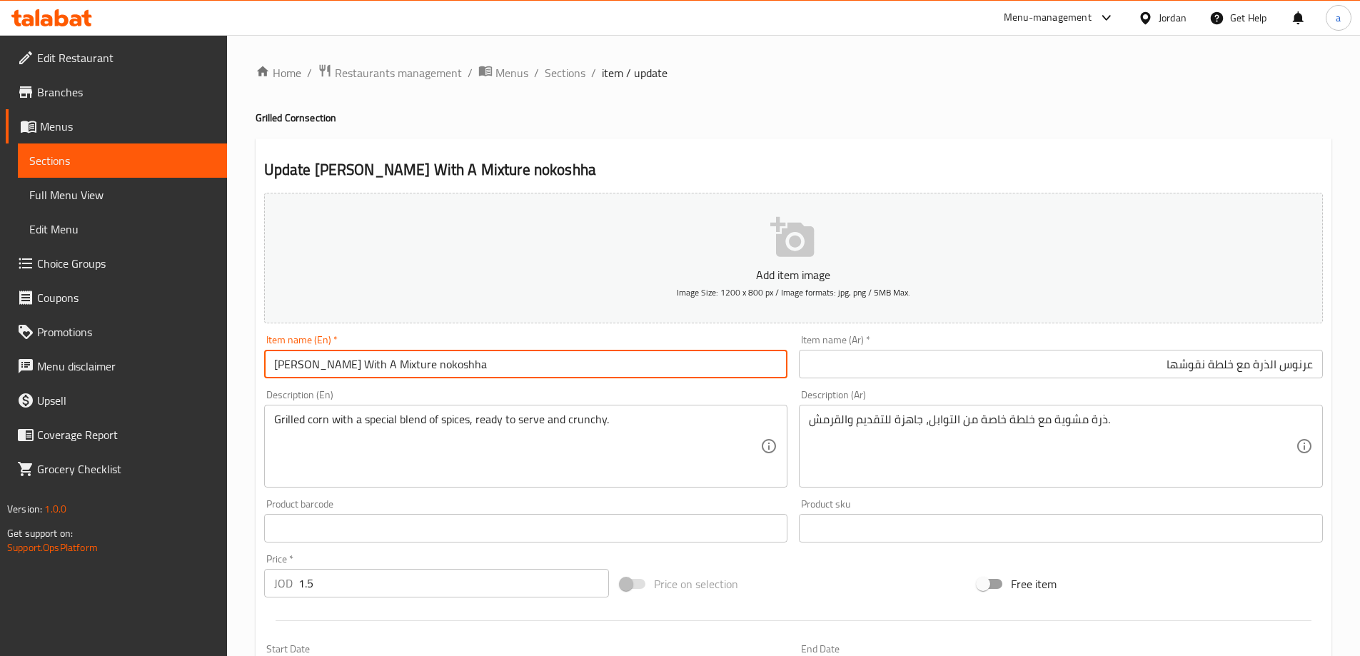
click at [555, 356] on input "Arnous Corn With A Mixture nokoshha" at bounding box center [526, 364] width 524 height 29
type input "Arnous Corn With A Mixture Nokoshha"
click at [818, 105] on div "Home / Restaurants management / Menus / Sections / item / update Grilled Corn s…" at bounding box center [794, 522] width 1076 height 917
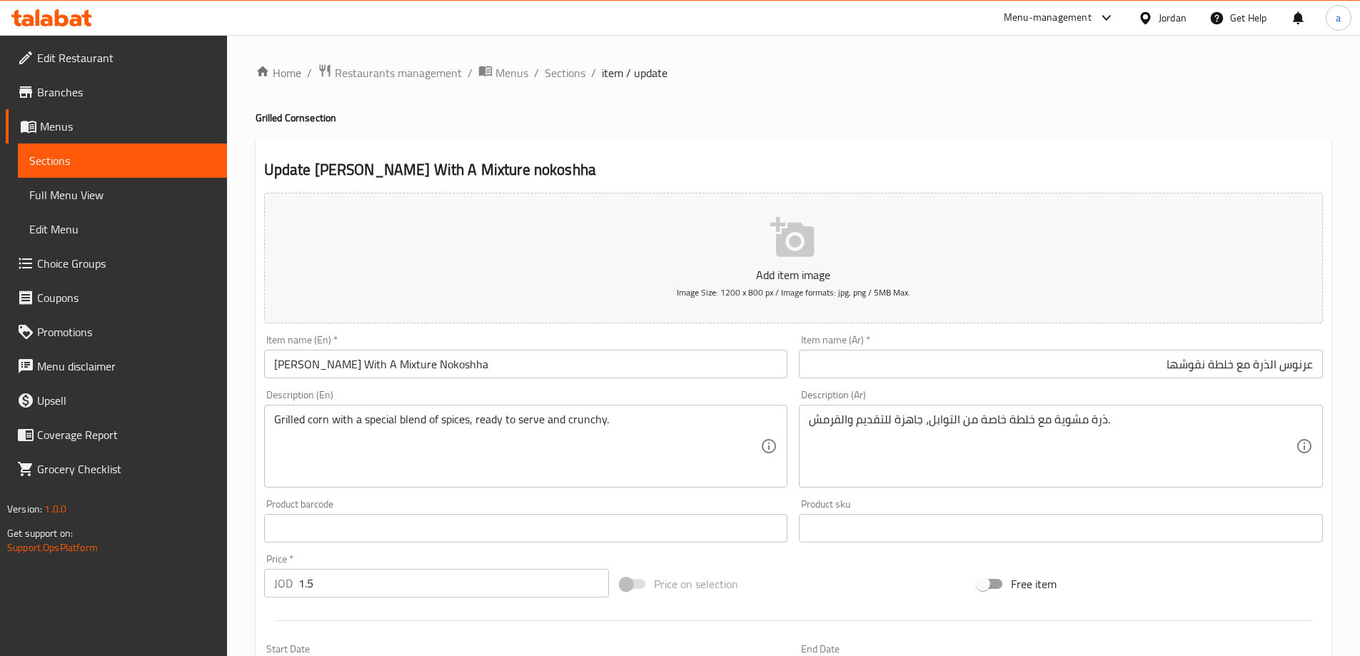
click at [1047, 411] on div "ذرة مشوية مع خلطة خاصة من التوابل، جاهزة للتقديم والقرمش. Description (Ar)" at bounding box center [1061, 446] width 524 height 83
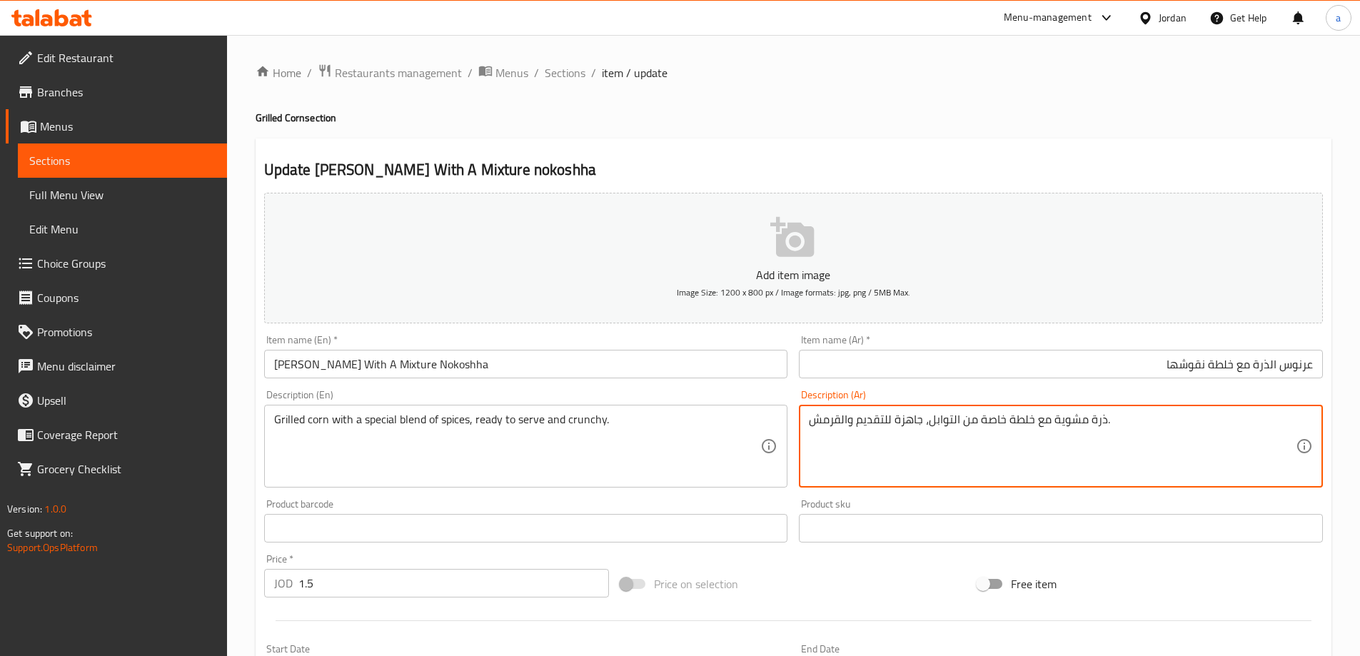
click at [1050, 431] on textarea "ذرة مشوية مع خلطة خاصة من التوابل، جاهزة للتقديم والقرمش." at bounding box center [1052, 447] width 487 height 68
click at [1083, 417] on textarea "ذرة مشوية مع خلطة خاصة من التوابل، جاهزة للتقديم والقرمش." at bounding box center [1052, 447] width 487 height 68
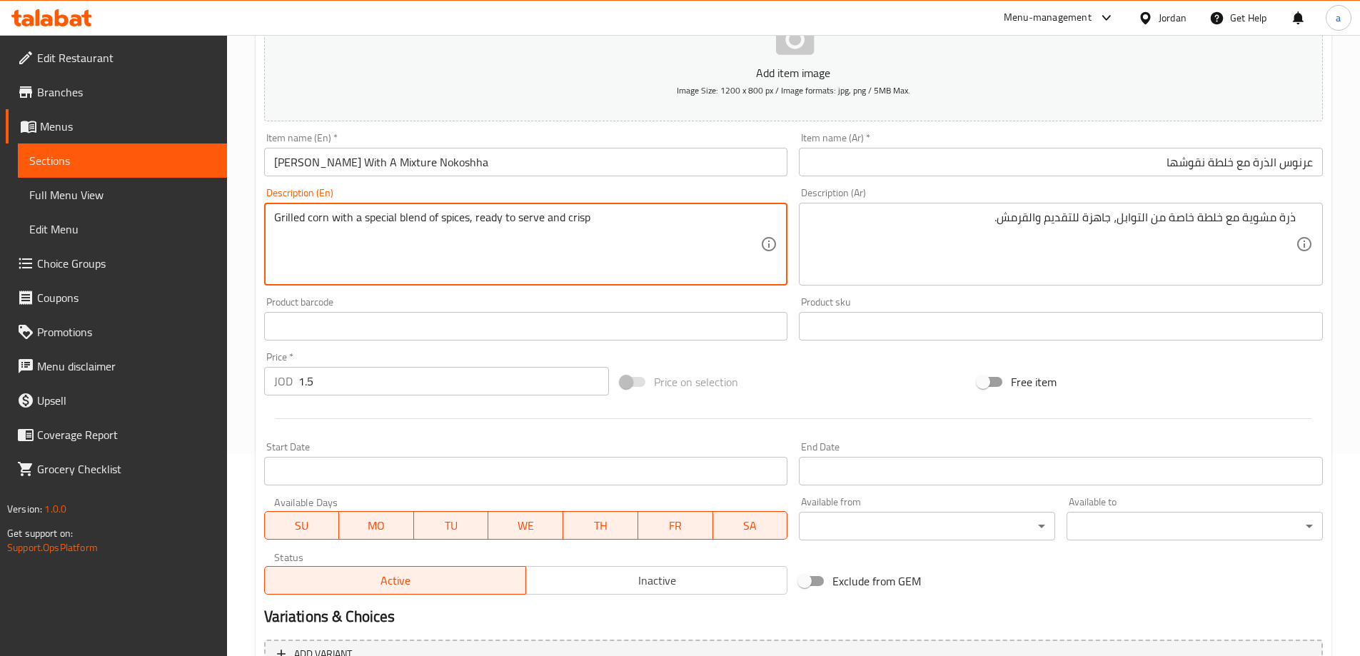
scroll to position [353, 0]
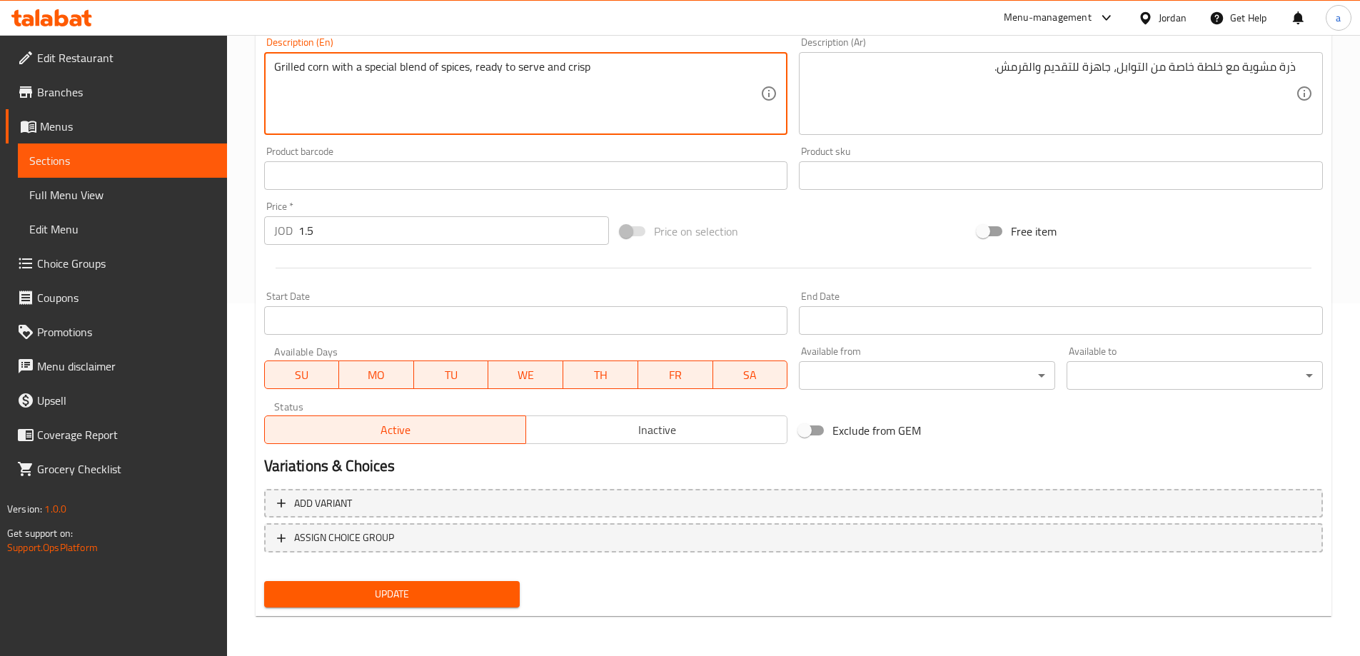
type textarea "Grilled corn with a special blend of spices, ready to serve and crisp"
click at [411, 589] on span "Update" at bounding box center [392, 594] width 233 height 18
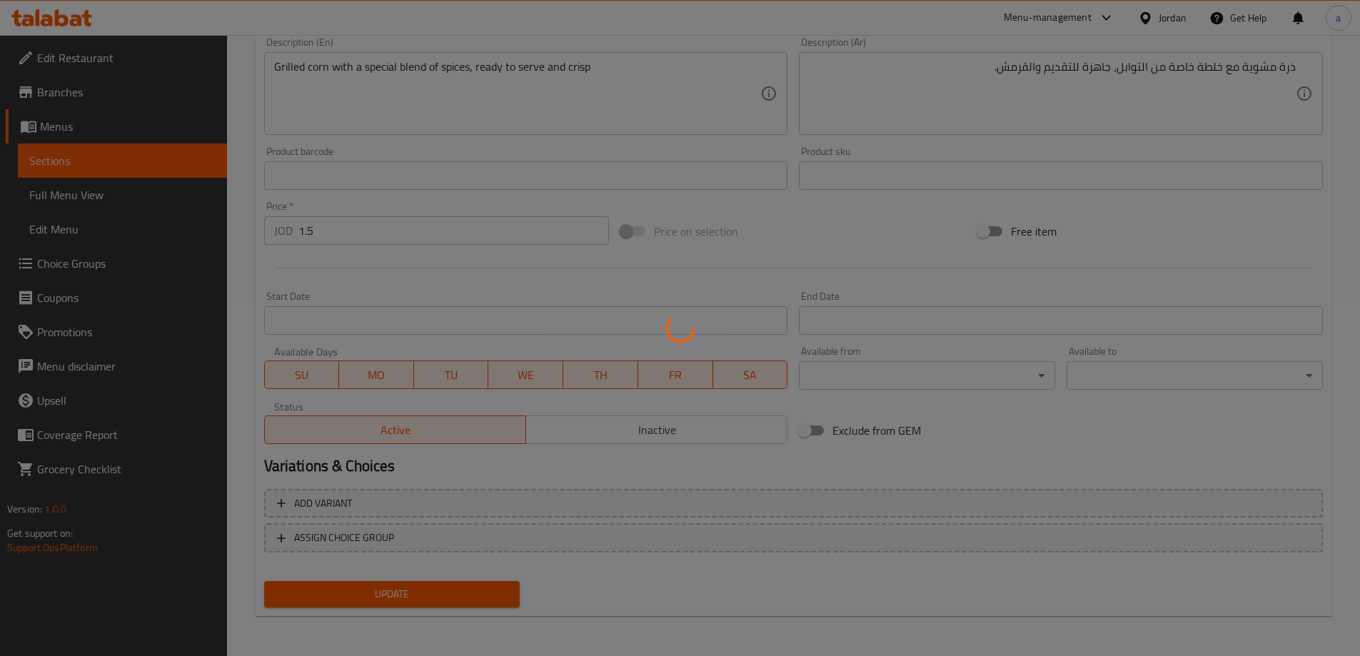
scroll to position [0, 0]
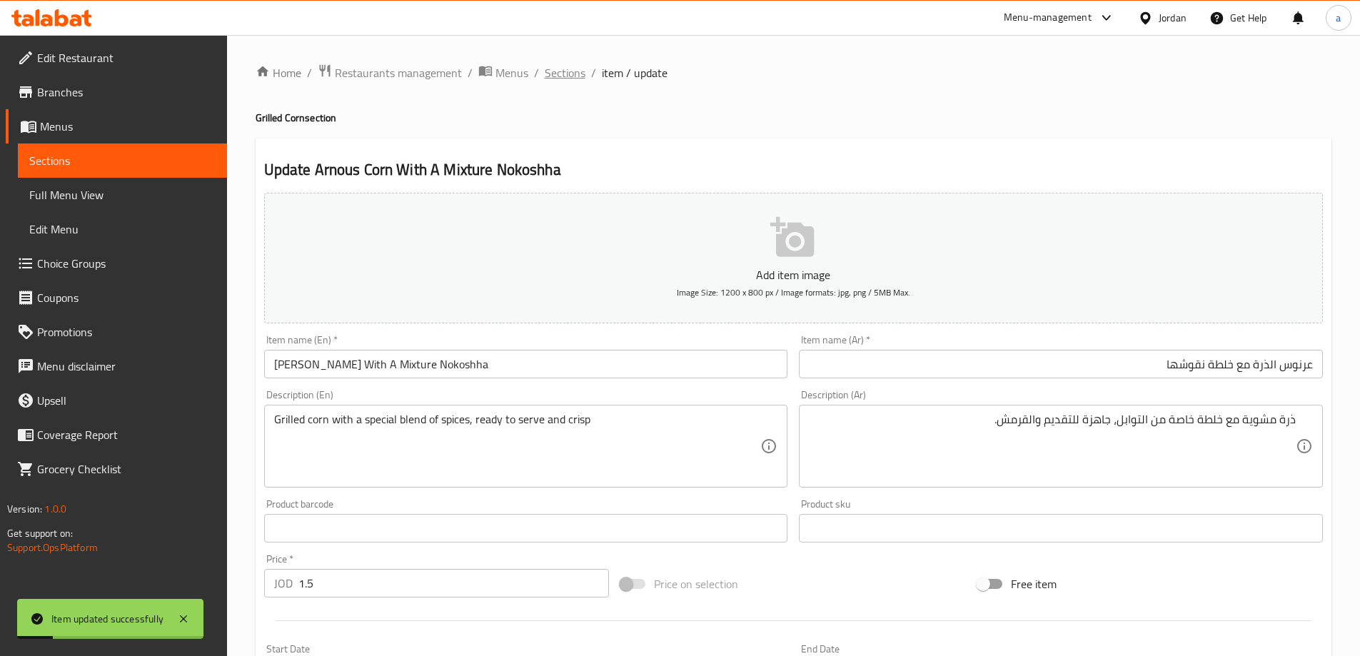
click at [580, 72] on span "Sections" at bounding box center [565, 72] width 41 height 17
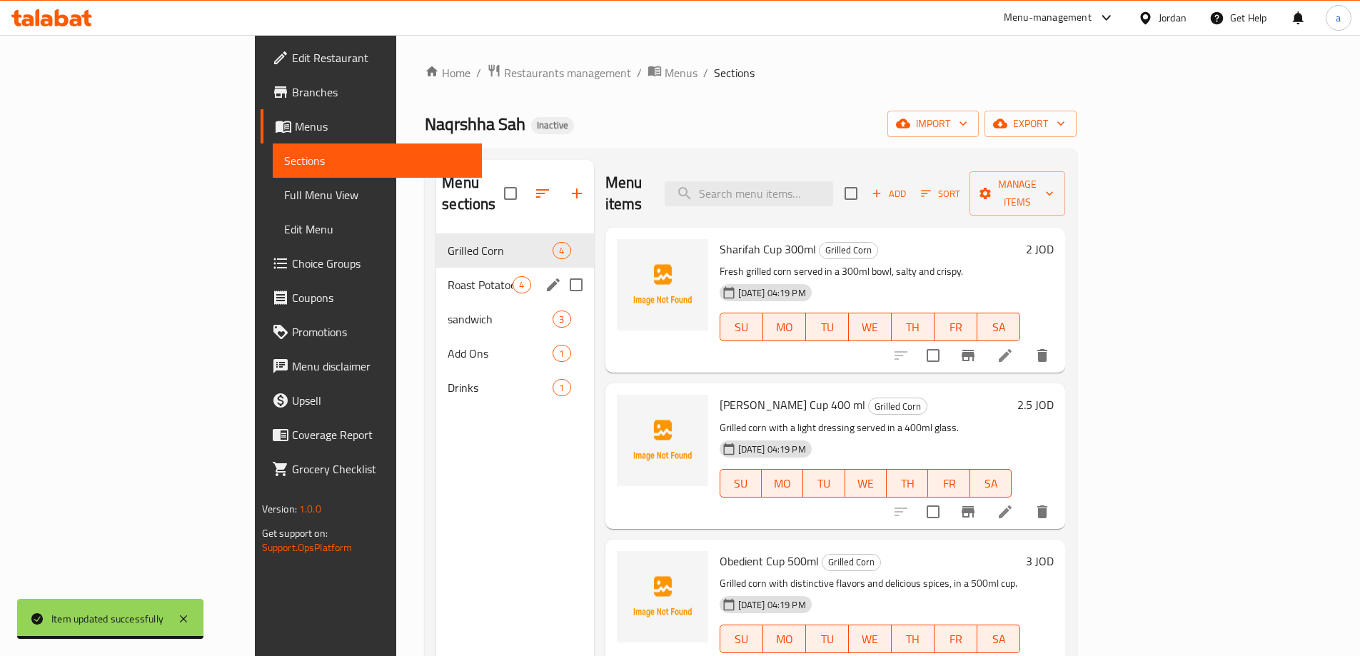
click at [448, 276] on span "Roast Potatoes" at bounding box center [480, 284] width 65 height 17
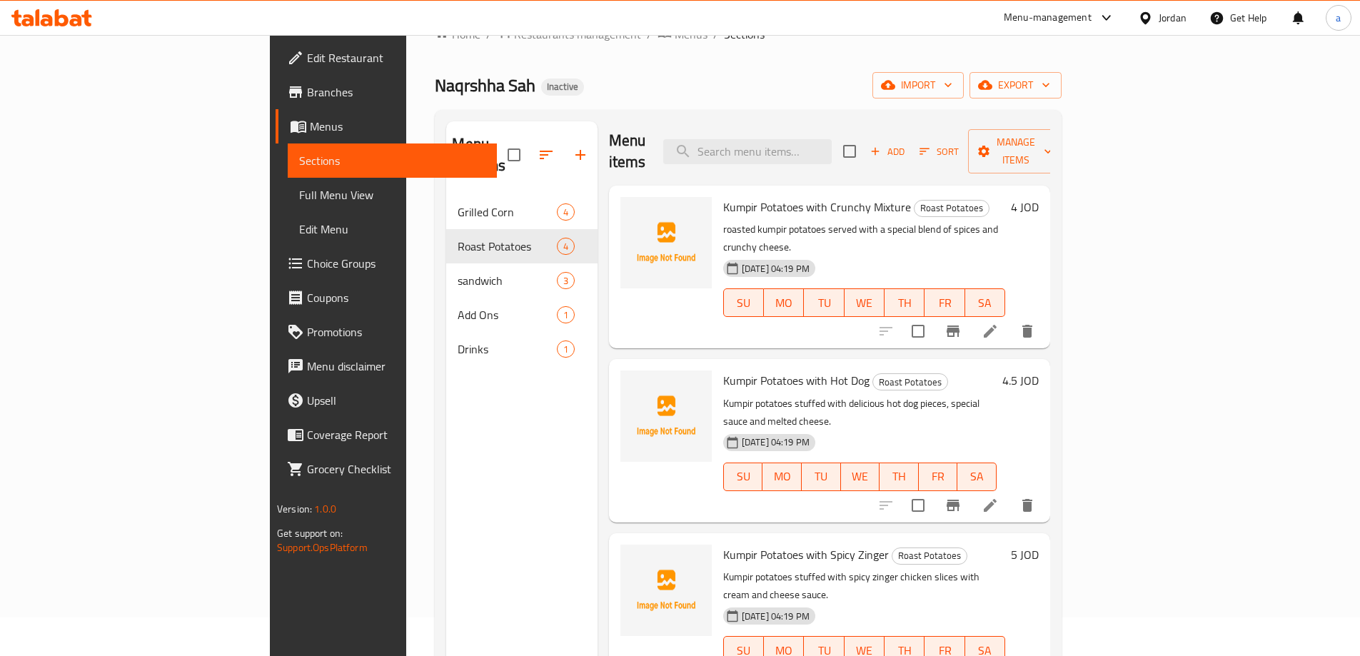
scroll to position [71, 0]
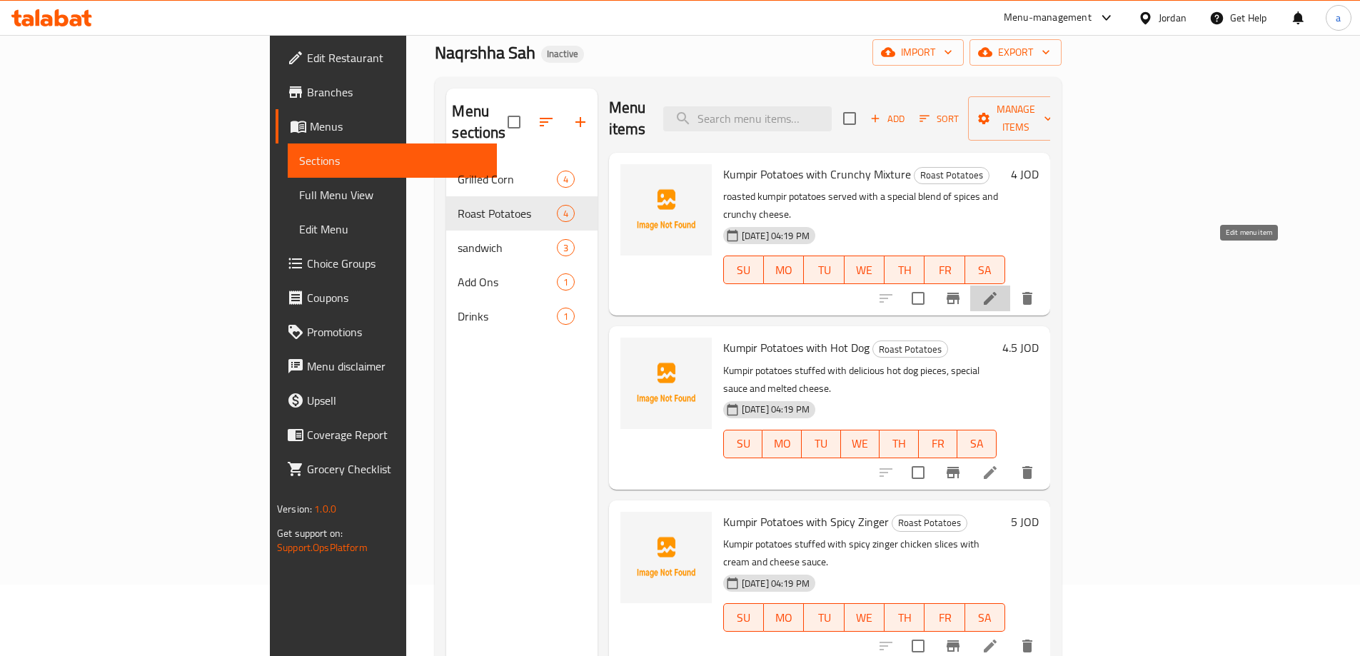
click at [997, 292] on icon at bounding box center [990, 298] width 13 height 13
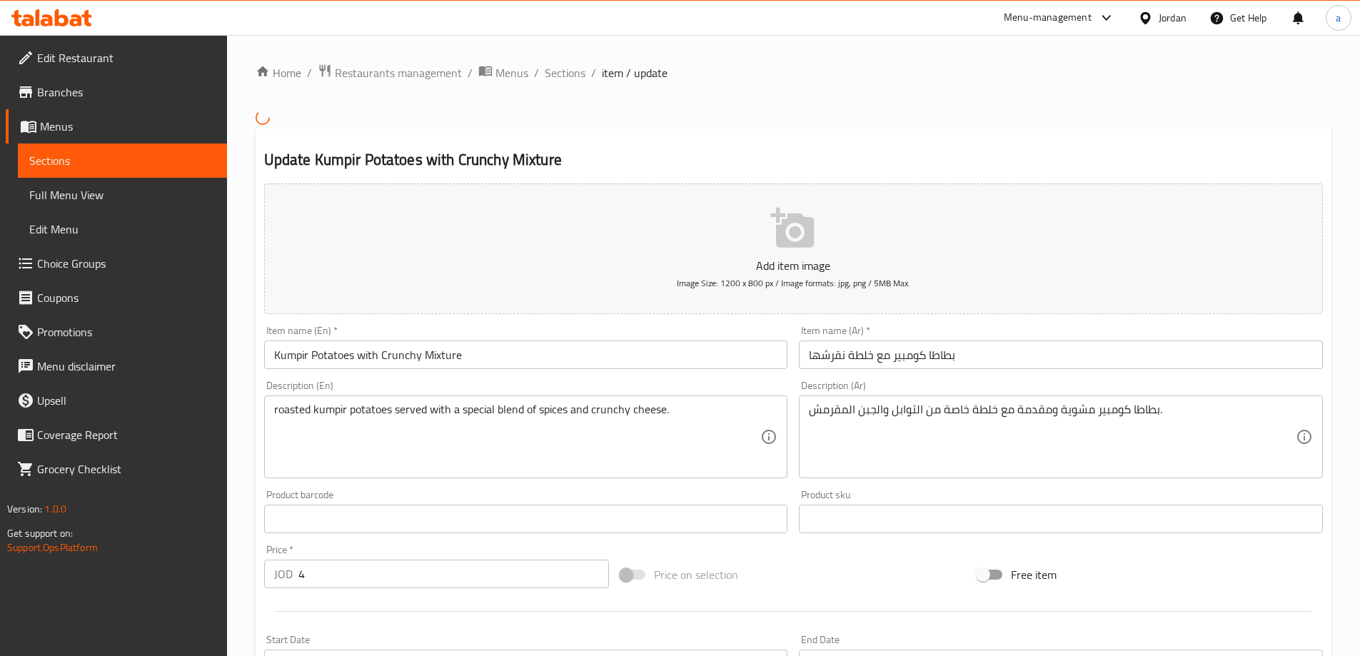
click at [491, 352] on input "Kumpir Potatoes with Crunchy Mixture" at bounding box center [526, 355] width 524 height 29
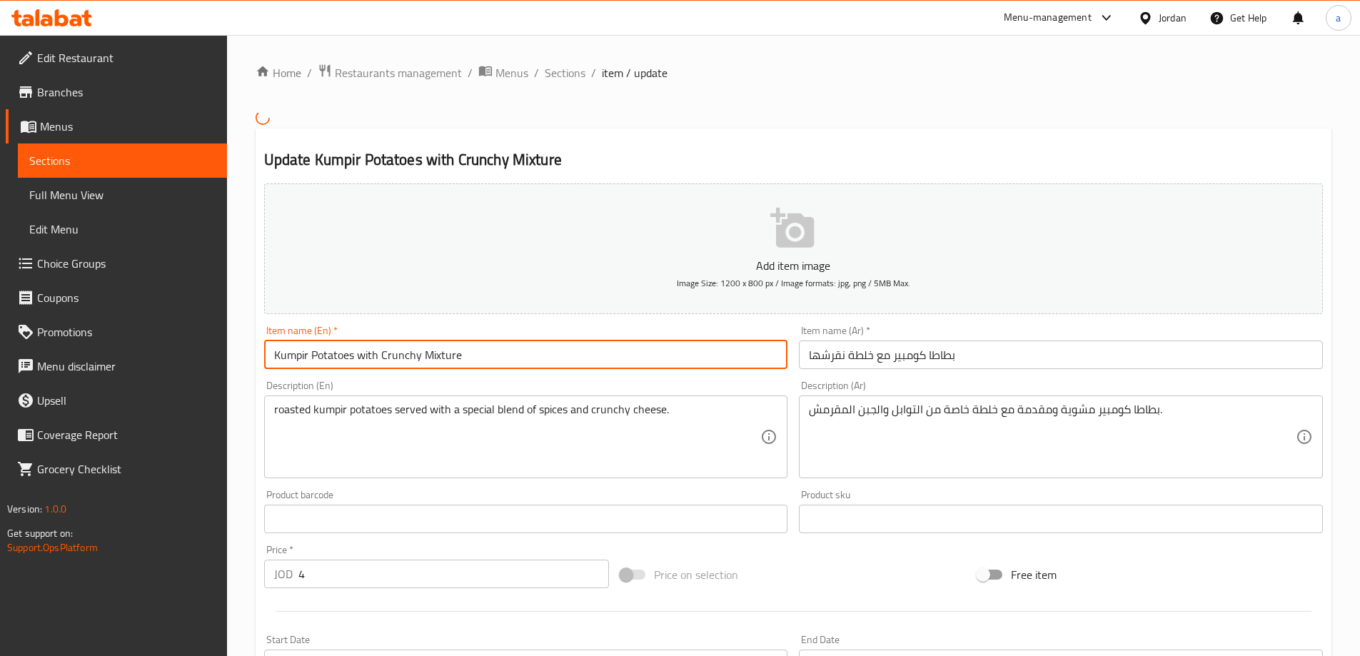
click at [491, 352] on input "Kumpir Potatoes with Crunchy Mixture" at bounding box center [526, 355] width 524 height 29
click at [518, 358] on input "Kumpir Potatoes with Crunchy Mixture" at bounding box center [526, 355] width 524 height 29
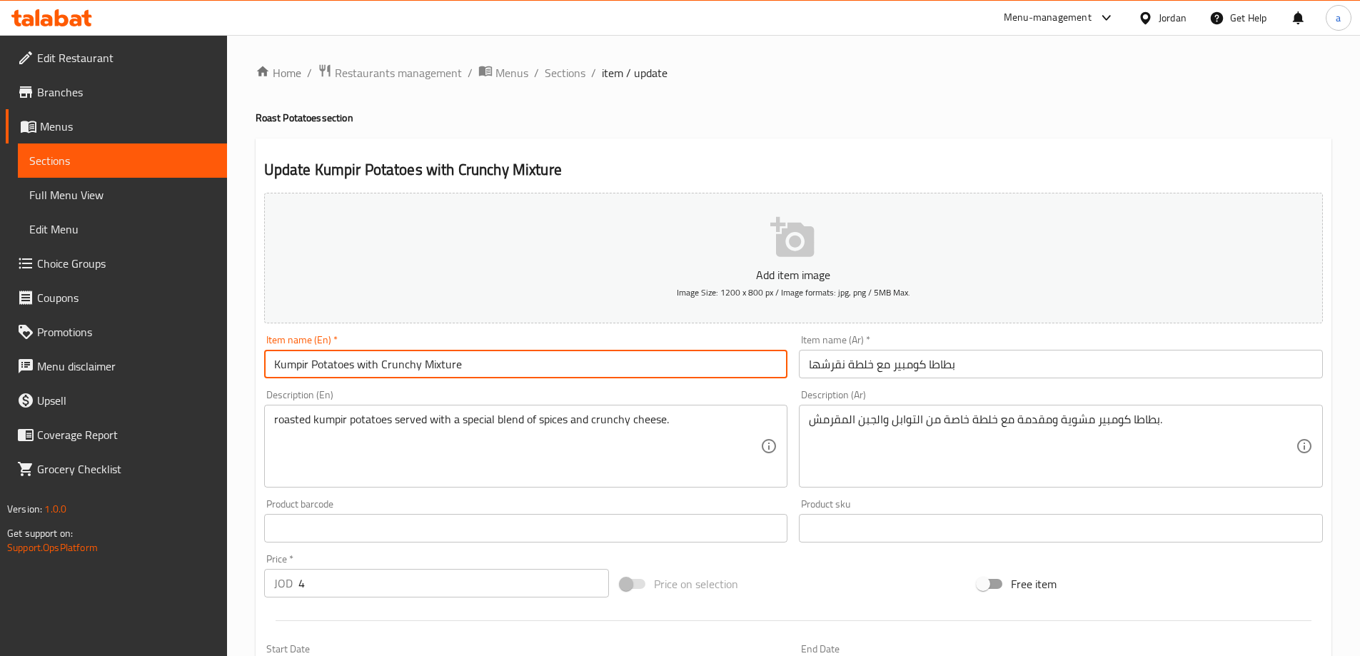
click at [485, 354] on input "Kumpir Potatoes with Crunchy Mixture" at bounding box center [526, 364] width 524 height 29
click at [799, 364] on input "بطاطا كومبير مع خلطة نقرشها" at bounding box center [1061, 364] width 524 height 29
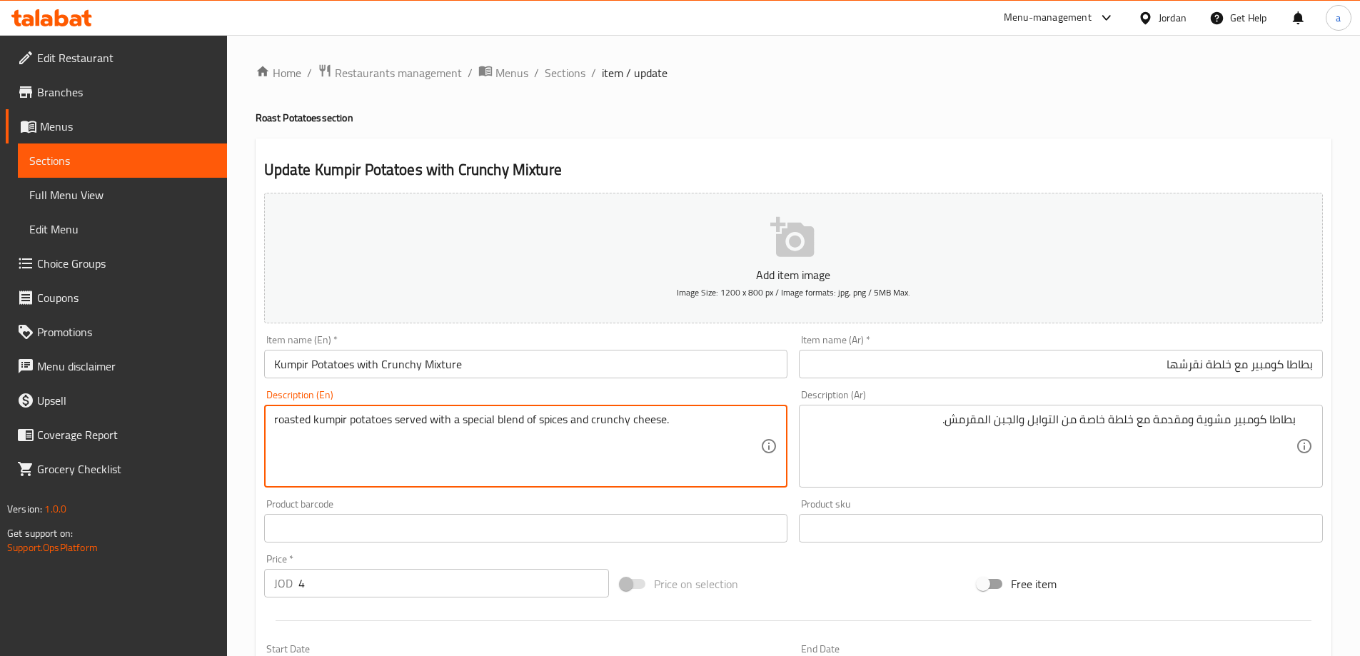
click at [611, 416] on textarea "roasted kumpir potatoes served with a special blend of spices and crunchy chees…" at bounding box center [517, 447] width 487 height 68
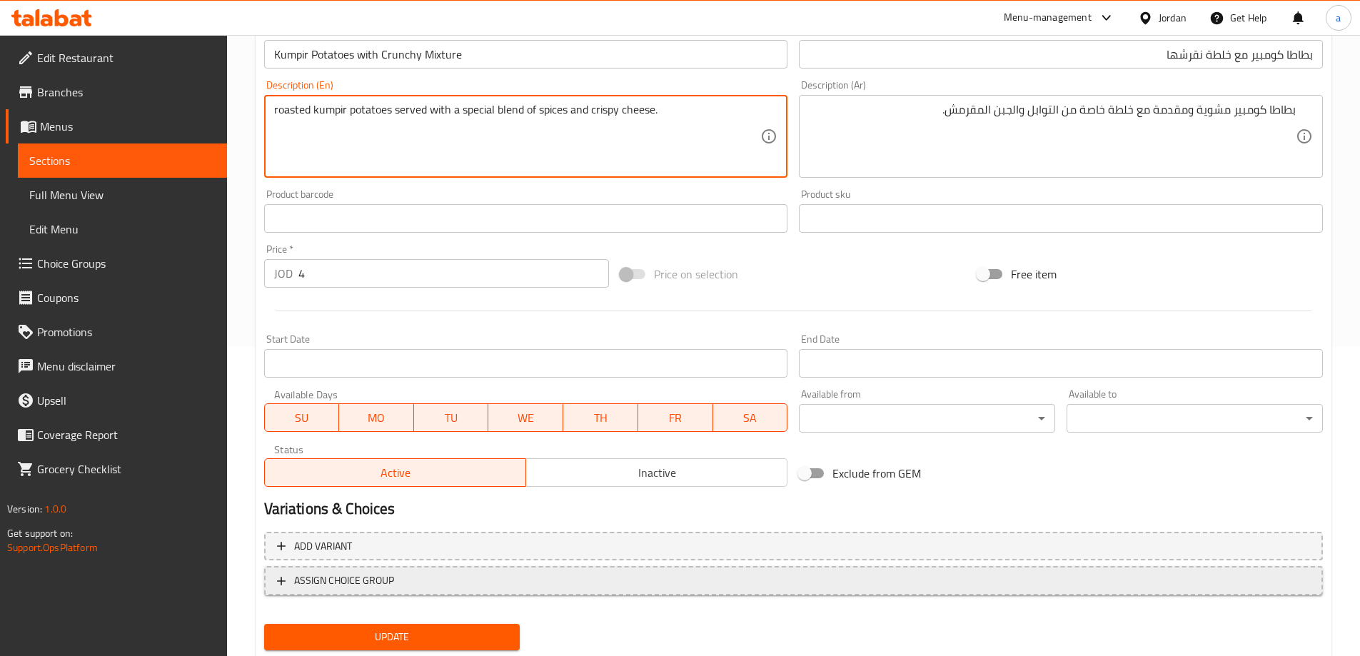
scroll to position [353, 0]
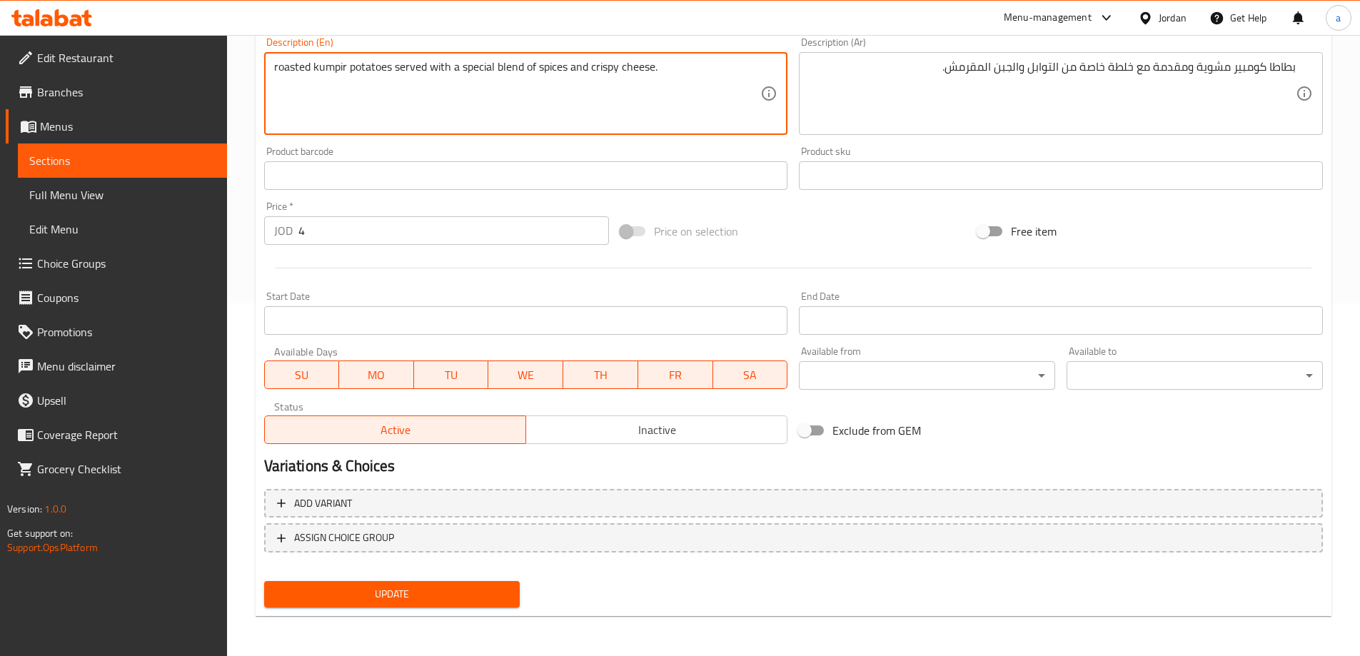
type textarea "roasted kumpir potatoes served with a special blend of spices and crispy cheese."
click at [399, 600] on span "Update" at bounding box center [392, 594] width 233 height 18
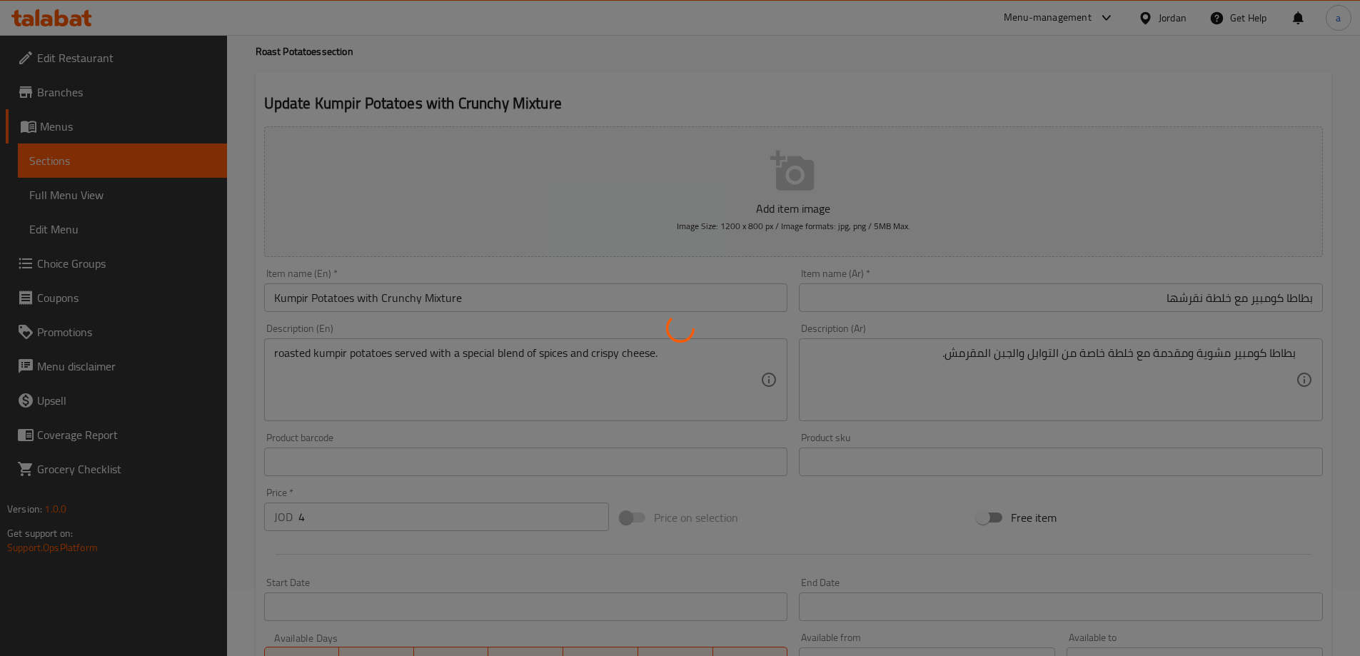
scroll to position [0, 0]
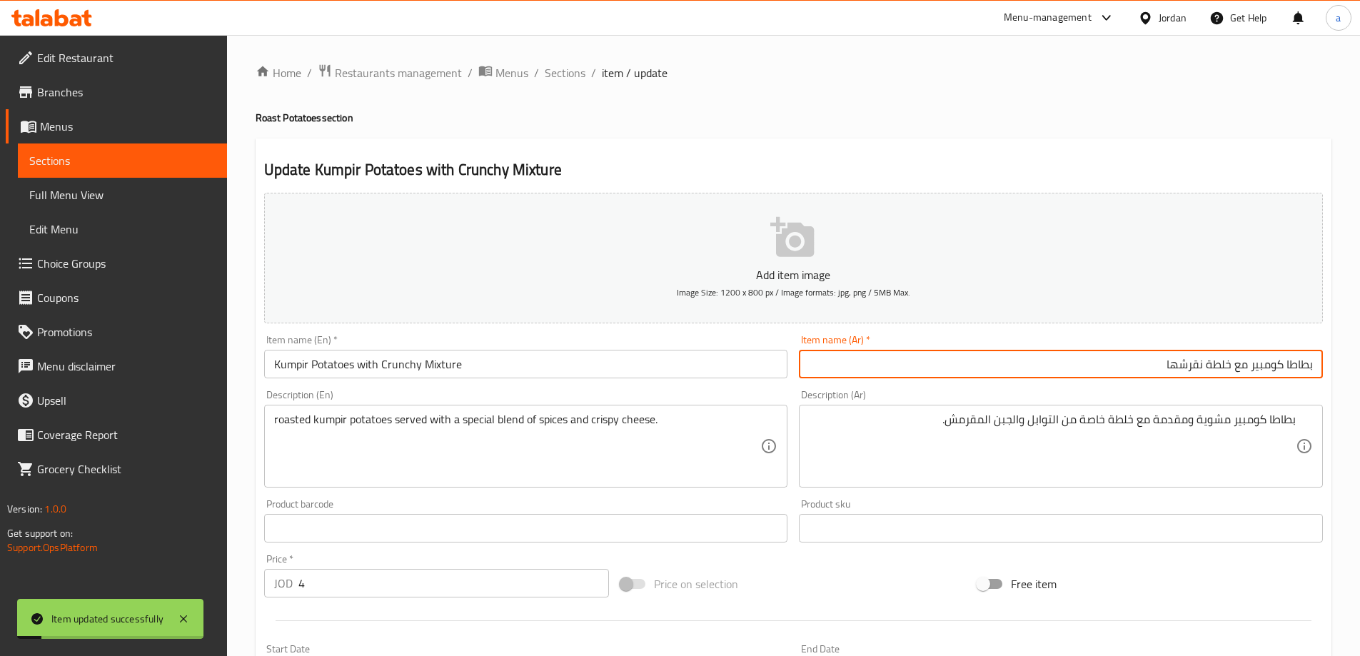
drag, startPoint x: 1285, startPoint y: 363, endPoint x: 1319, endPoint y: 363, distance: 34.3
click at [1319, 363] on input "بطاطا كومبير مع خلطة نقرشها" at bounding box center [1061, 364] width 524 height 29
click at [388, 369] on input "Kumpir Potatoes with Crunchy Mixture" at bounding box center [526, 364] width 524 height 29
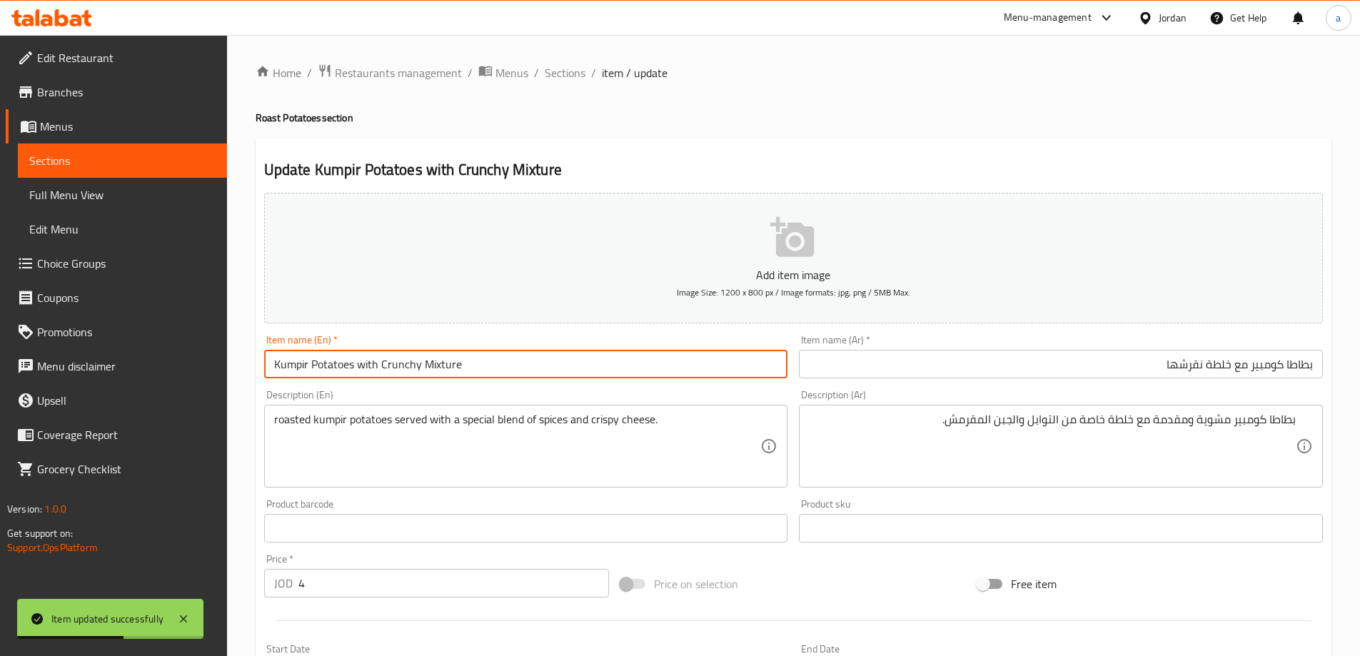
click at [388, 369] on input "Kumpir Potatoes with Crunchy Mixture" at bounding box center [526, 364] width 524 height 29
click at [388, 369] on input "Kumpir Potatoes with nakrsha Mixture" at bounding box center [526, 364] width 524 height 29
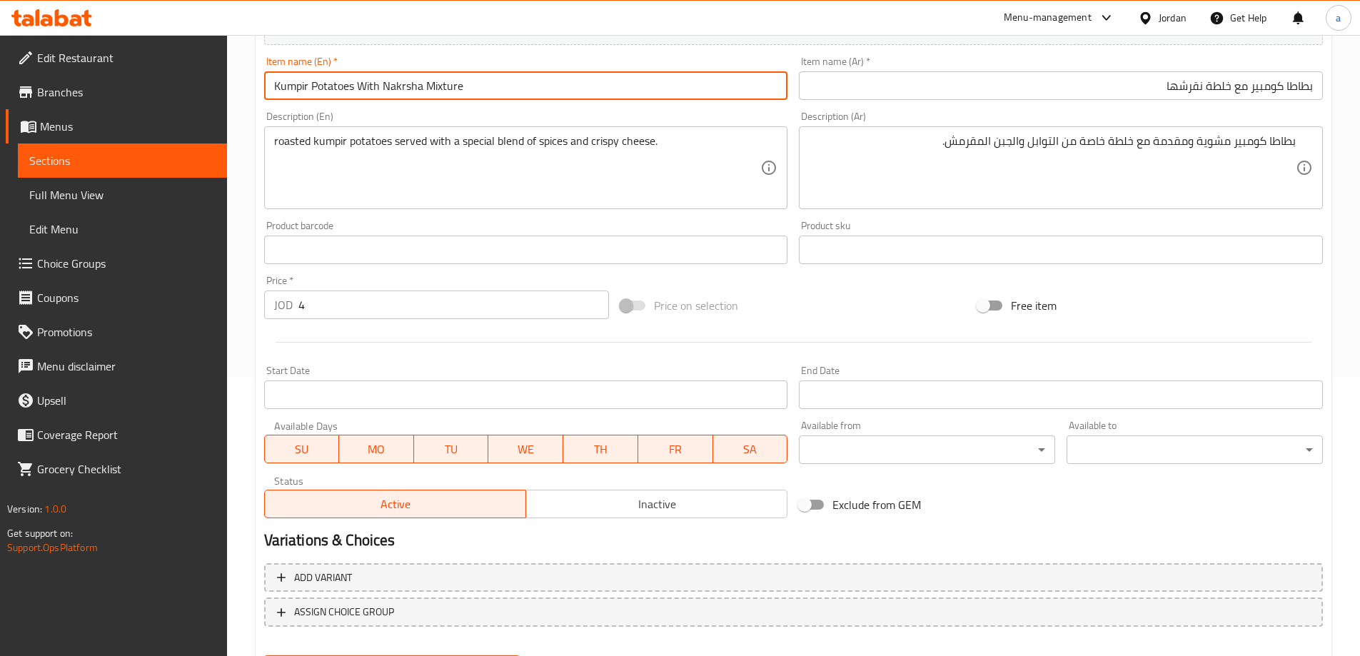
scroll to position [353, 0]
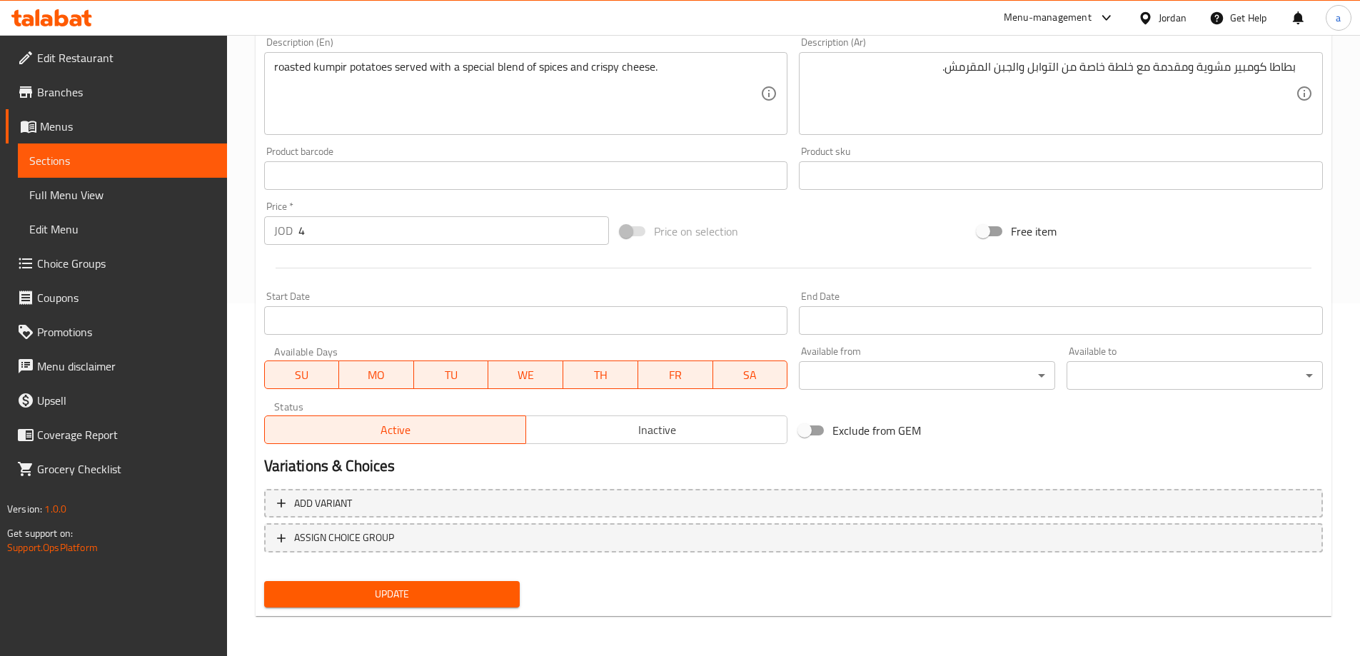
type input "Kumpir Potatoes With Nakrsha Mixture"
click at [443, 590] on span "Update" at bounding box center [392, 594] width 233 height 18
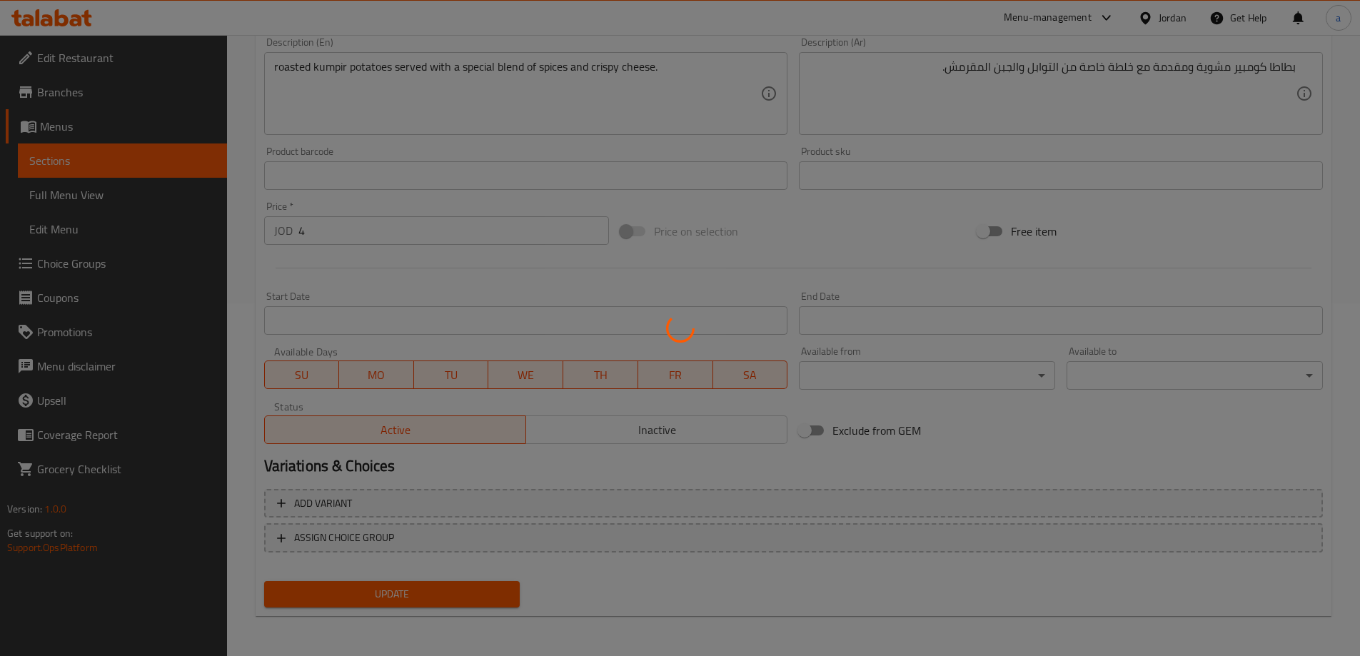
scroll to position [0, 0]
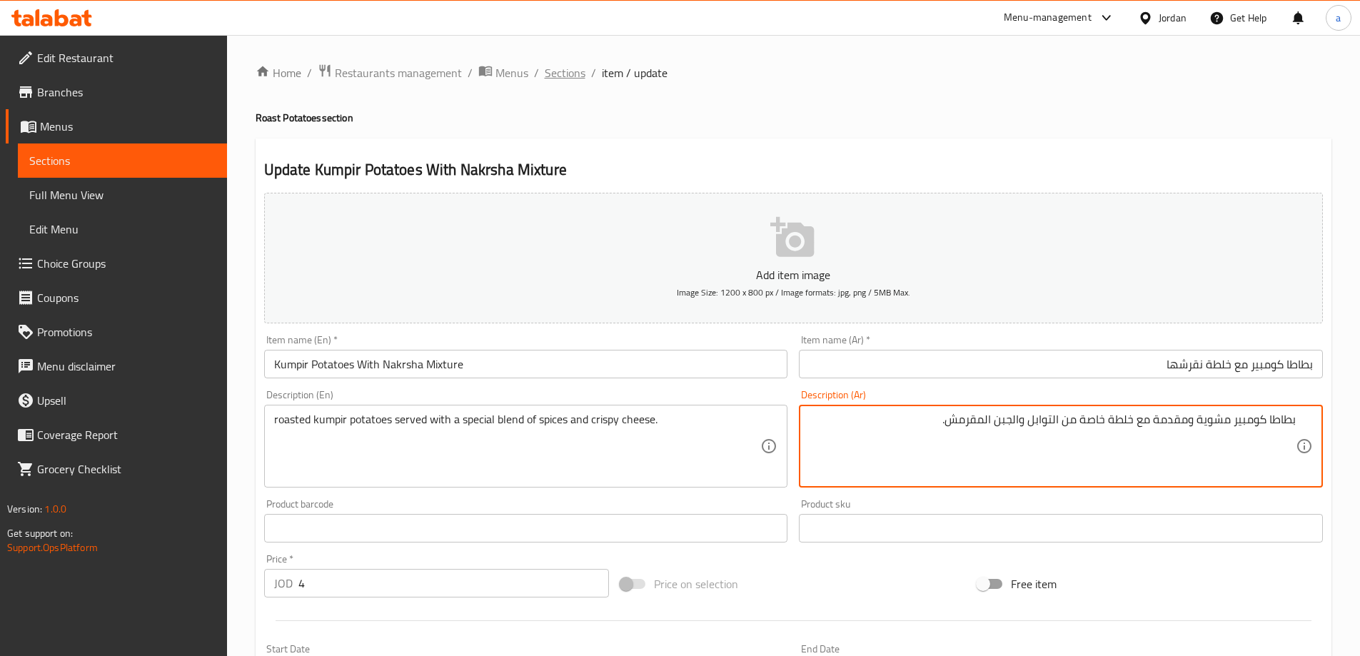
click at [563, 66] on span "Sections" at bounding box center [565, 72] width 41 height 17
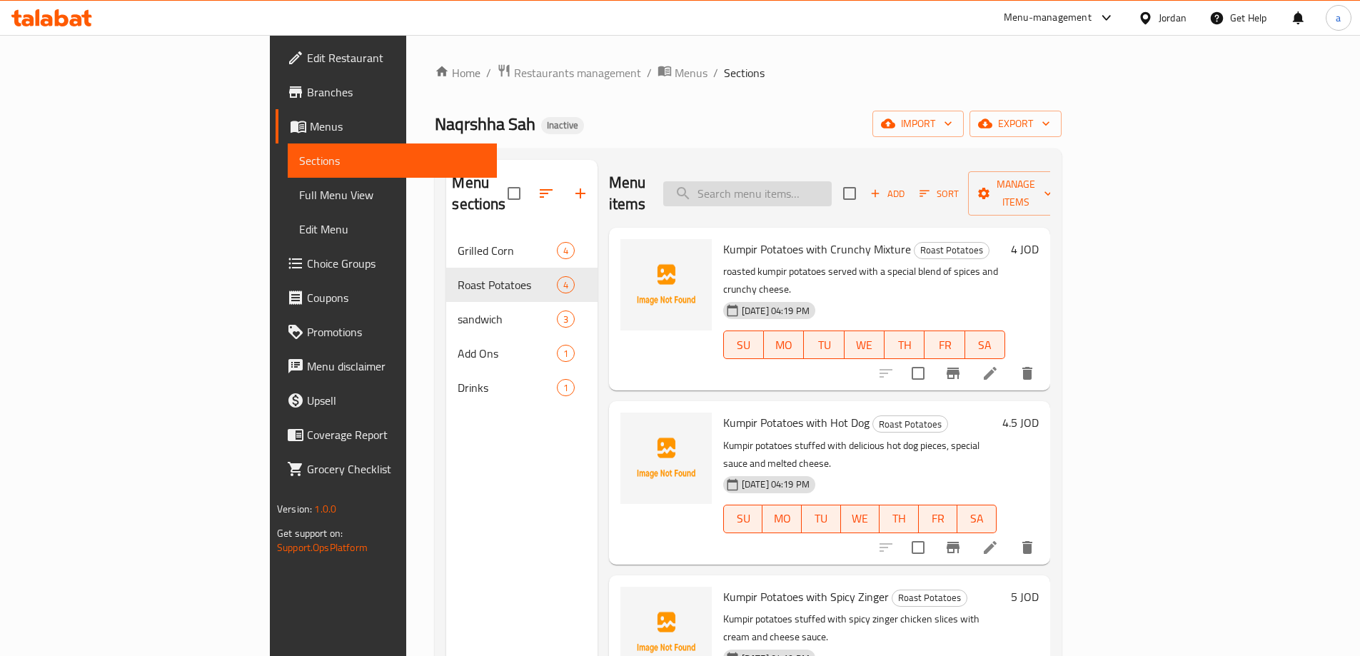
click at [832, 191] on input "search" at bounding box center [747, 193] width 169 height 25
paste input "Grilled Hot Dog Rocket"
type input "Grilled Hot Dog Rocket"
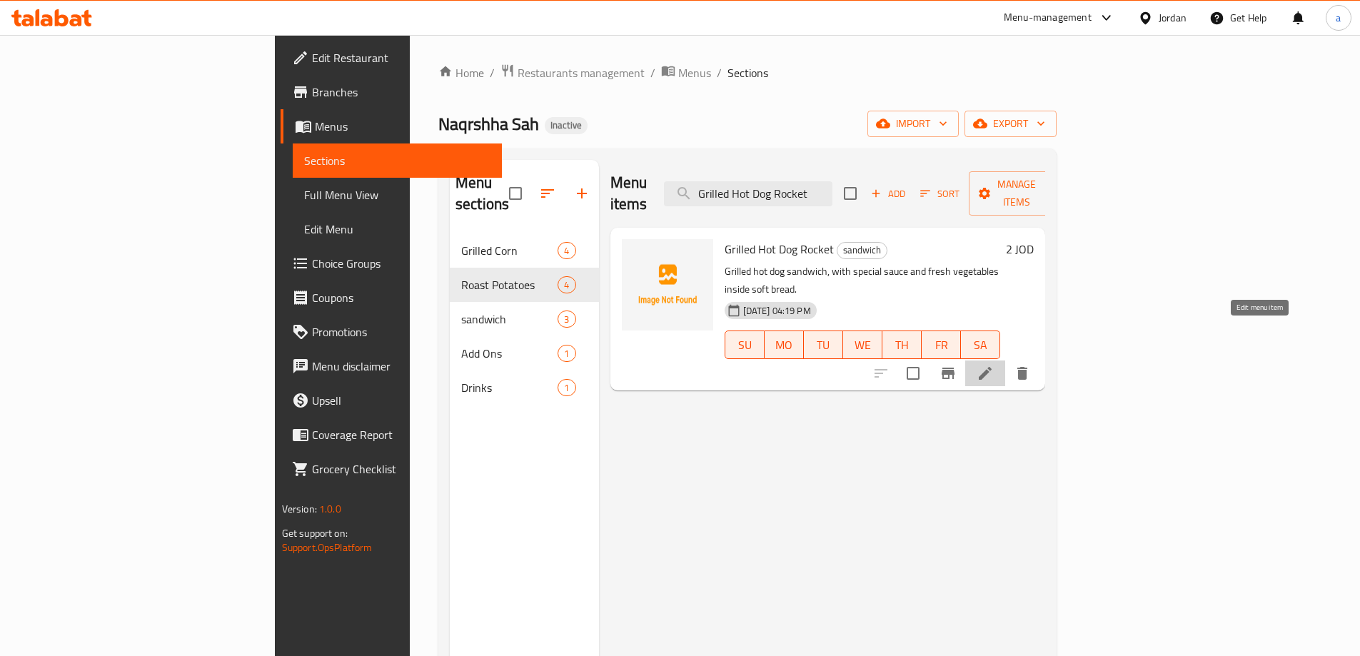
click at [994, 365] on icon at bounding box center [985, 373] width 17 height 17
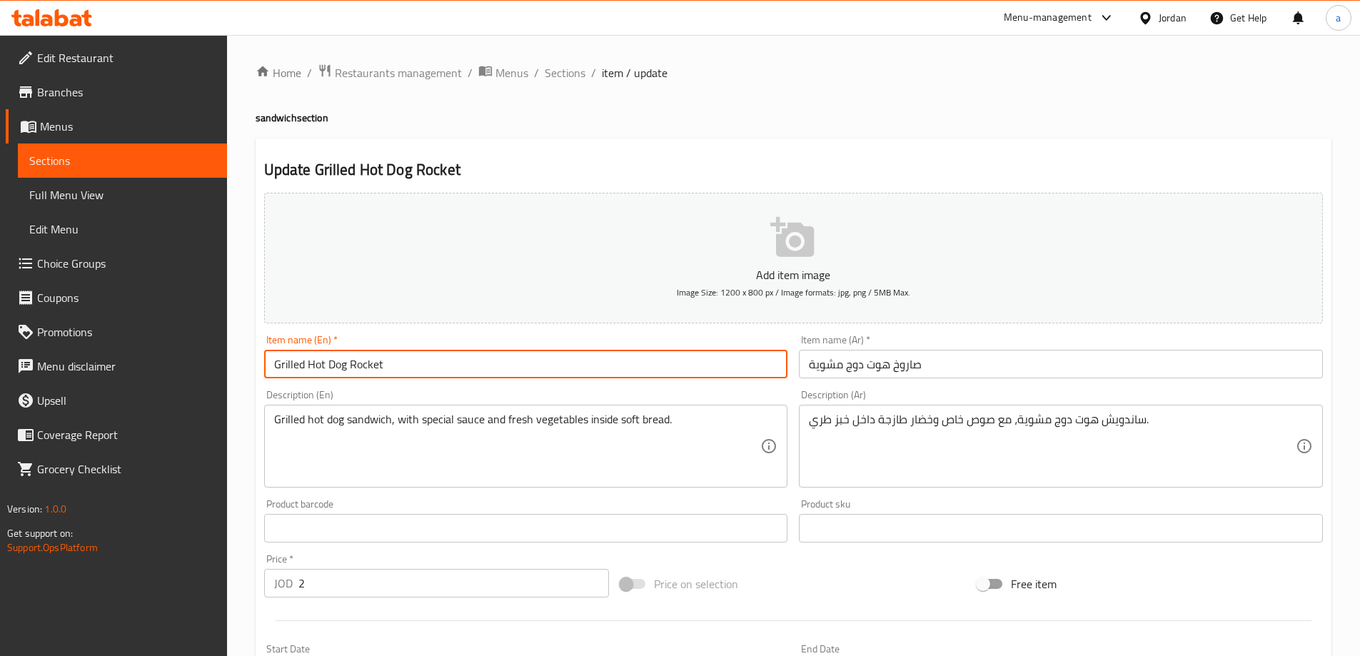
click at [363, 366] on input "Grilled Hot Dog Rocket" at bounding box center [526, 364] width 524 height 29
paste input "Saroukh"
click at [410, 366] on input "Grilled Hot Dog Saroukh" at bounding box center [526, 364] width 524 height 29
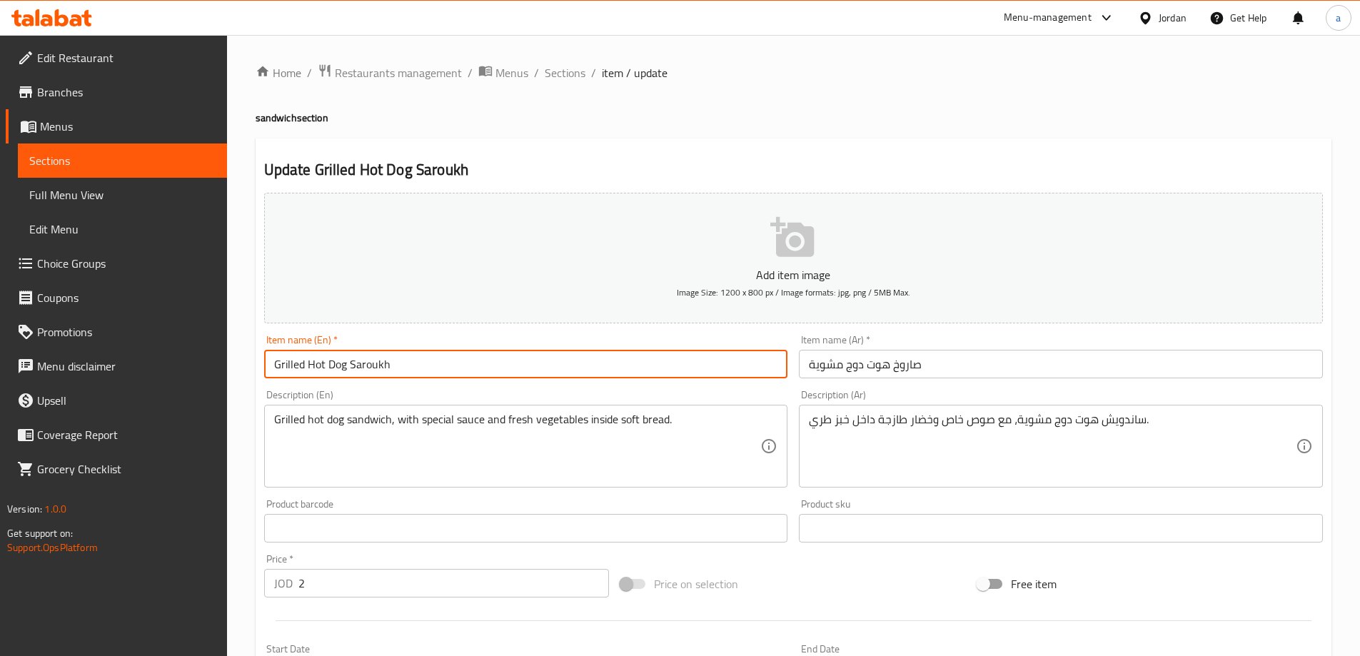
click at [410, 366] on input "Grilled Hot Dog Saroukh" at bounding box center [526, 364] width 524 height 29
type input "Grilled Hot Dog Saroukh"
click at [964, 354] on input "صاروخ هوت دوج مشوية" at bounding box center [1061, 364] width 524 height 29
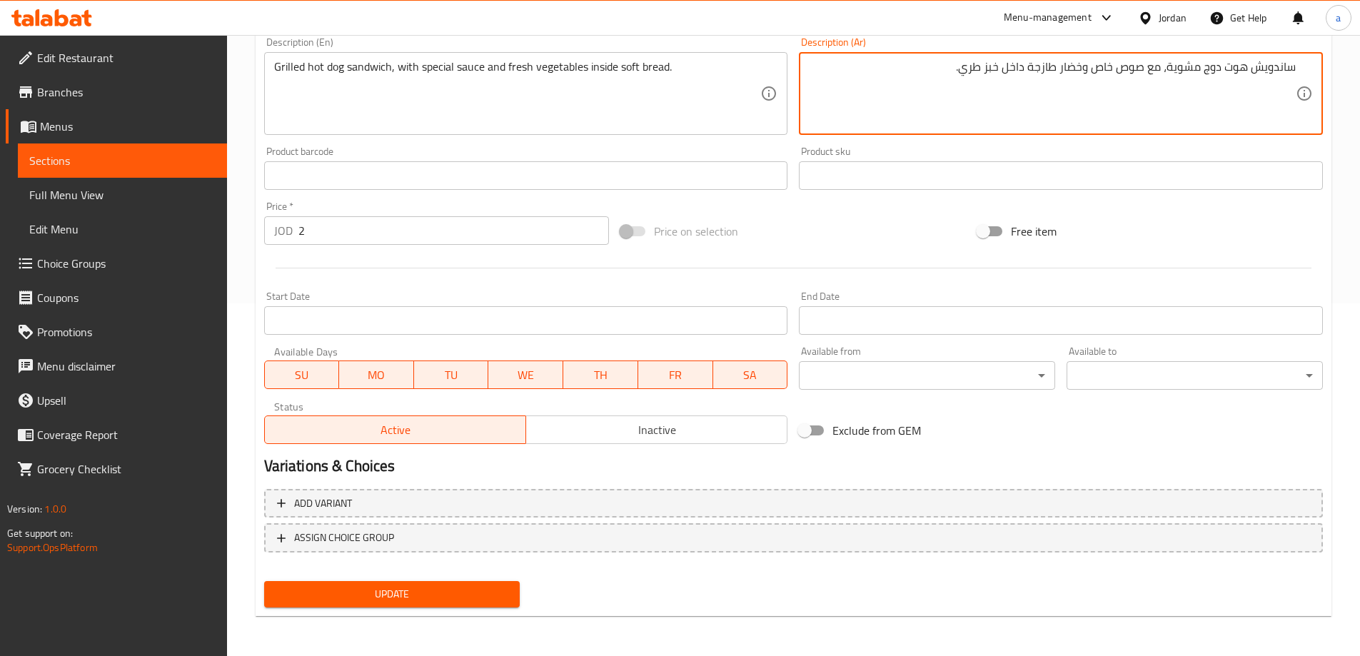
click at [483, 593] on span "Update" at bounding box center [392, 594] width 233 height 18
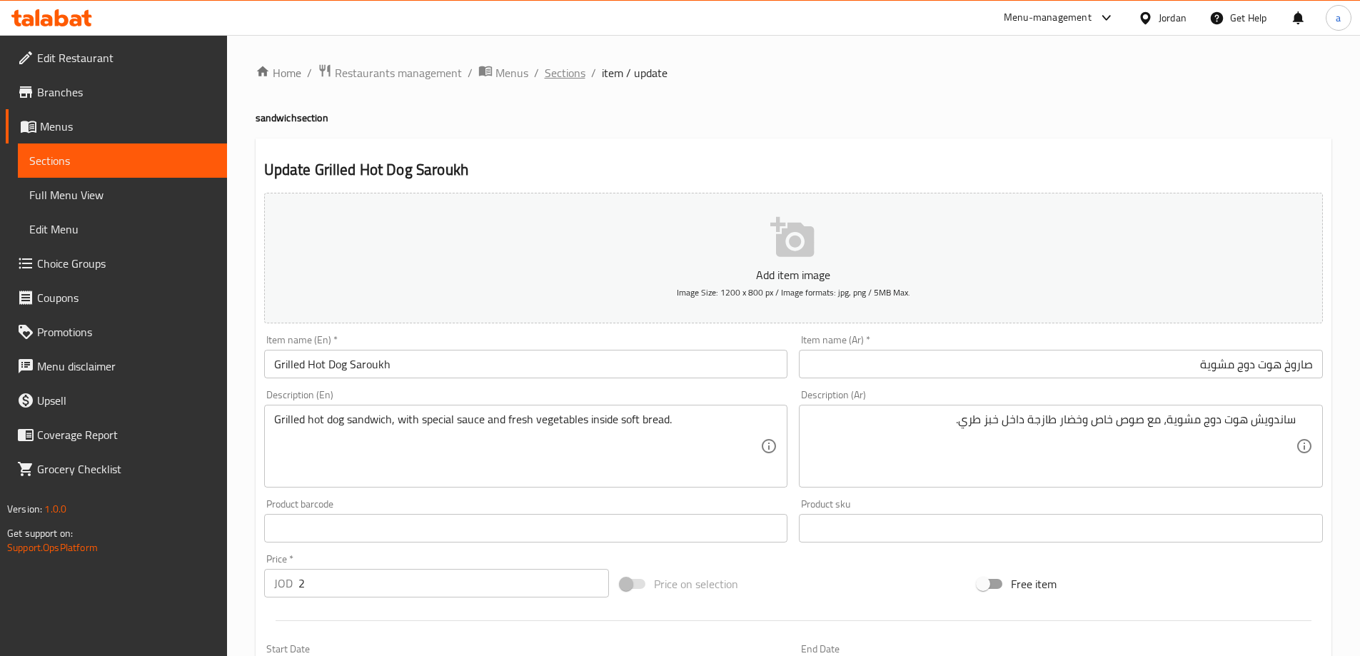
click at [565, 64] on span "Sections" at bounding box center [565, 72] width 41 height 17
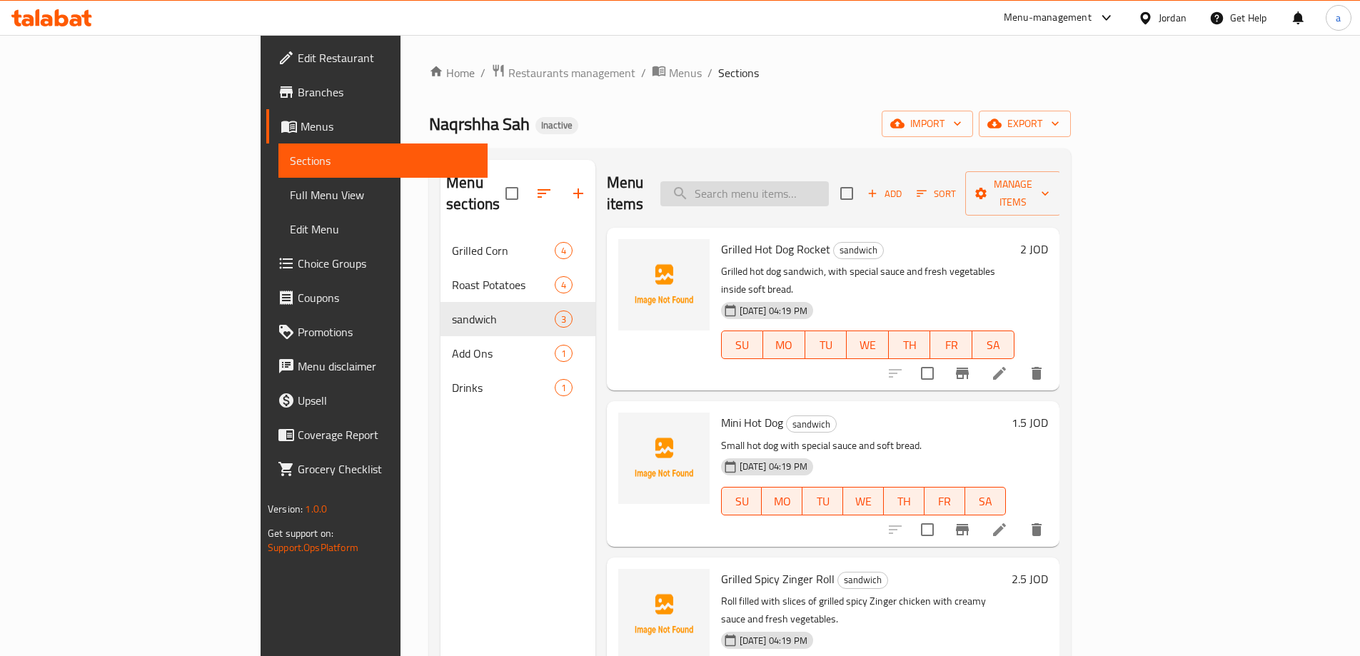
click at [829, 185] on input "search" at bounding box center [744, 193] width 169 height 25
paste input "Mini Hot Dog"
click at [829, 181] on input "Mini Hot Dog" at bounding box center [744, 193] width 169 height 25
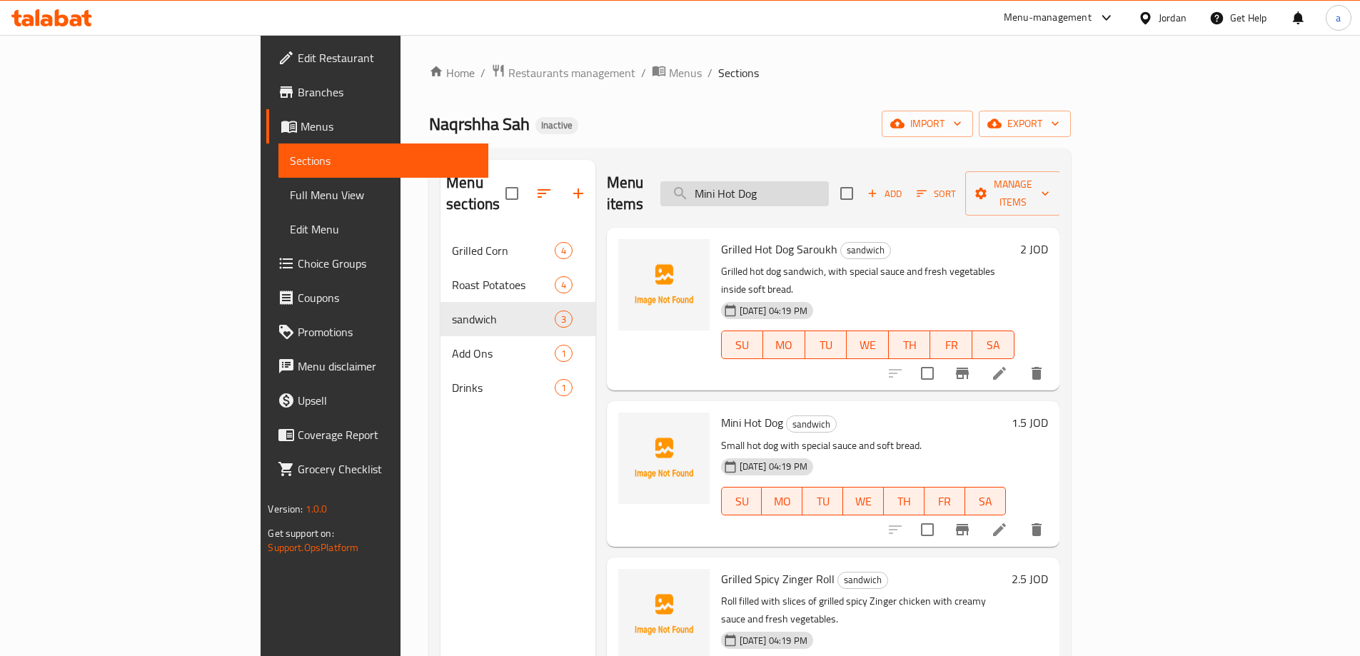
paste input "search"
type input "Mini Hot Dog"
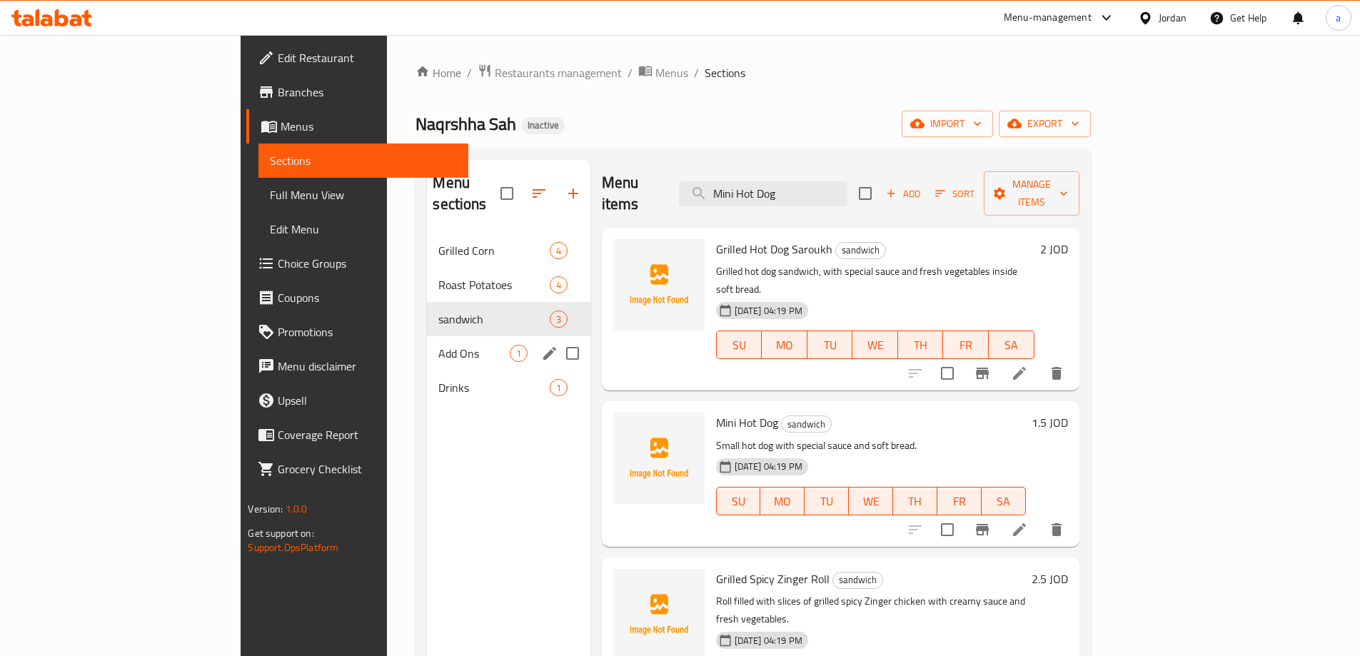
click at [438, 345] on span "Add Ons" at bounding box center [473, 353] width 71 height 17
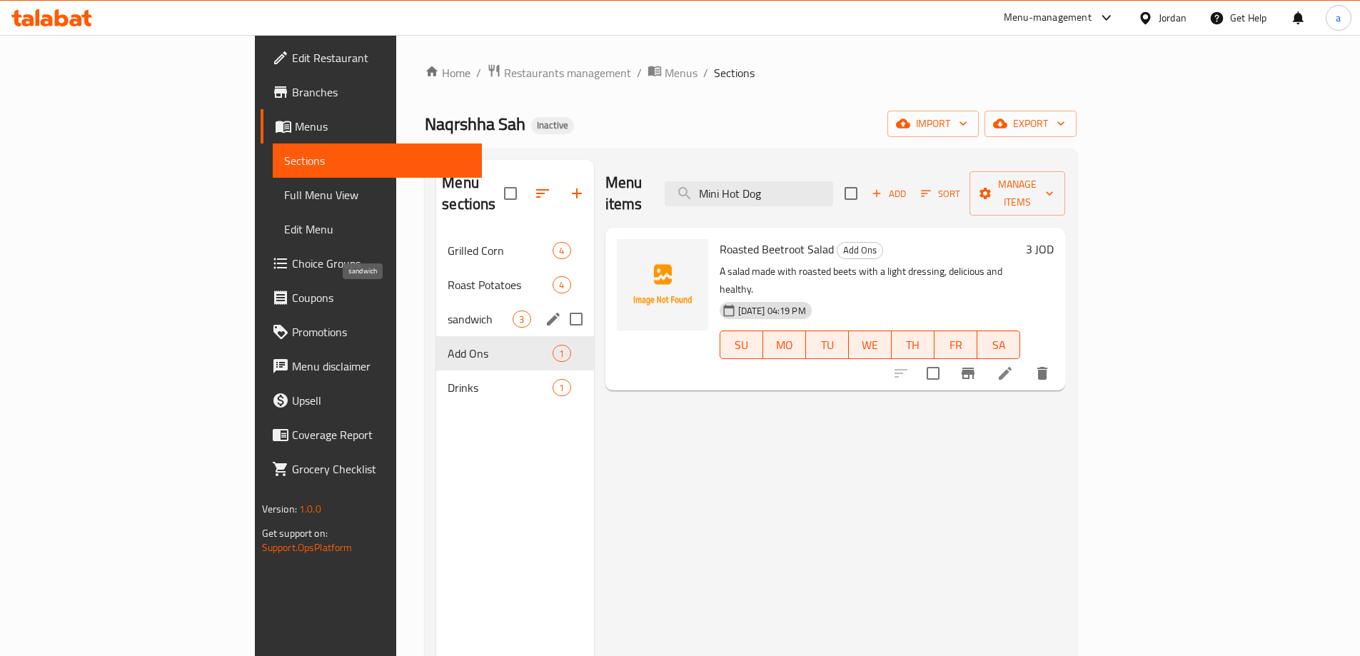
click at [448, 311] on span "sandwich" at bounding box center [480, 319] width 65 height 17
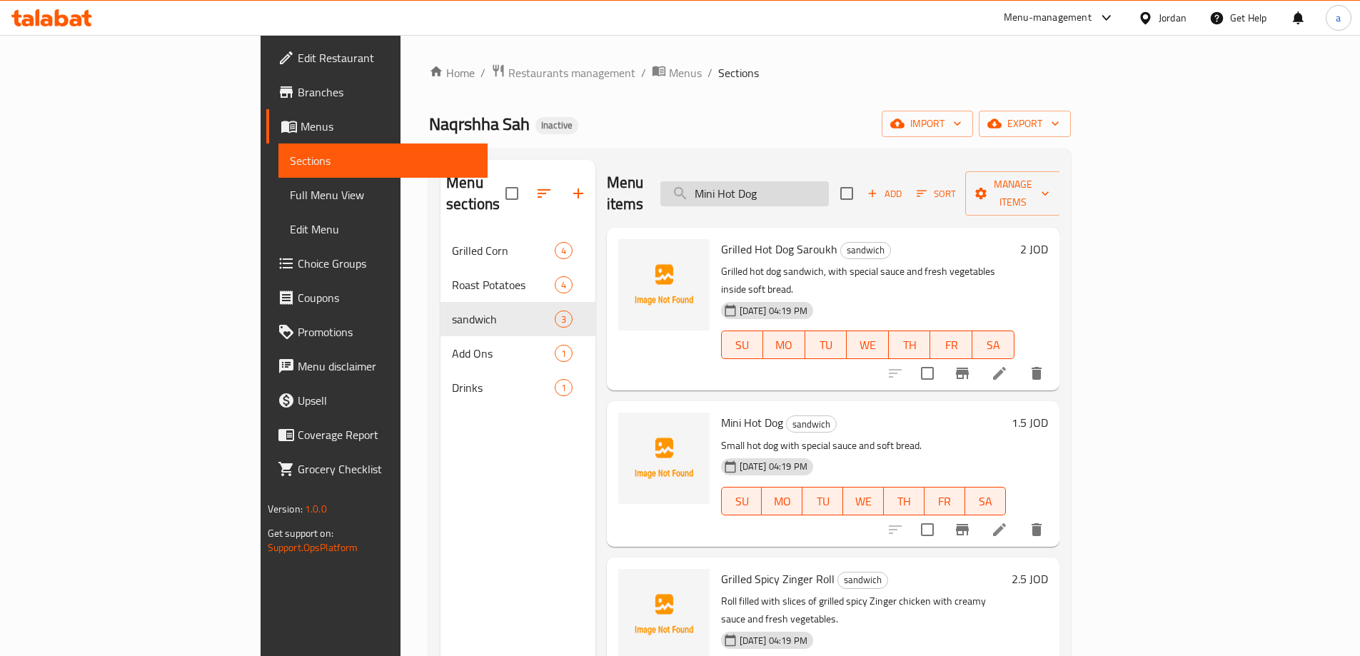
click at [829, 183] on input "Mini Hot Dog" at bounding box center [744, 193] width 169 height 25
click at [1020, 517] on li at bounding box center [1000, 530] width 40 height 26
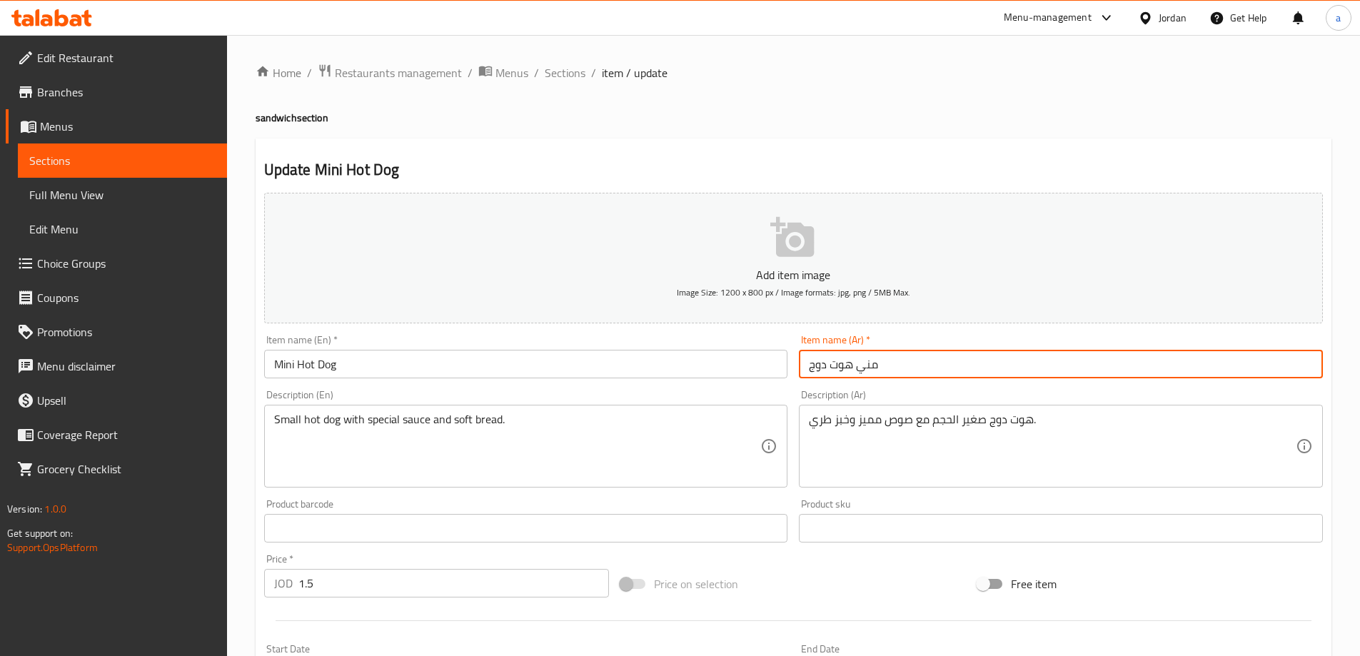
click at [948, 371] on input "مني هوت دوج" at bounding box center [1061, 364] width 524 height 29
click at [1308, 364] on input "مني هوت دوج" at bounding box center [1061, 364] width 524 height 29
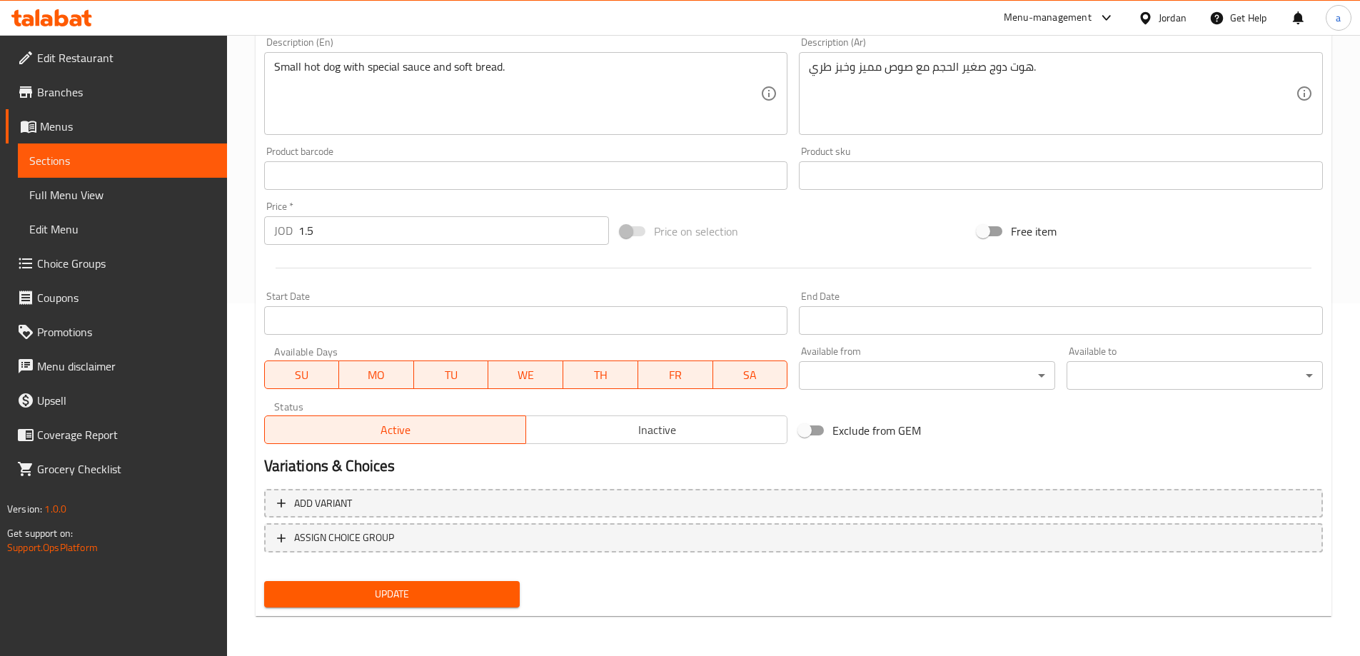
type input "ميني هوت دوج"
click at [475, 583] on button "Update" at bounding box center [392, 594] width 256 height 26
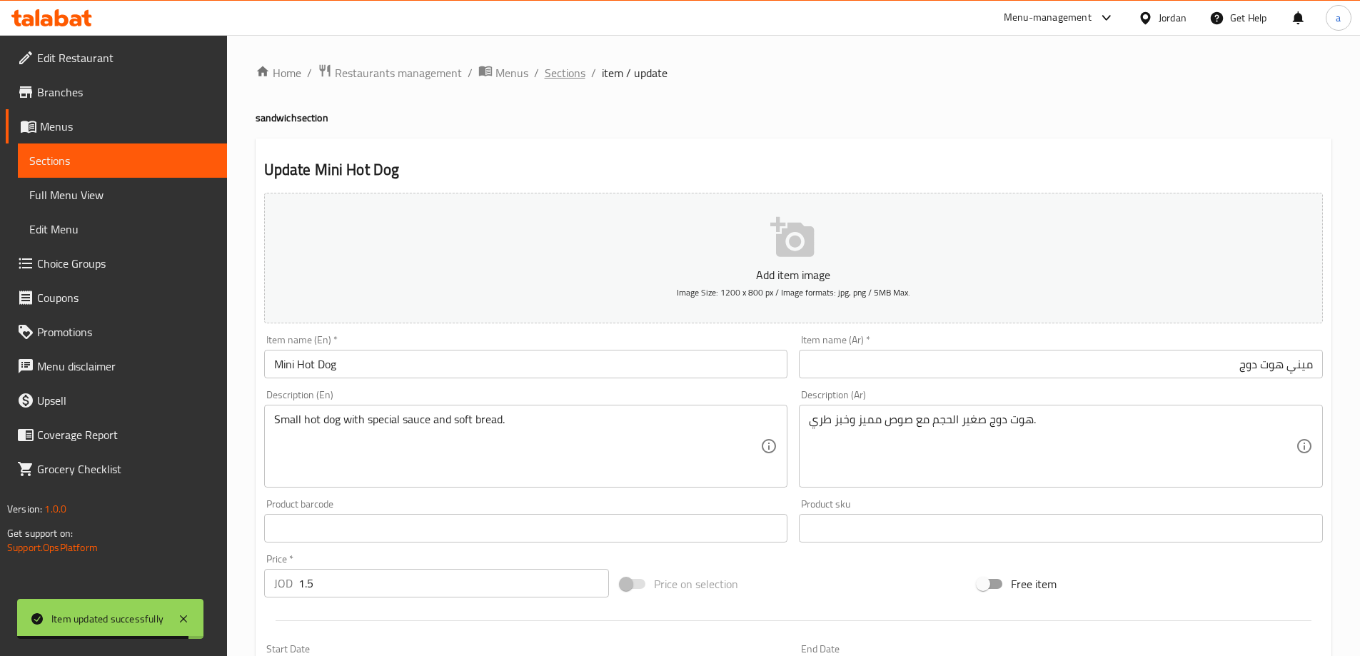
click at [552, 68] on span "Sections" at bounding box center [565, 72] width 41 height 17
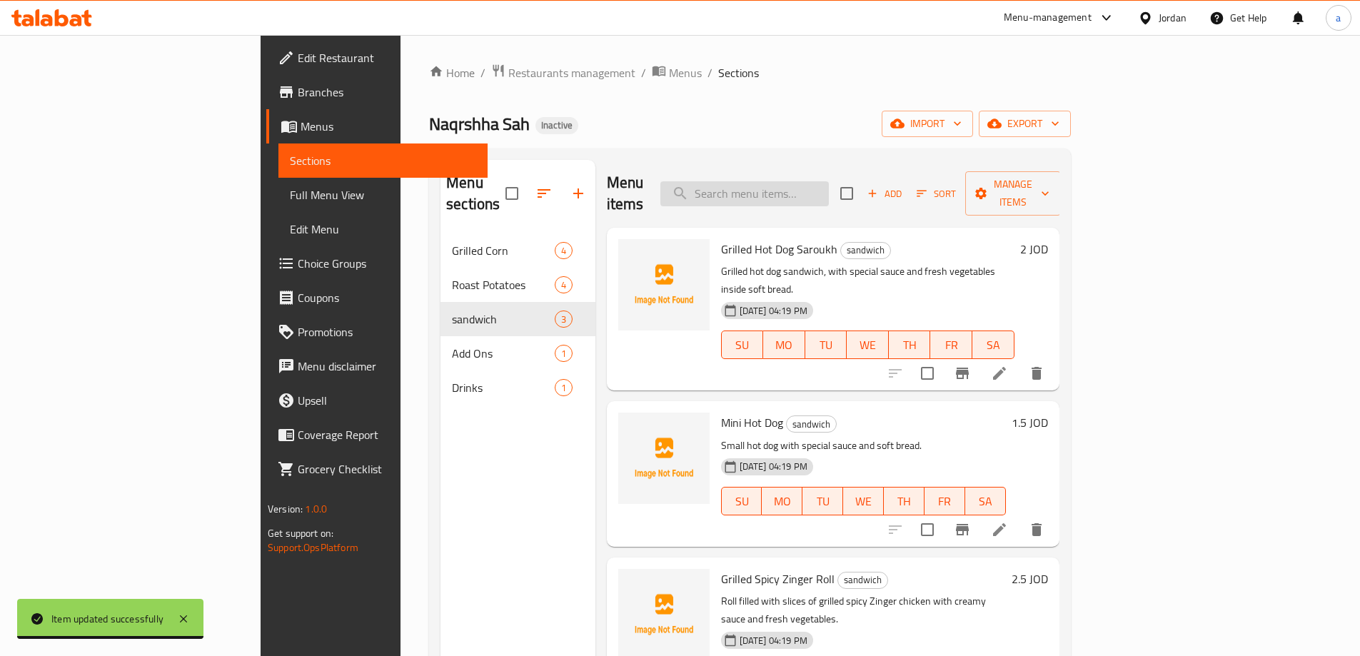
click at [829, 181] on input "search" at bounding box center [744, 193] width 169 height 25
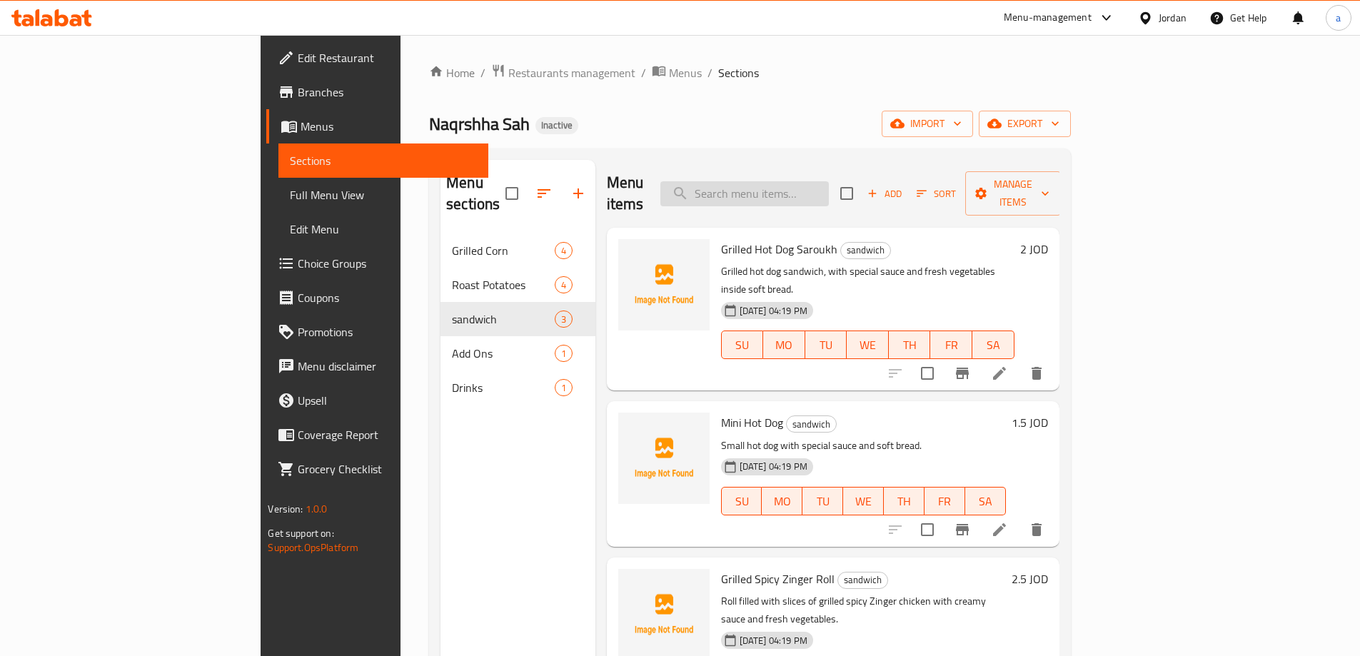
paste input "عرنوس الذرة مع خلطة نقوشها"
type input "عرنوس الذرة مع خلطة نقوشها"
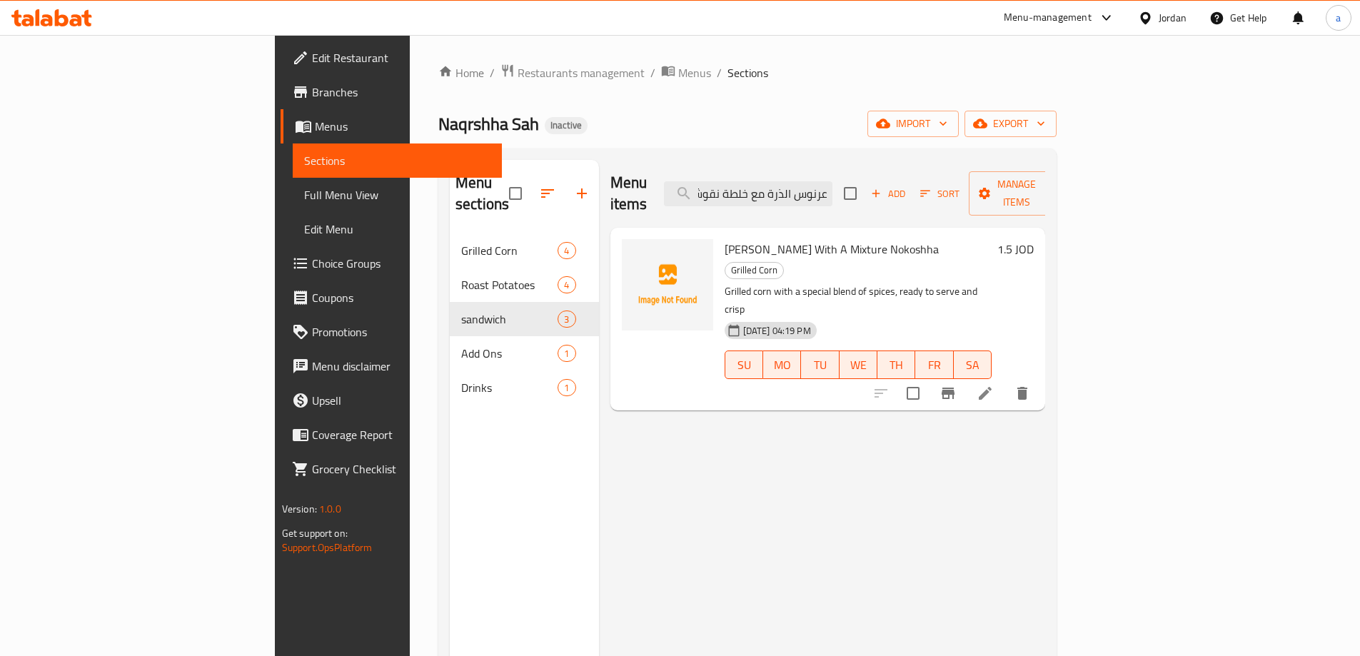
click at [992, 387] on icon at bounding box center [985, 393] width 13 height 13
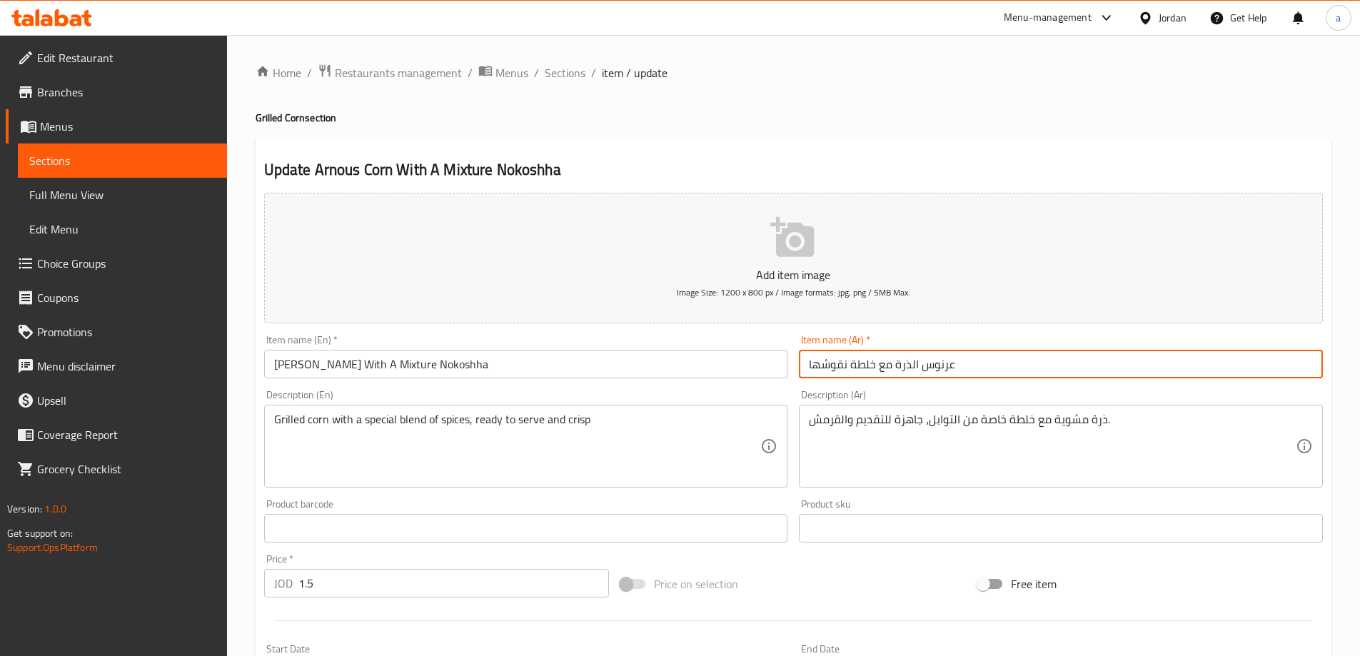
click at [1015, 357] on input "عرنوس الذرة مع خلطة نقوشها" at bounding box center [1061, 364] width 524 height 29
click at [1192, 361] on input "عرنوس الذرة مع خلطة نقوشها" at bounding box center [1061, 364] width 524 height 29
type input "عرنوس الذرة مع خلطة نقرشها"
click at [441, 368] on input "Arnous Corn With A Mixture Nokoshha" at bounding box center [526, 364] width 524 height 29
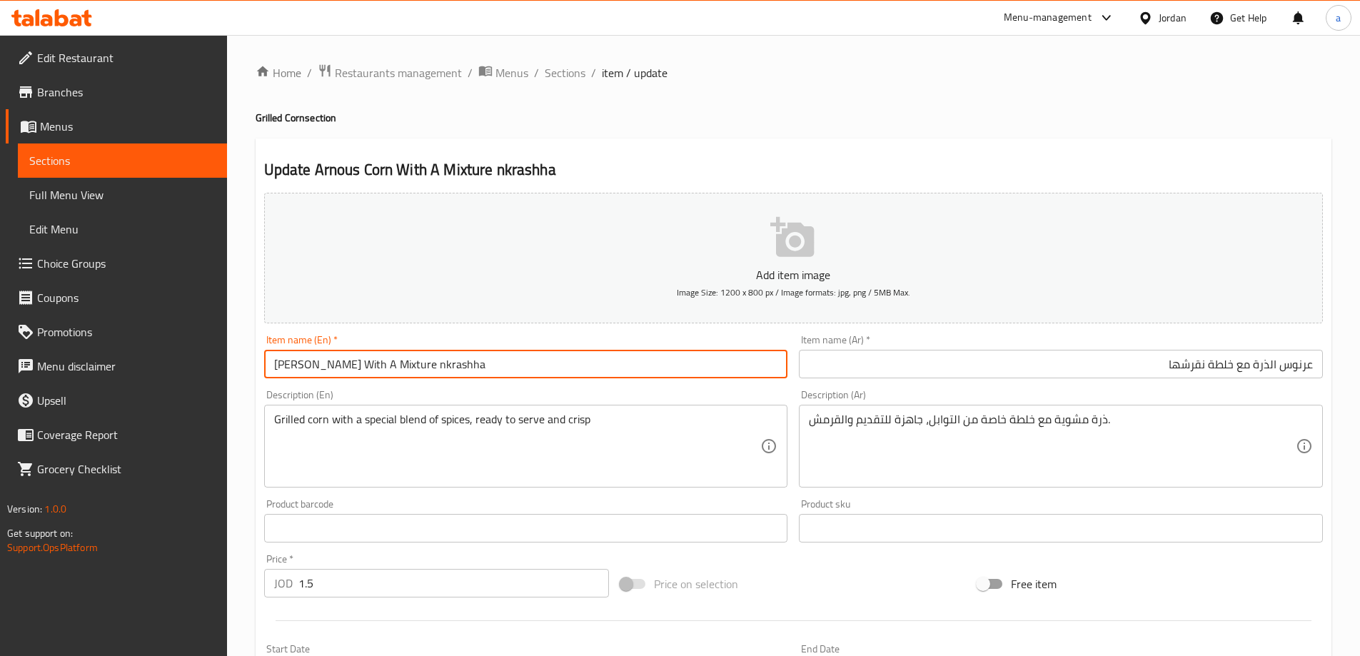
scroll to position [353, 0]
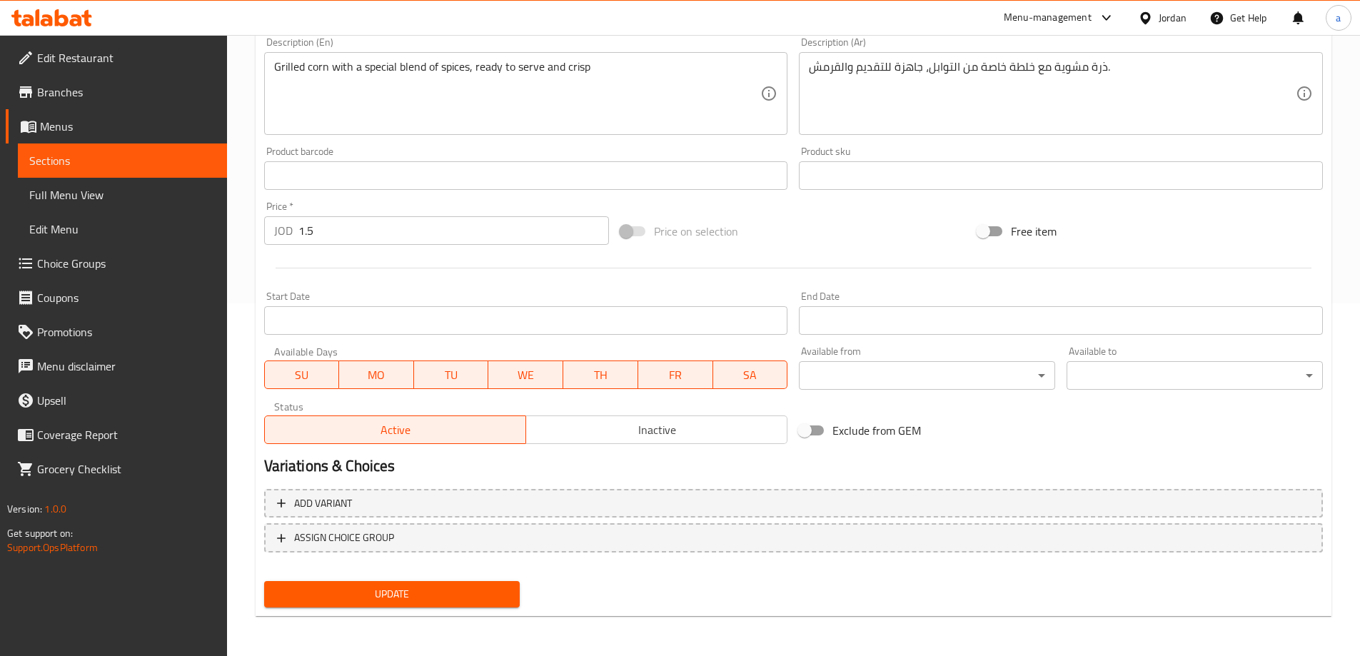
type input "[PERSON_NAME] With A Mixture nkrashha"
click at [447, 585] on span "Update" at bounding box center [392, 594] width 233 height 18
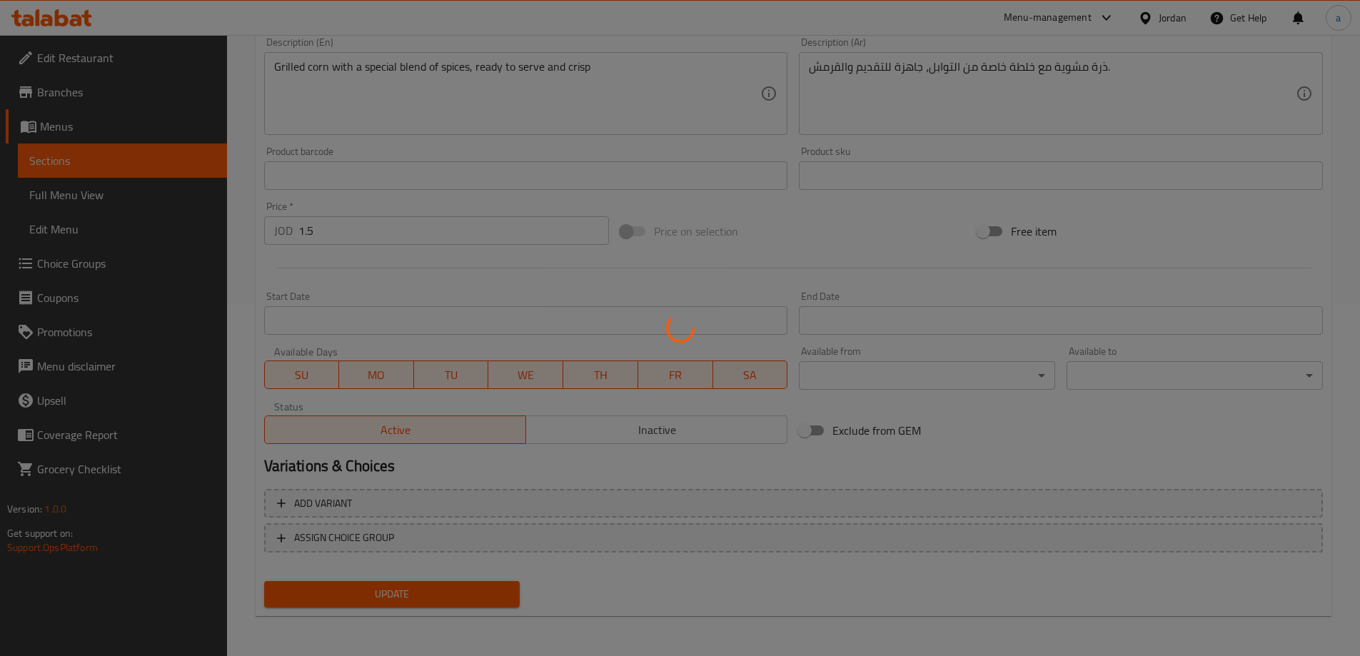
scroll to position [0, 0]
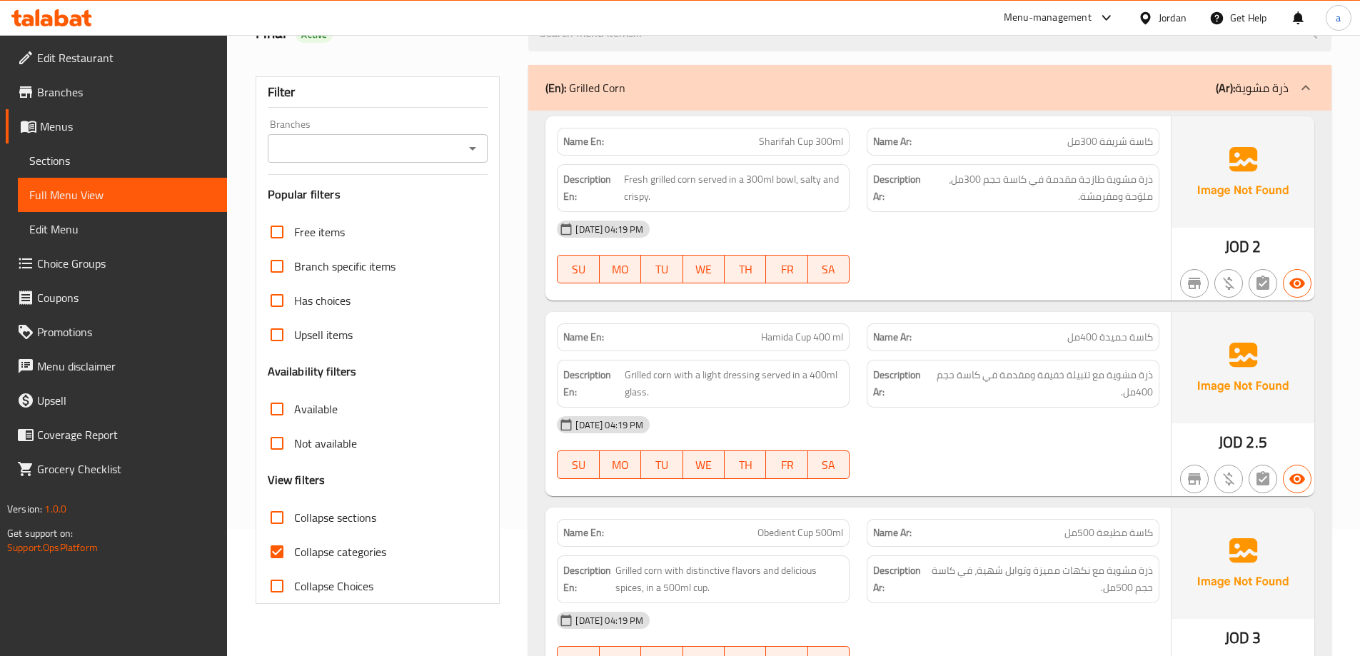
scroll to position [286, 0]
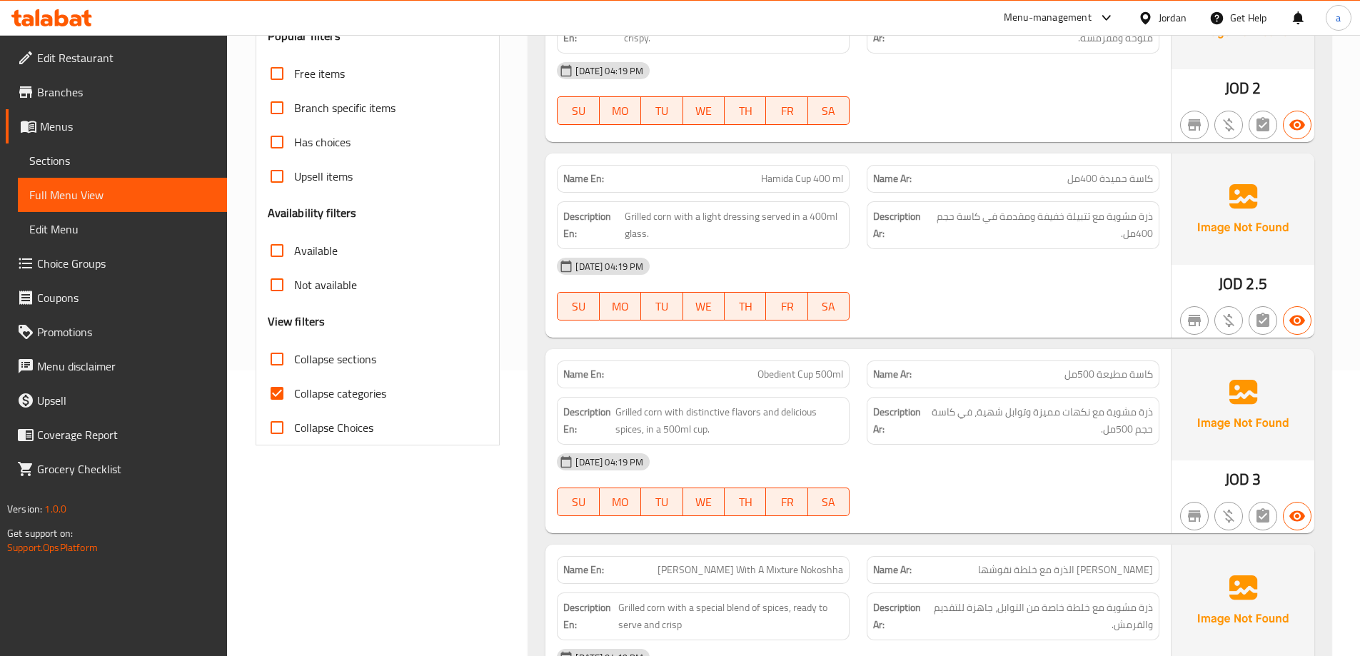
click at [372, 400] on span "Collapse categories" at bounding box center [340, 393] width 92 height 17
click at [294, 400] on input "Collapse categories" at bounding box center [277, 393] width 34 height 34
checkbox input "false"
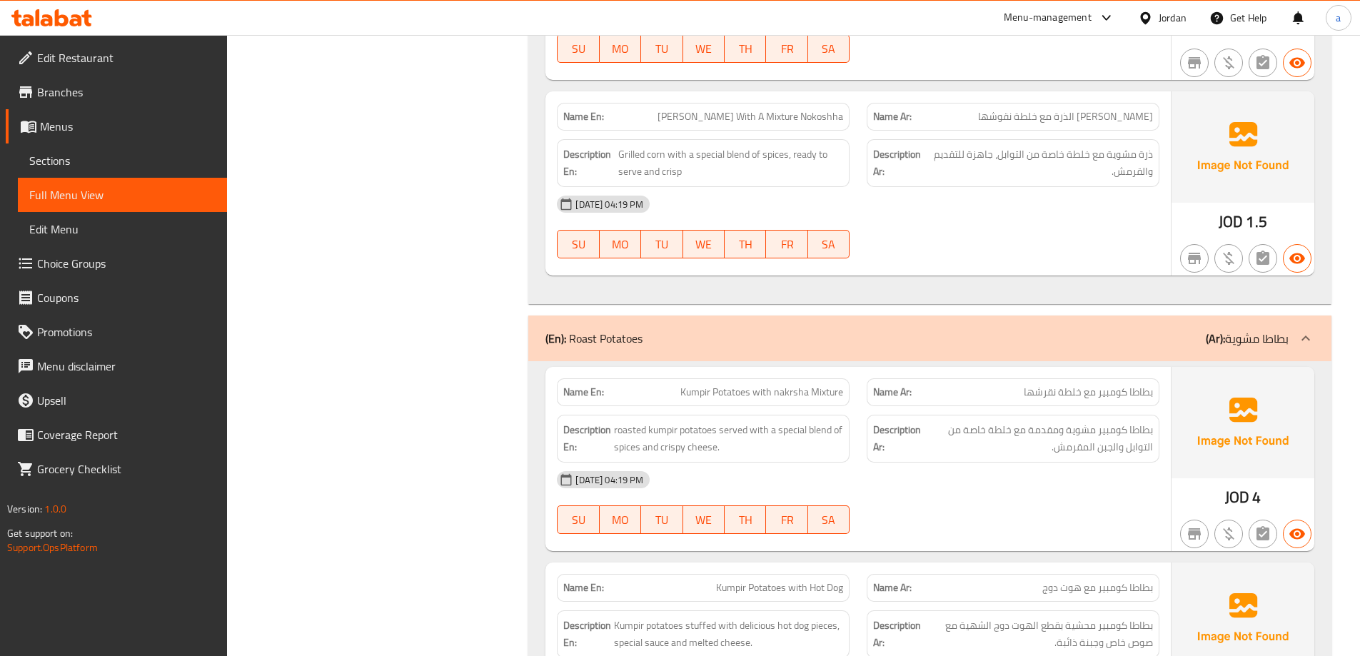
scroll to position [714, 0]
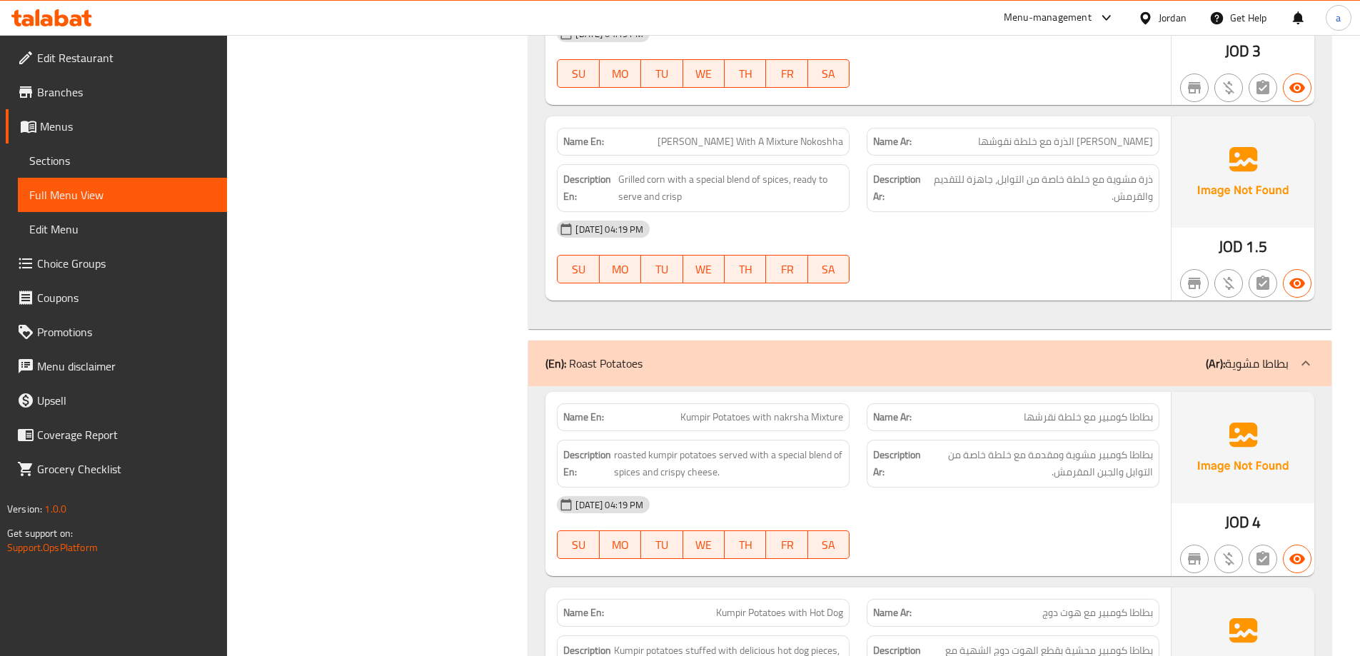
click at [1072, 144] on span "عرنوس الذرة مع خلطة نقوشها" at bounding box center [1065, 141] width 175 height 15
copy span "عرنوس الذرة مع خلطة نقوشها"
click at [1008, 271] on div "[DATE] 04:19 PM SU MO TU WE TH FR SA" at bounding box center [858, 252] width 620 height 80
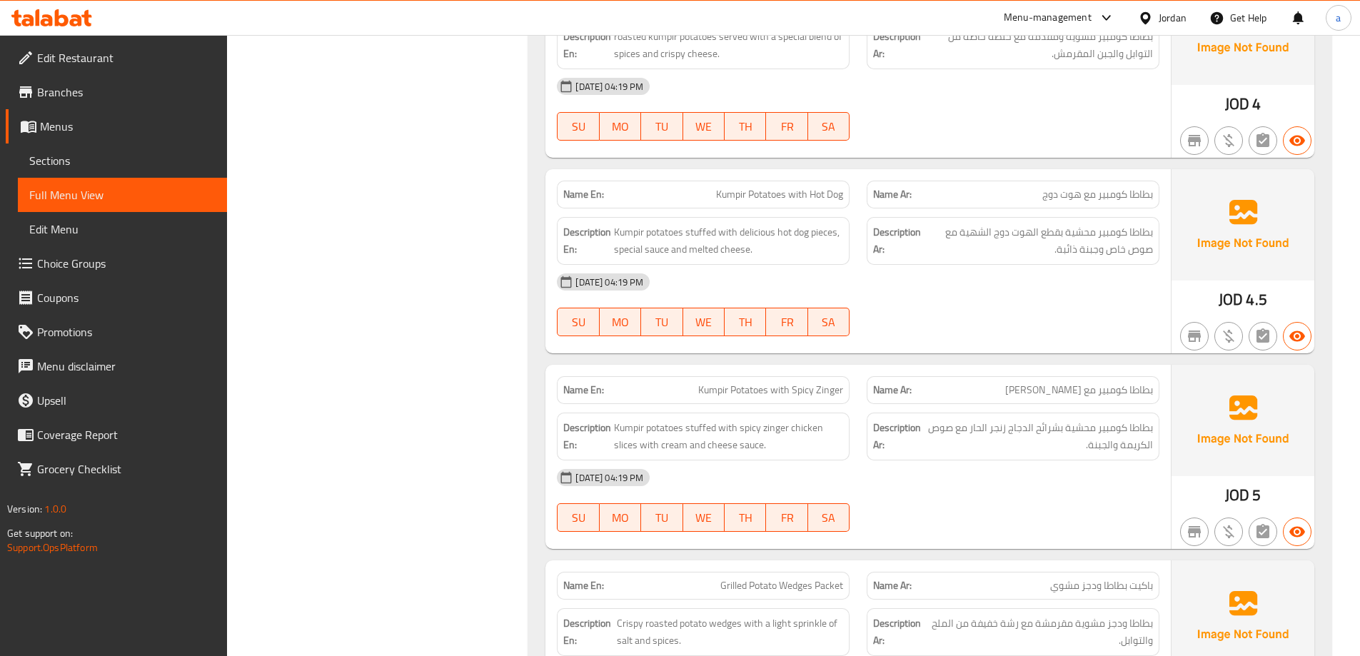
scroll to position [1142, 0]
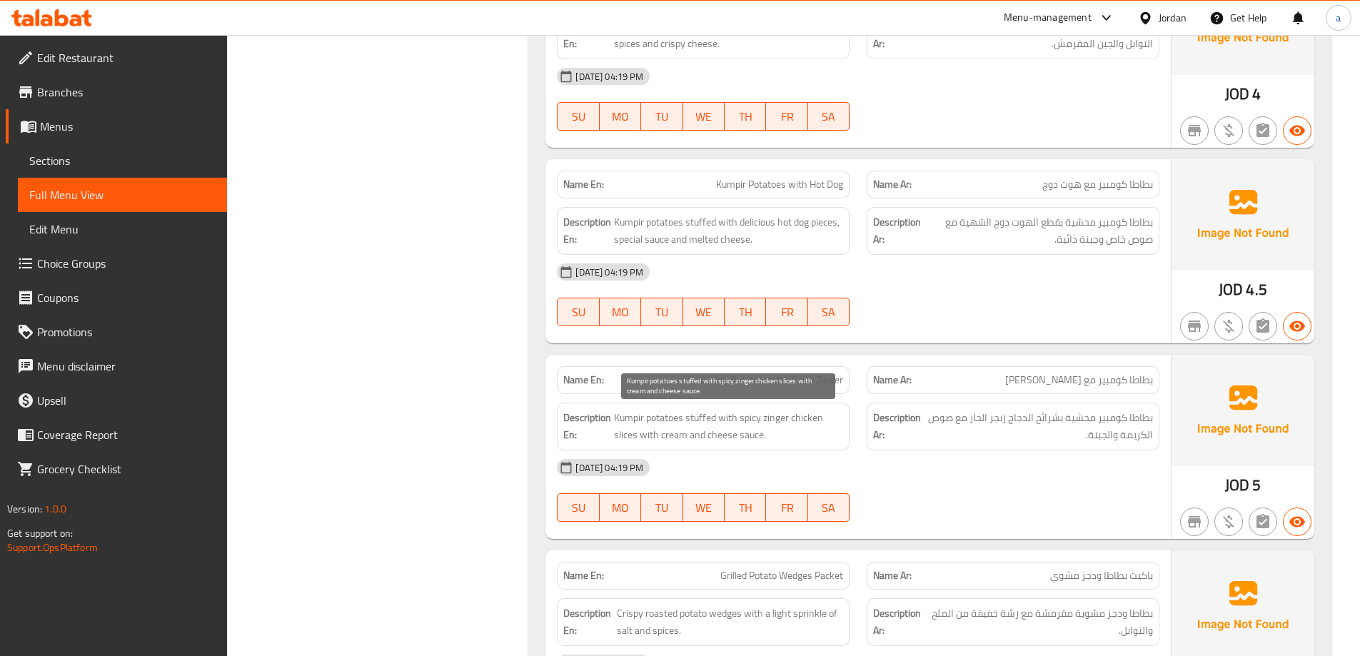
click at [672, 423] on span "Kumpir potatoes stuffed with spicy zinger chicken slices with cream and cheese …" at bounding box center [728, 426] width 229 height 35
click at [645, 415] on span "Kumpir potatoes stuffed with spicy zinger chicken slices with cream and cheese …" at bounding box center [728, 426] width 229 height 35
click at [709, 414] on span "Kumpir potatoes stuffed with spicy zinger chicken slices with cream and cheese …" at bounding box center [728, 426] width 229 height 35
click at [771, 426] on span "Kumpir potatoes stuffed with spicy zinger chicken slices with cream and cheese …" at bounding box center [728, 426] width 229 height 35
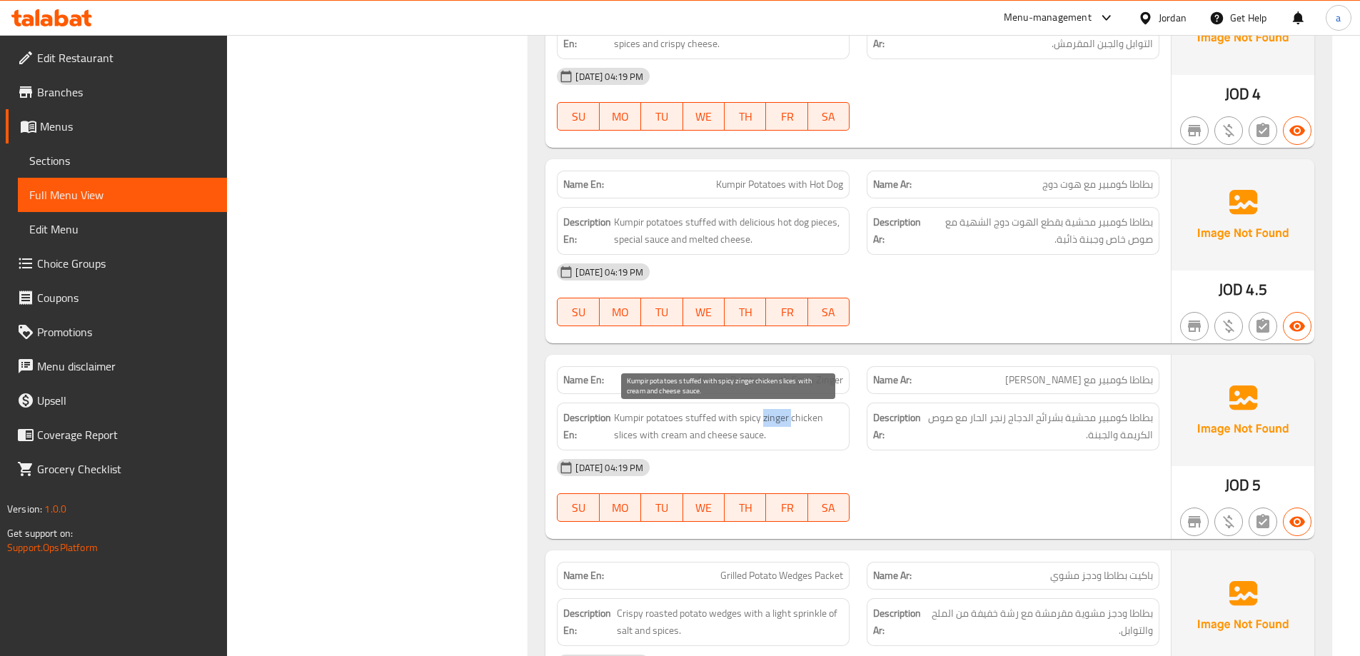
click at [771, 426] on span "Kumpir potatoes stuffed with spicy zinger chicken slices with cream and cheese …" at bounding box center [728, 426] width 229 height 35
click at [788, 452] on div "[DATE] 04:19 PM" at bounding box center [858, 468] width 620 height 34
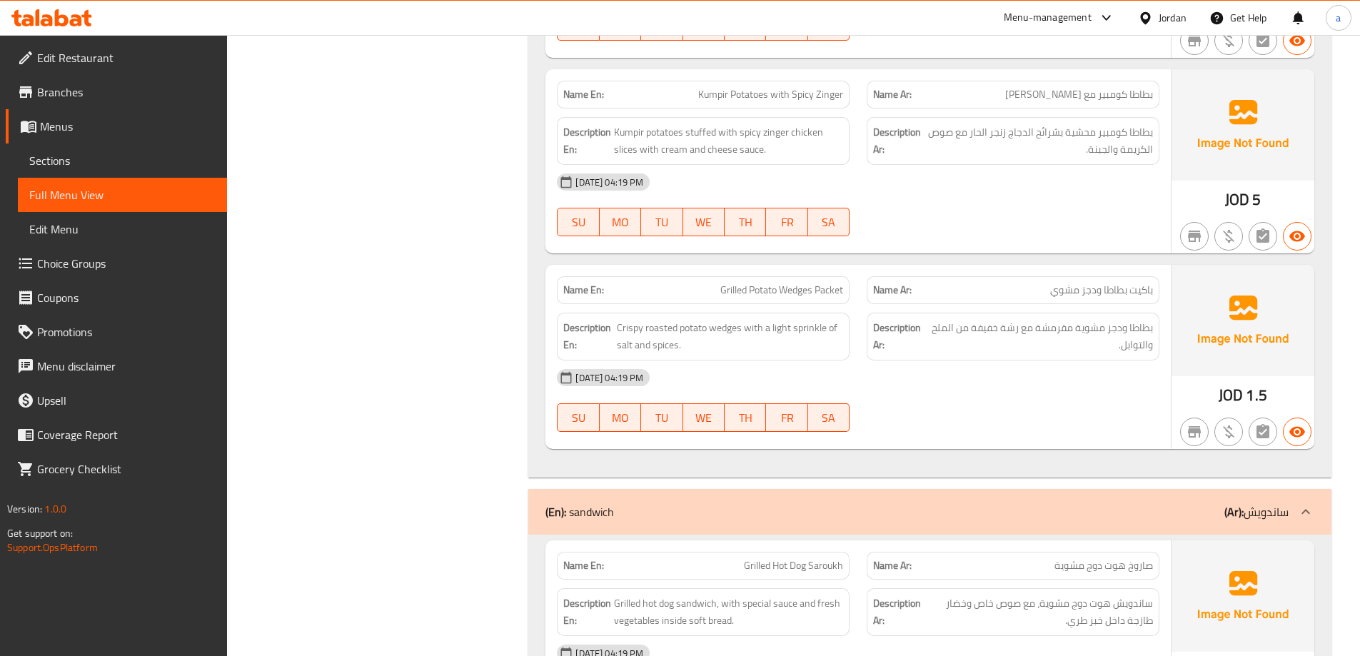
scroll to position [1785, 0]
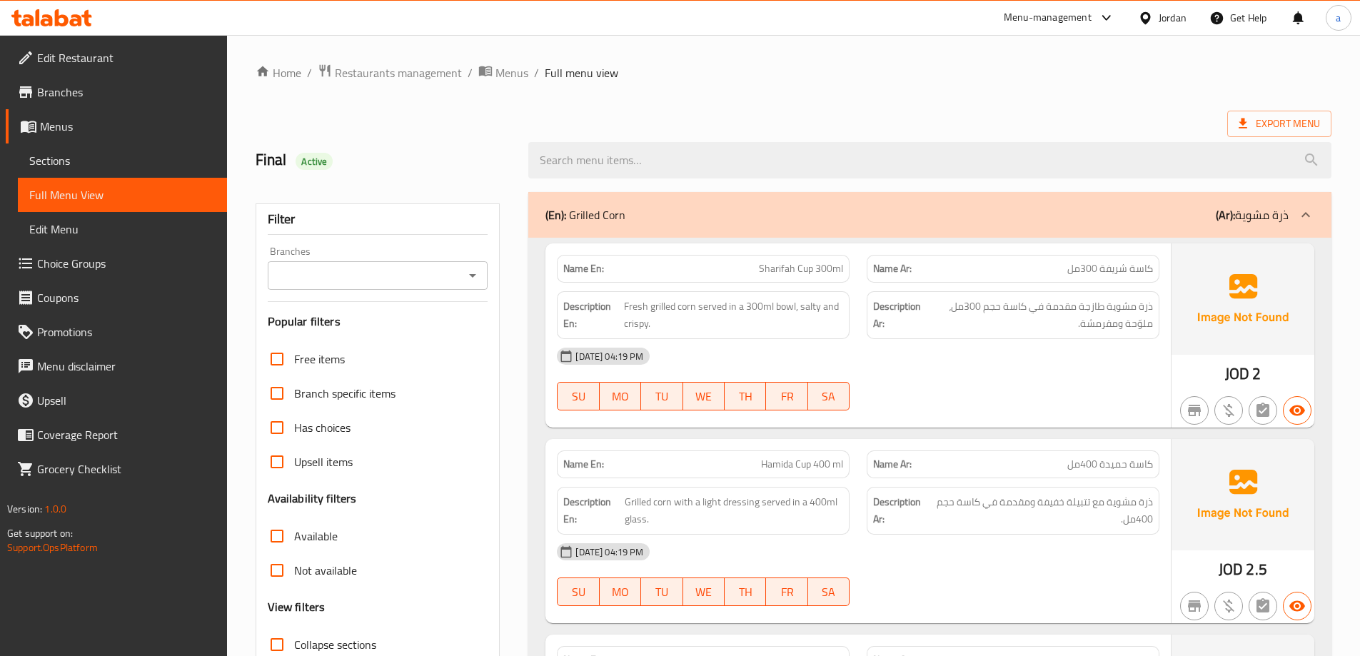
click at [1260, 137] on div at bounding box center [930, 161] width 820 height 54
click at [1256, 119] on span "Export Menu" at bounding box center [1279, 124] width 81 height 18
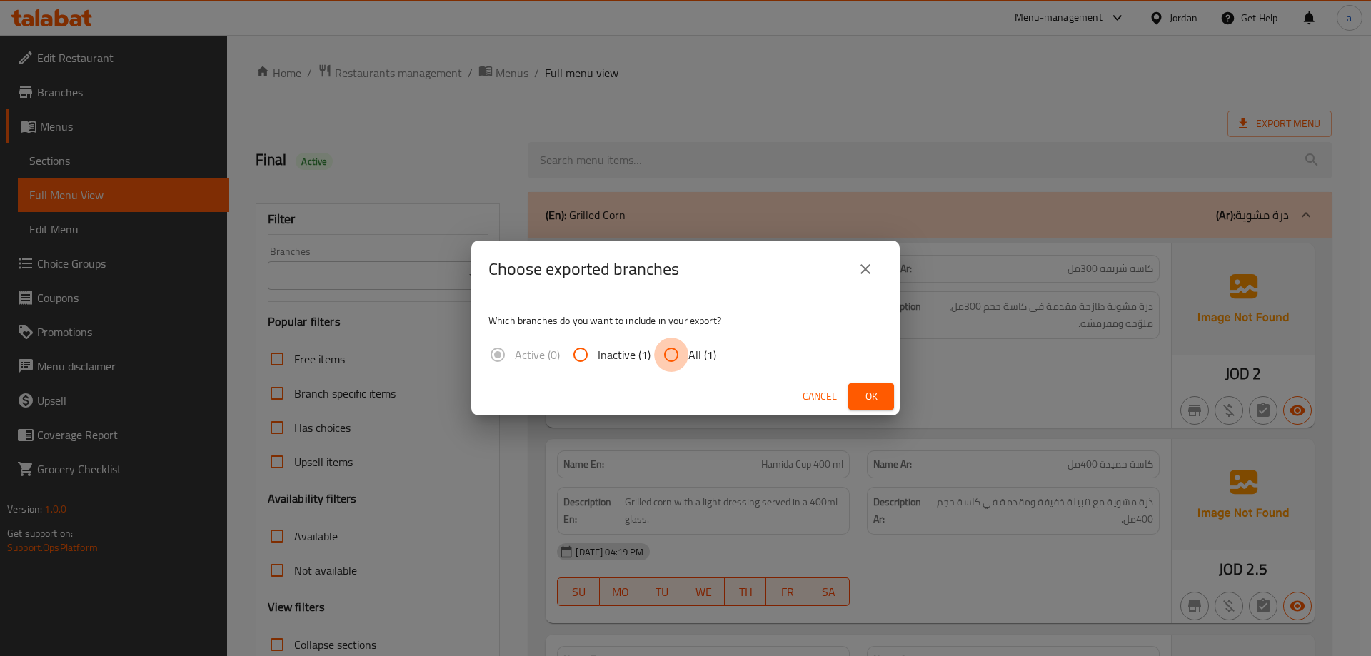
click at [666, 353] on input "All (1)" at bounding box center [671, 355] width 34 height 34
radio input "true"
click at [883, 401] on button "Ok" at bounding box center [871, 396] width 46 height 26
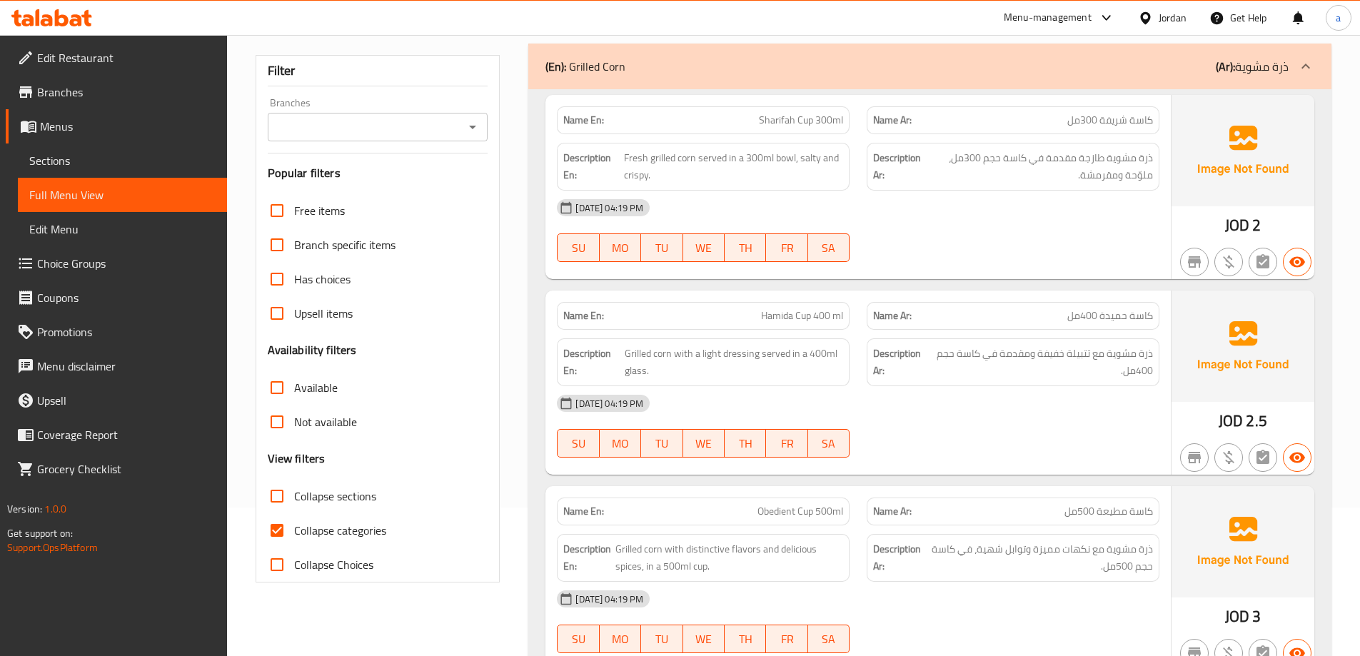
scroll to position [286, 0]
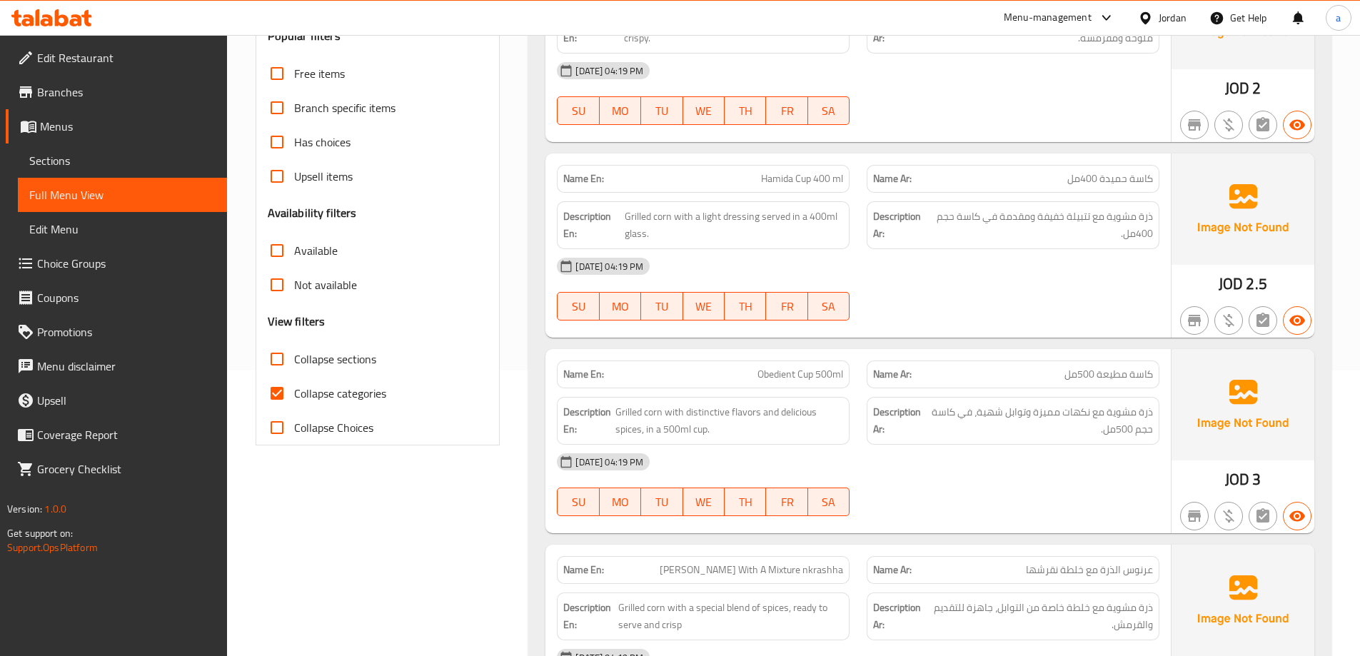
click at [333, 391] on span "Collapse categories" at bounding box center [340, 393] width 92 height 17
click at [294, 391] on input "Collapse categories" at bounding box center [277, 393] width 34 height 34
checkbox input "false"
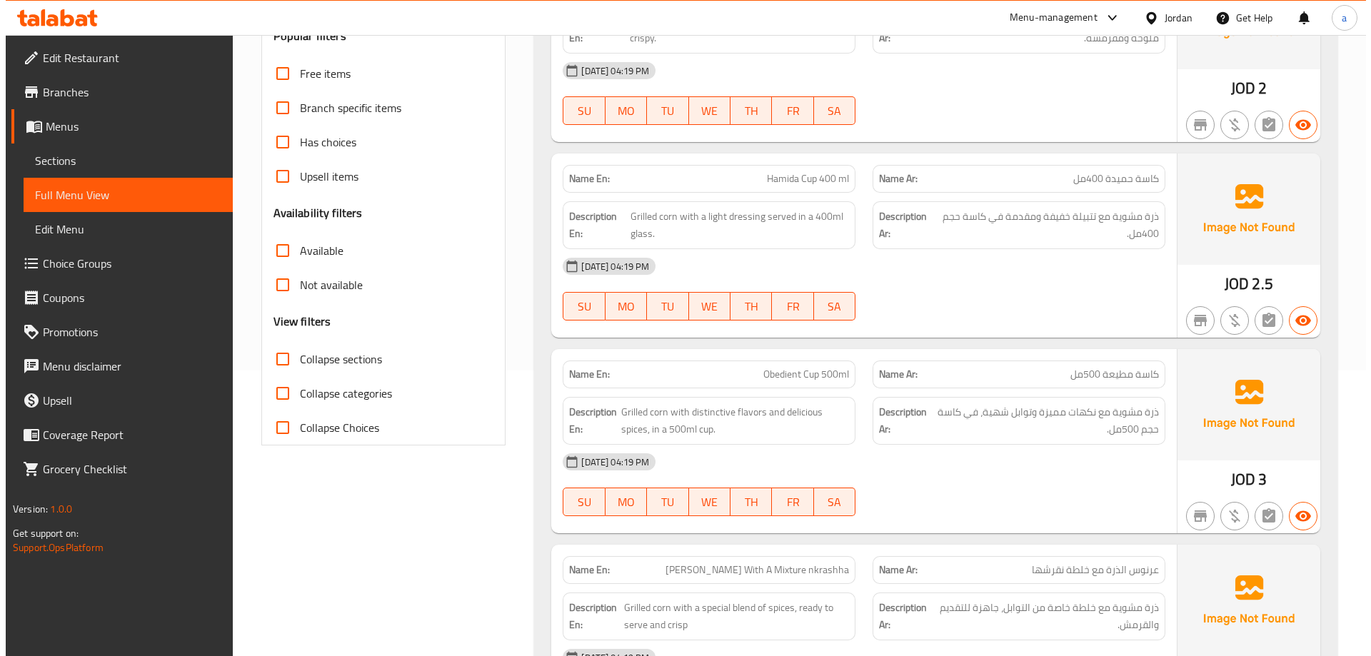
scroll to position [0, 0]
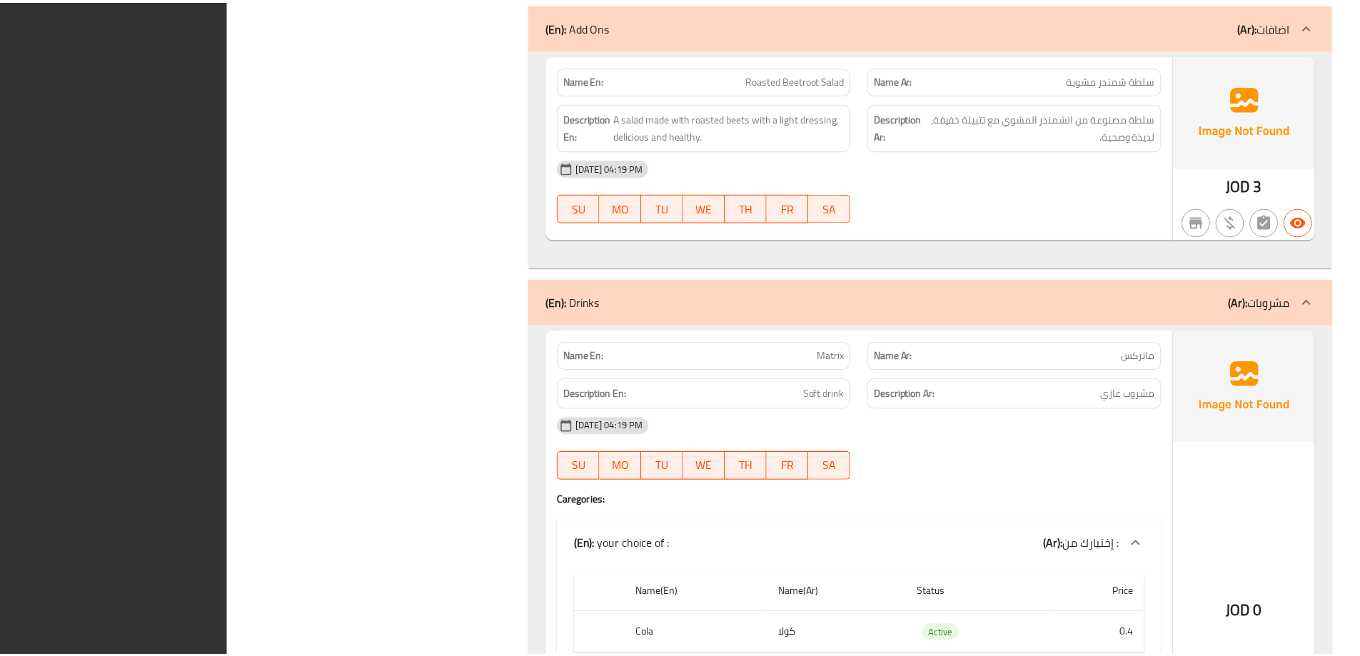
scroll to position [2782, 0]
